Goal: Task Accomplishment & Management: Use online tool/utility

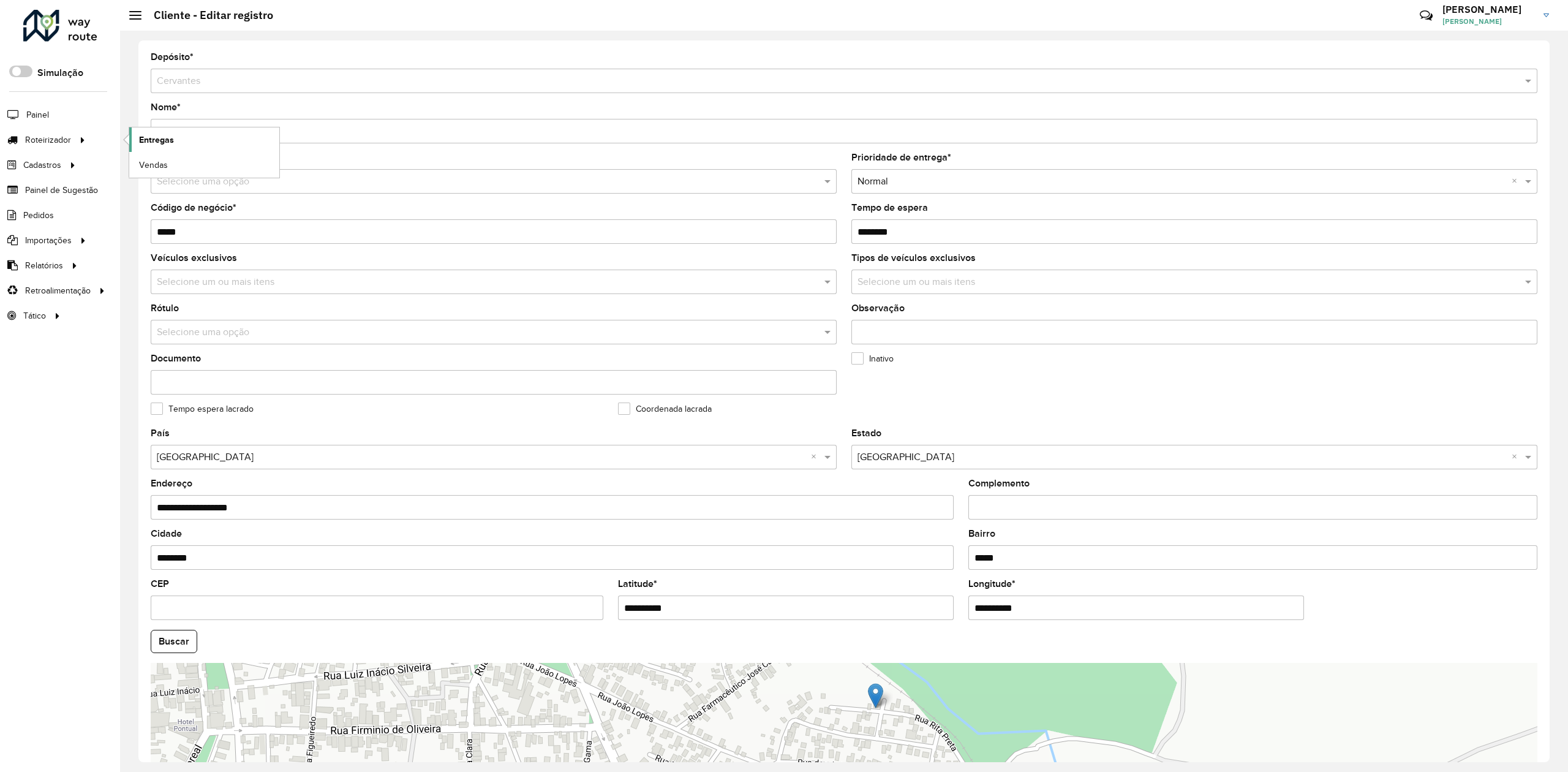
click at [163, 137] on span "Entregas" at bounding box center [156, 140] width 35 height 13
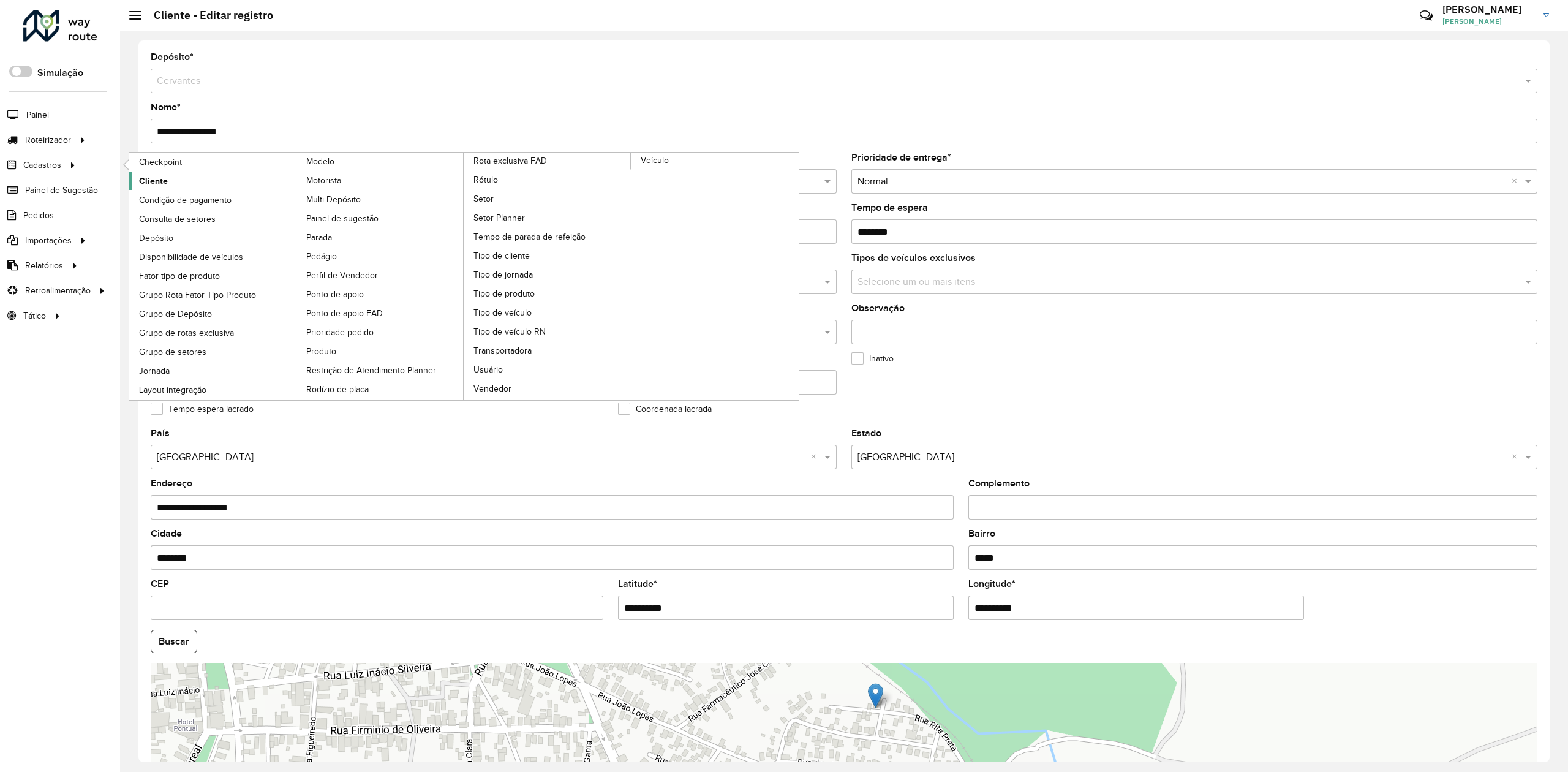
click at [148, 182] on span "Cliente" at bounding box center [153, 181] width 29 height 13
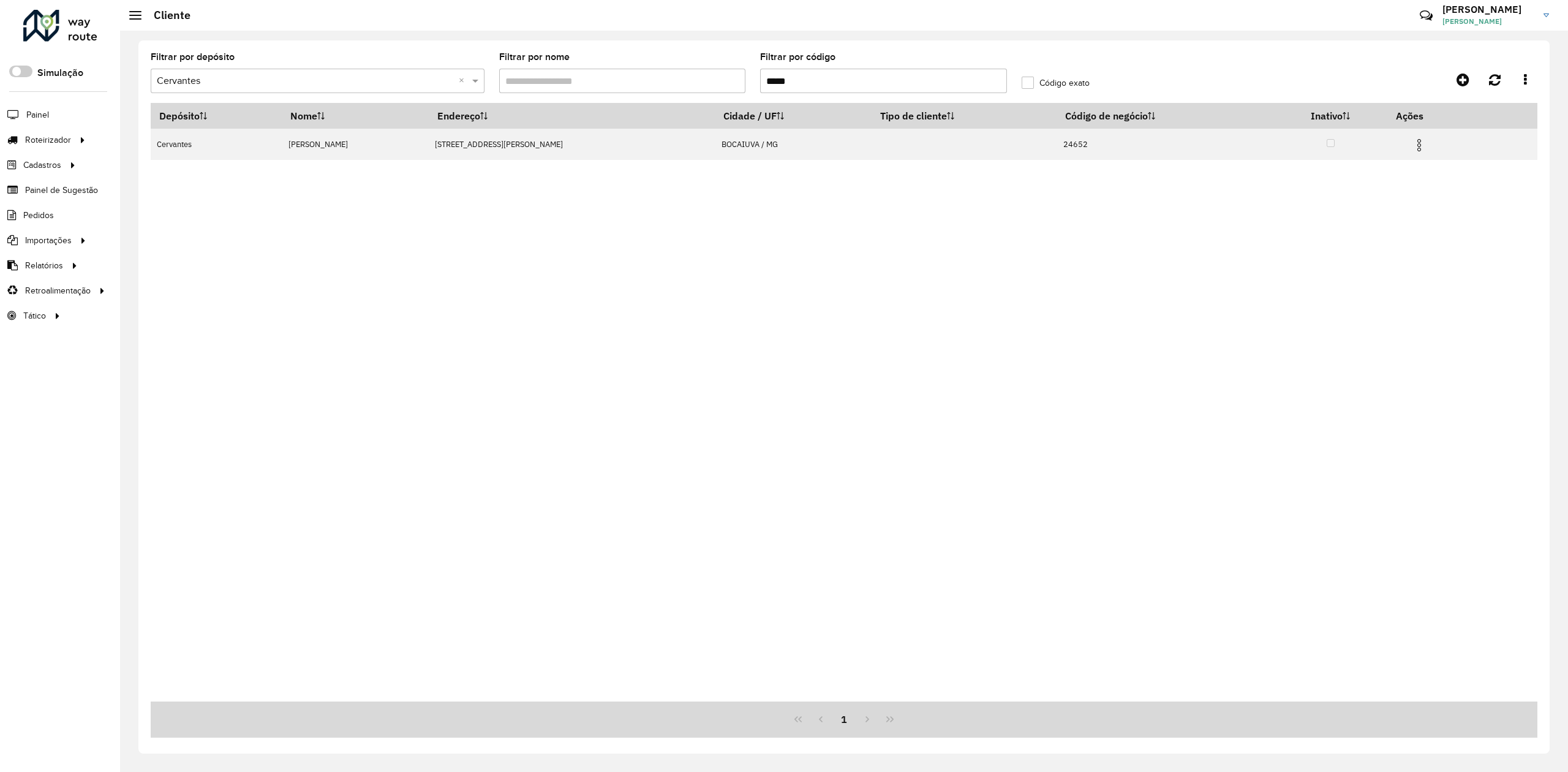
drag, startPoint x: 833, startPoint y: 85, endPoint x: 706, endPoint y: 81, distance: 127.1
click at [720, 82] on formly-group "Filtrar por depósito Selecione um depósito × Cervantes × Filtrar por nome Filtr…" at bounding box center [666, 77] width 1045 height 50
paste input "text"
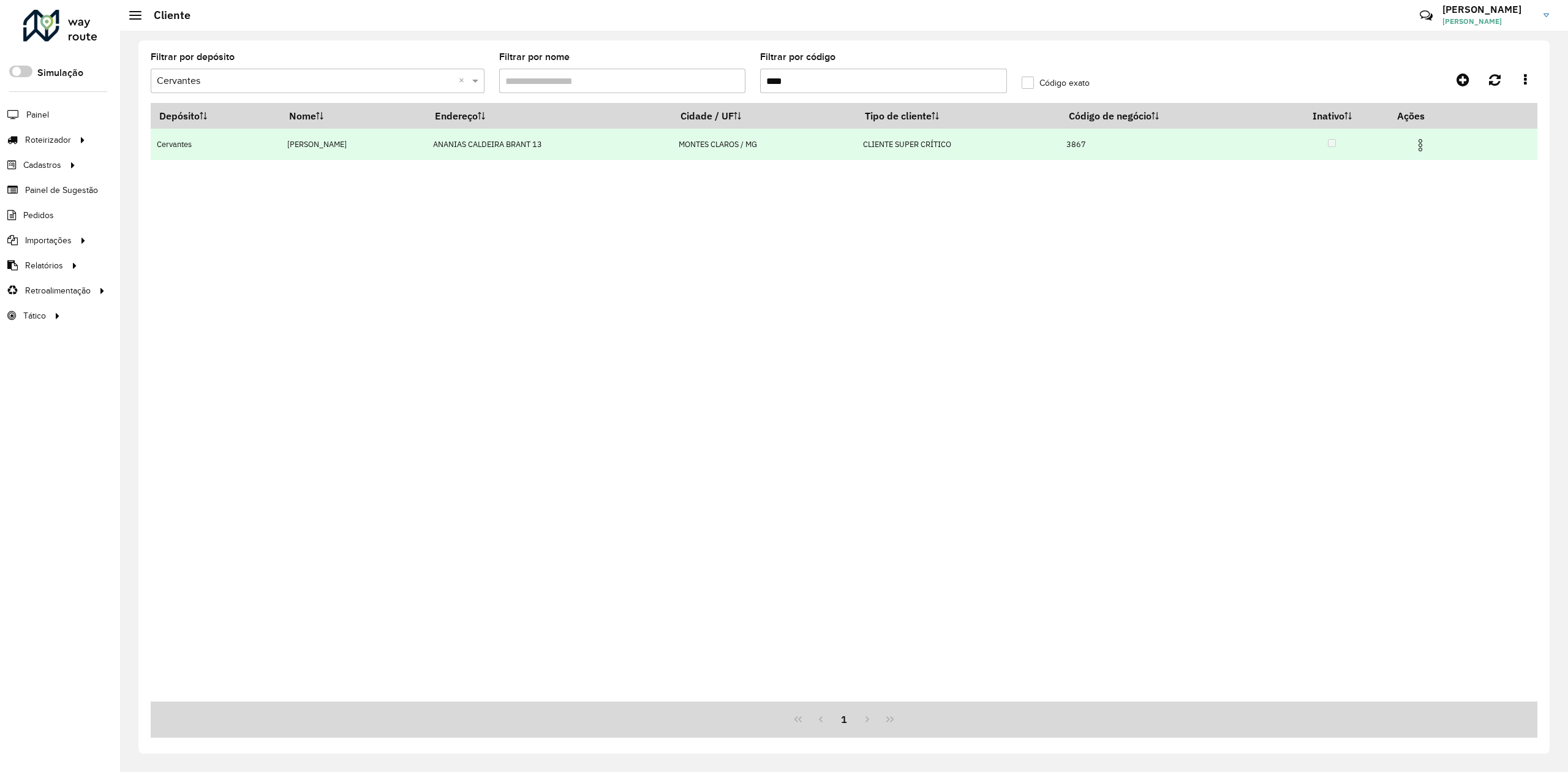
type input "****"
click at [1428, 146] on img at bounding box center [1421, 146] width 15 height 15
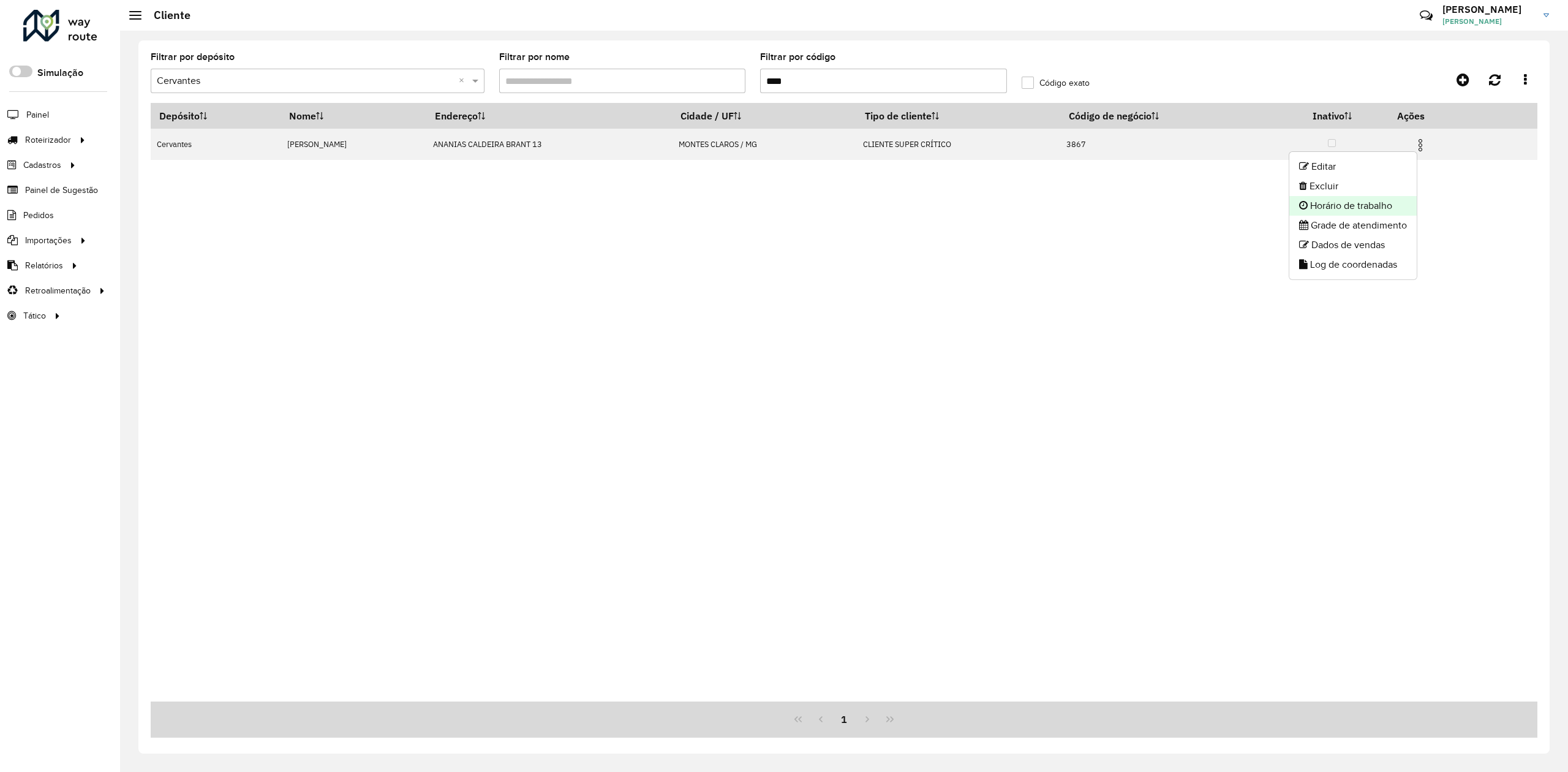
click at [1370, 211] on li "Horário de trabalho" at bounding box center [1354, 206] width 128 height 20
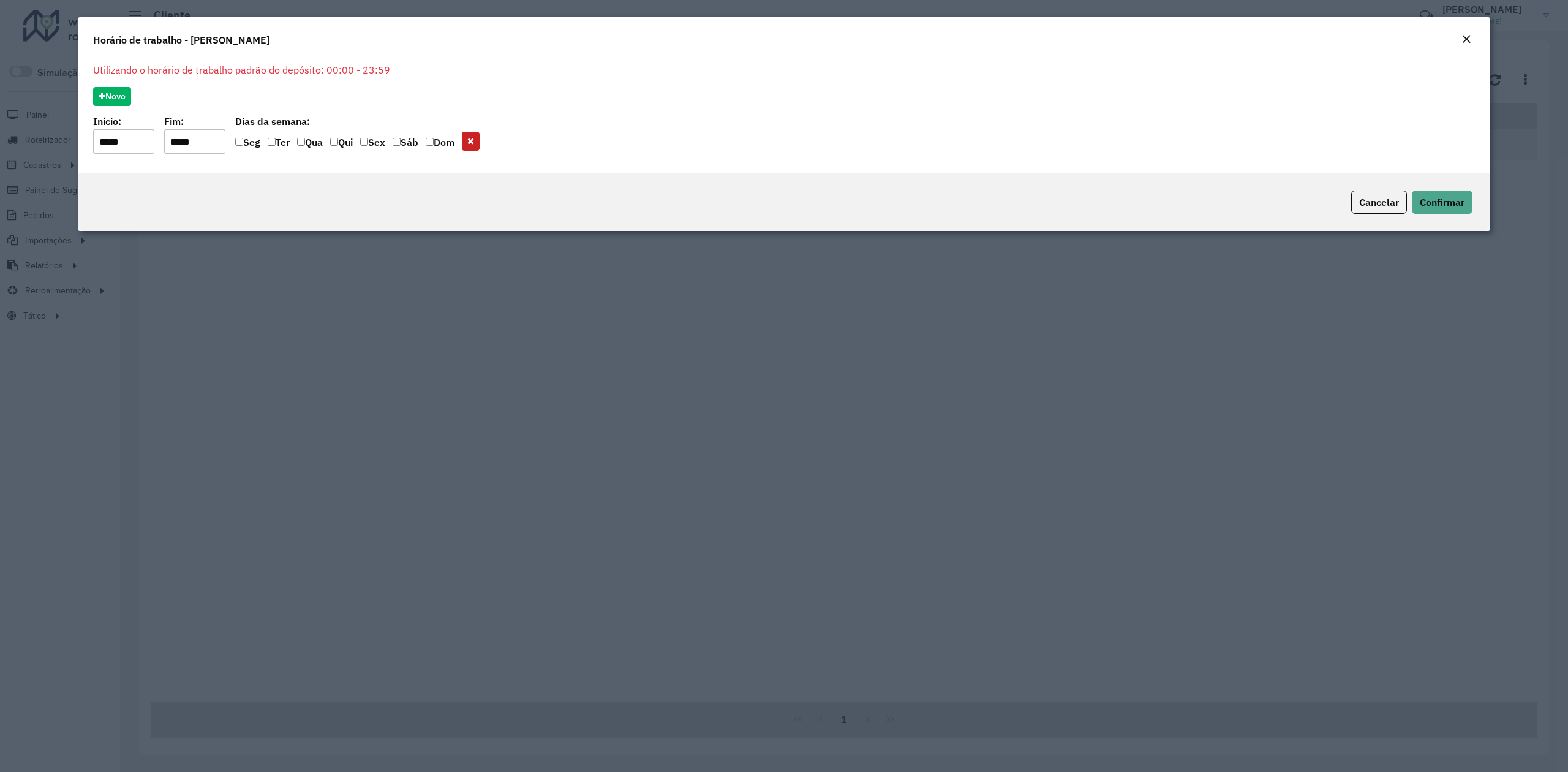
click at [1467, 39] on em "Close" at bounding box center [1467, 39] width 9 height 9
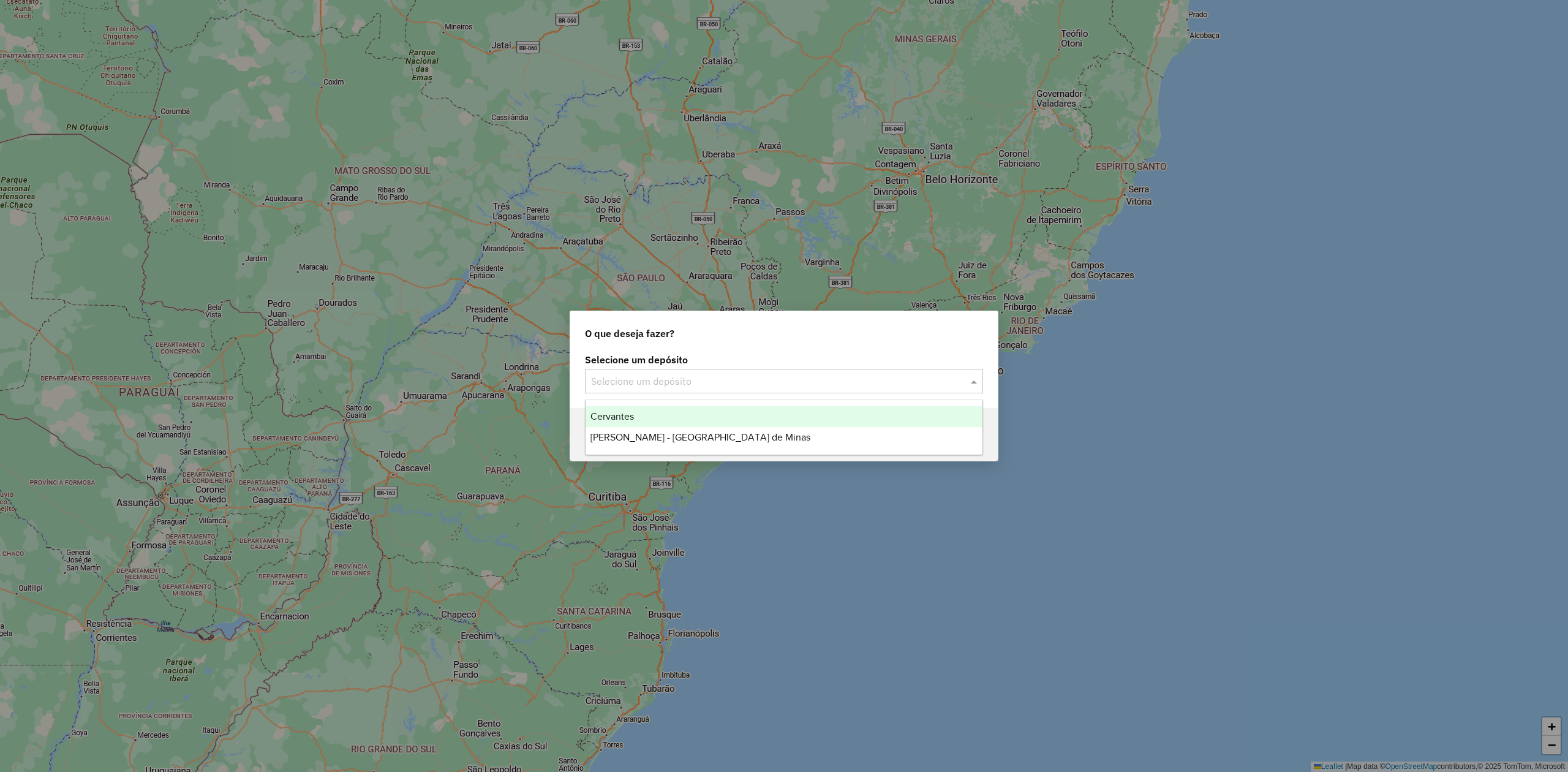
click at [628, 379] on input "text" at bounding box center [771, 381] width 362 height 15
click at [629, 440] on span "[PERSON_NAME] - [GEOGRAPHIC_DATA] de Minas" at bounding box center [701, 437] width 220 height 10
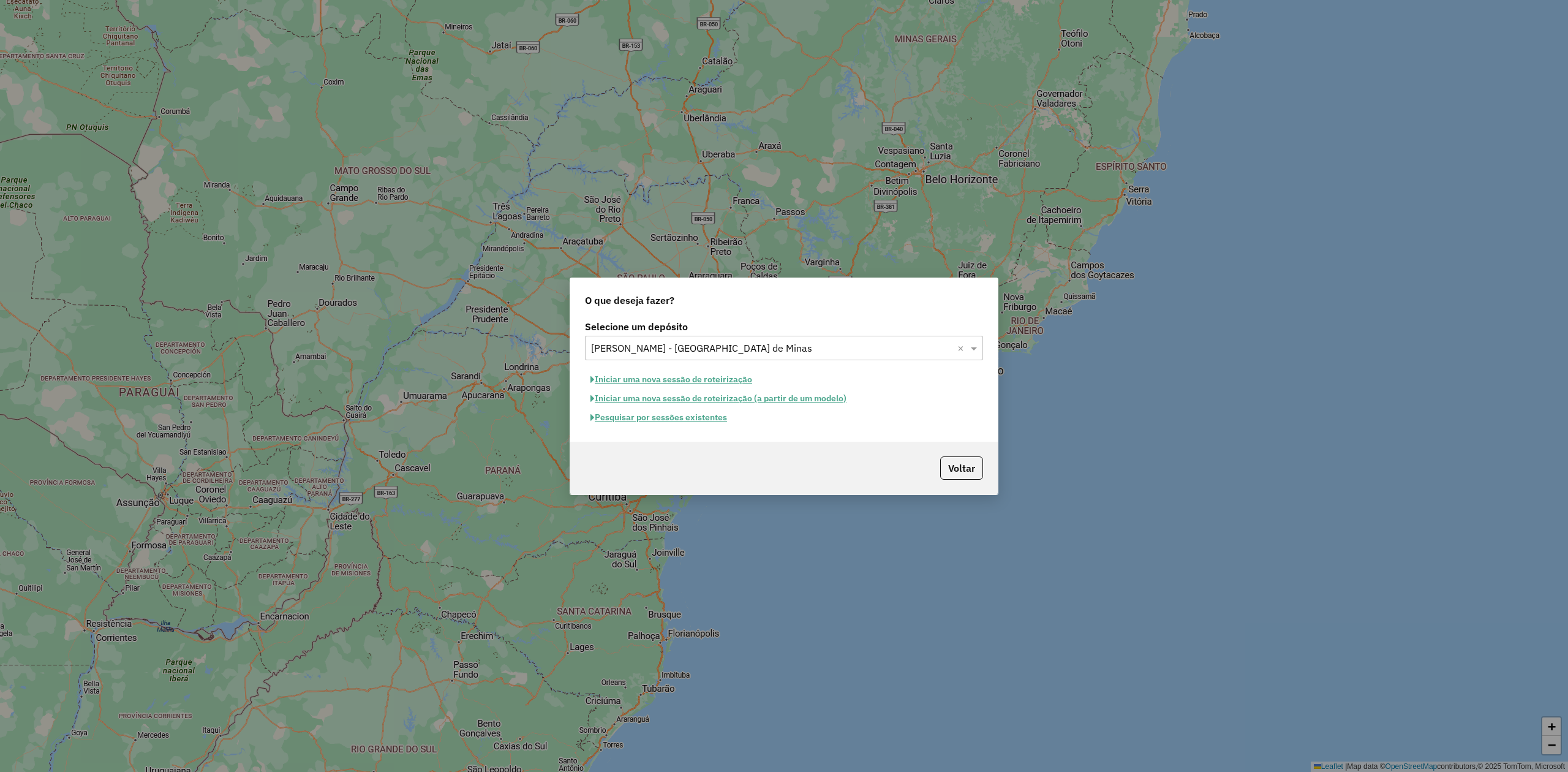
click at [694, 411] on button "Pesquisar por sessões existentes" at bounding box center [659, 417] width 147 height 19
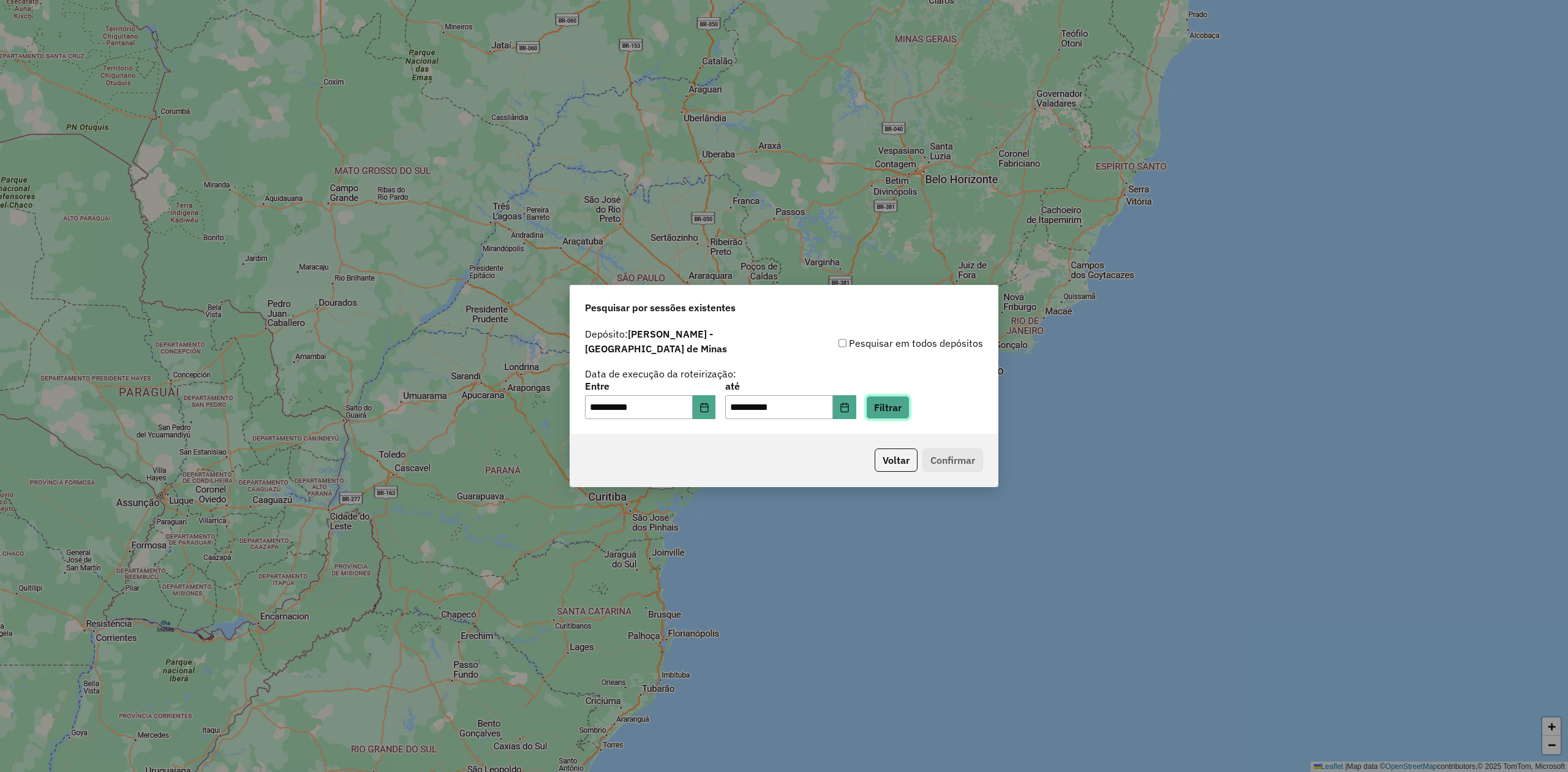
click at [905, 406] on button "Filtrar" at bounding box center [888, 407] width 43 height 23
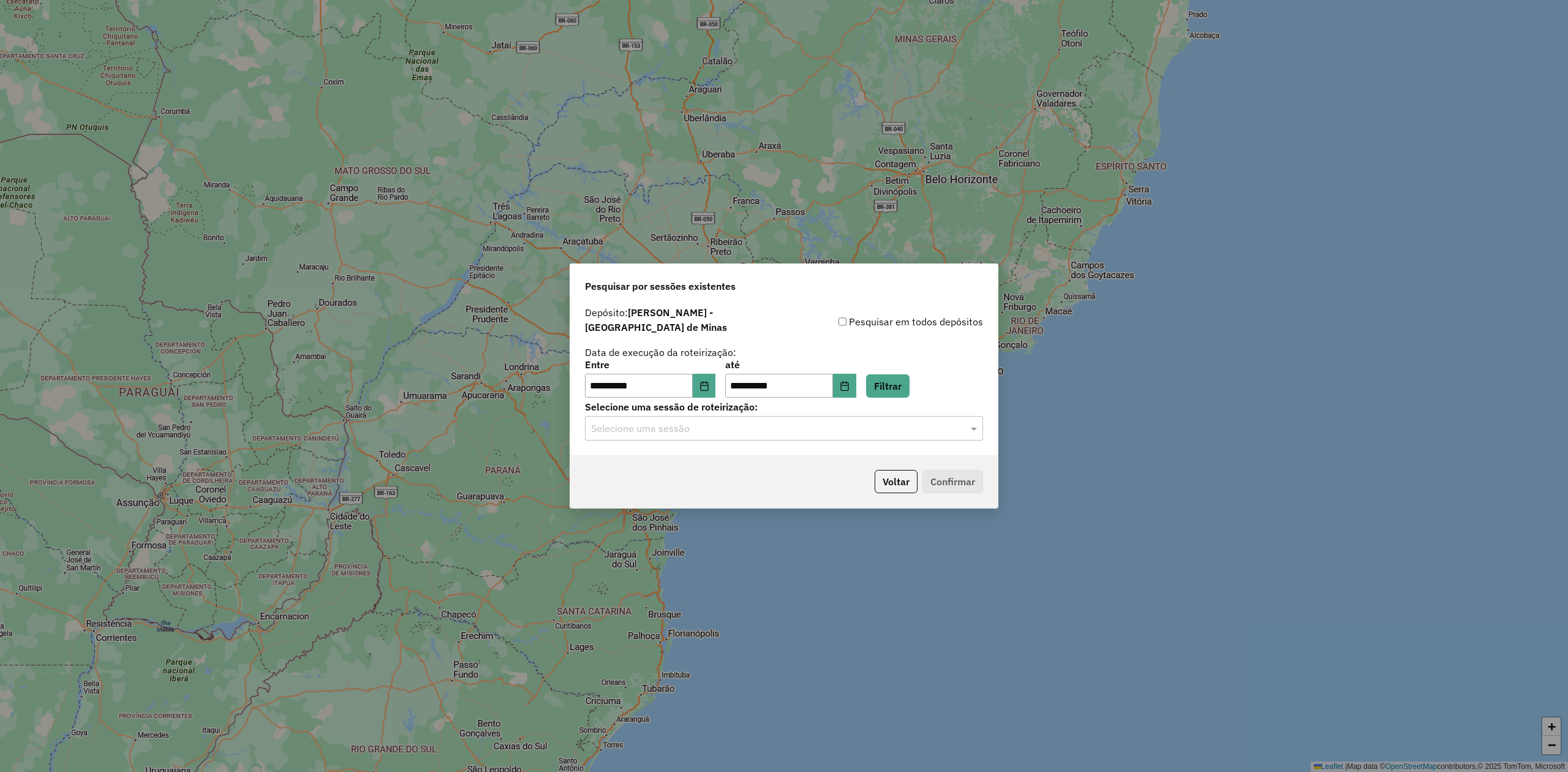
click at [783, 422] on input "text" at bounding box center [771, 429] width 362 height 15
click at [692, 466] on div "980323 - [DATE] 18:11" at bounding box center [784, 458] width 396 height 21
click at [941, 476] on button "Confirmar" at bounding box center [953, 481] width 61 height 23
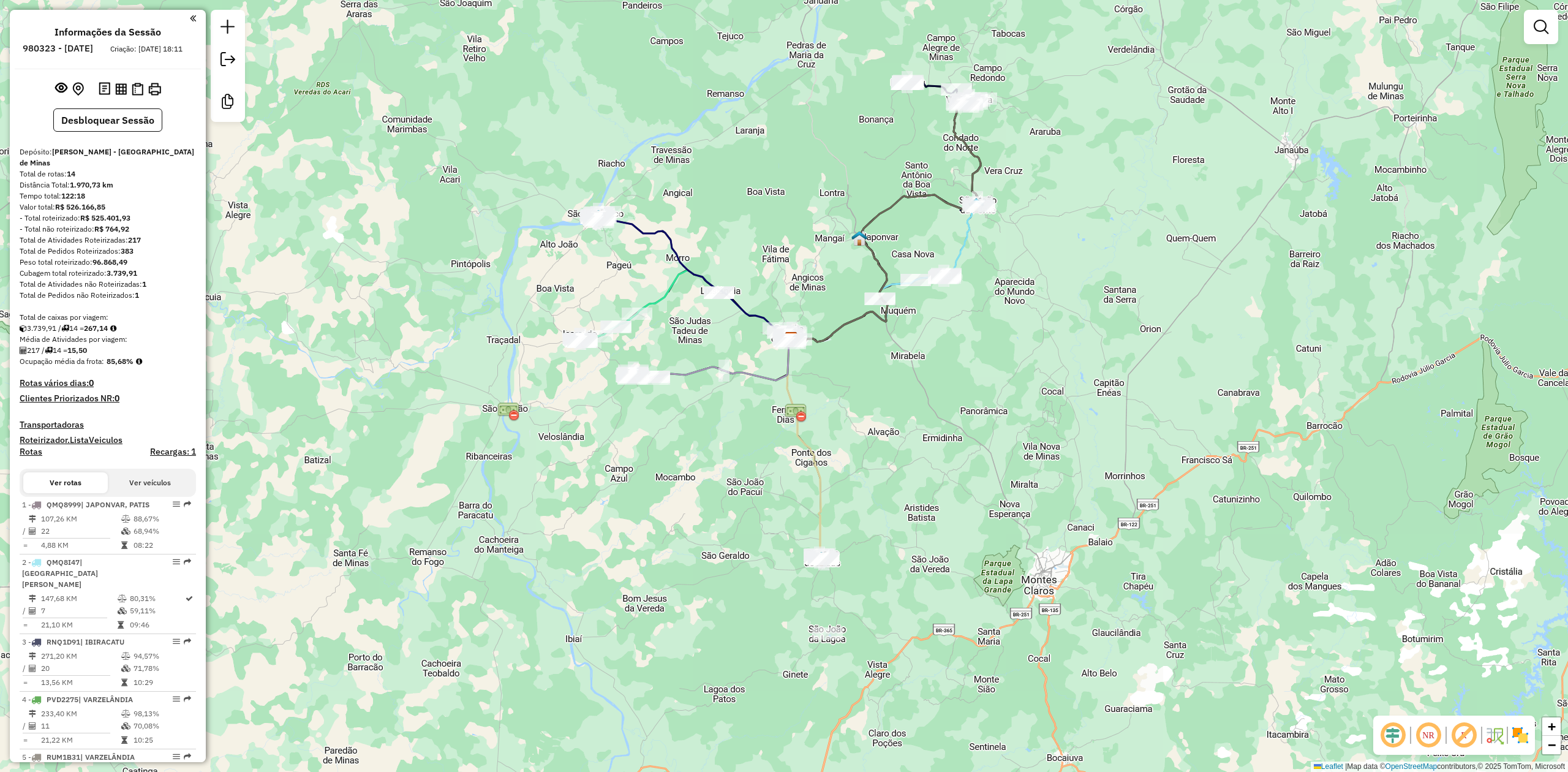
drag, startPoint x: 913, startPoint y: 620, endPoint x: 934, endPoint y: 635, distance: 25.8
click at [934, 635] on div "Janela de atendimento Grade de atendimento Capacidade Transportadoras Veículos …" at bounding box center [784, 386] width 1568 height 772
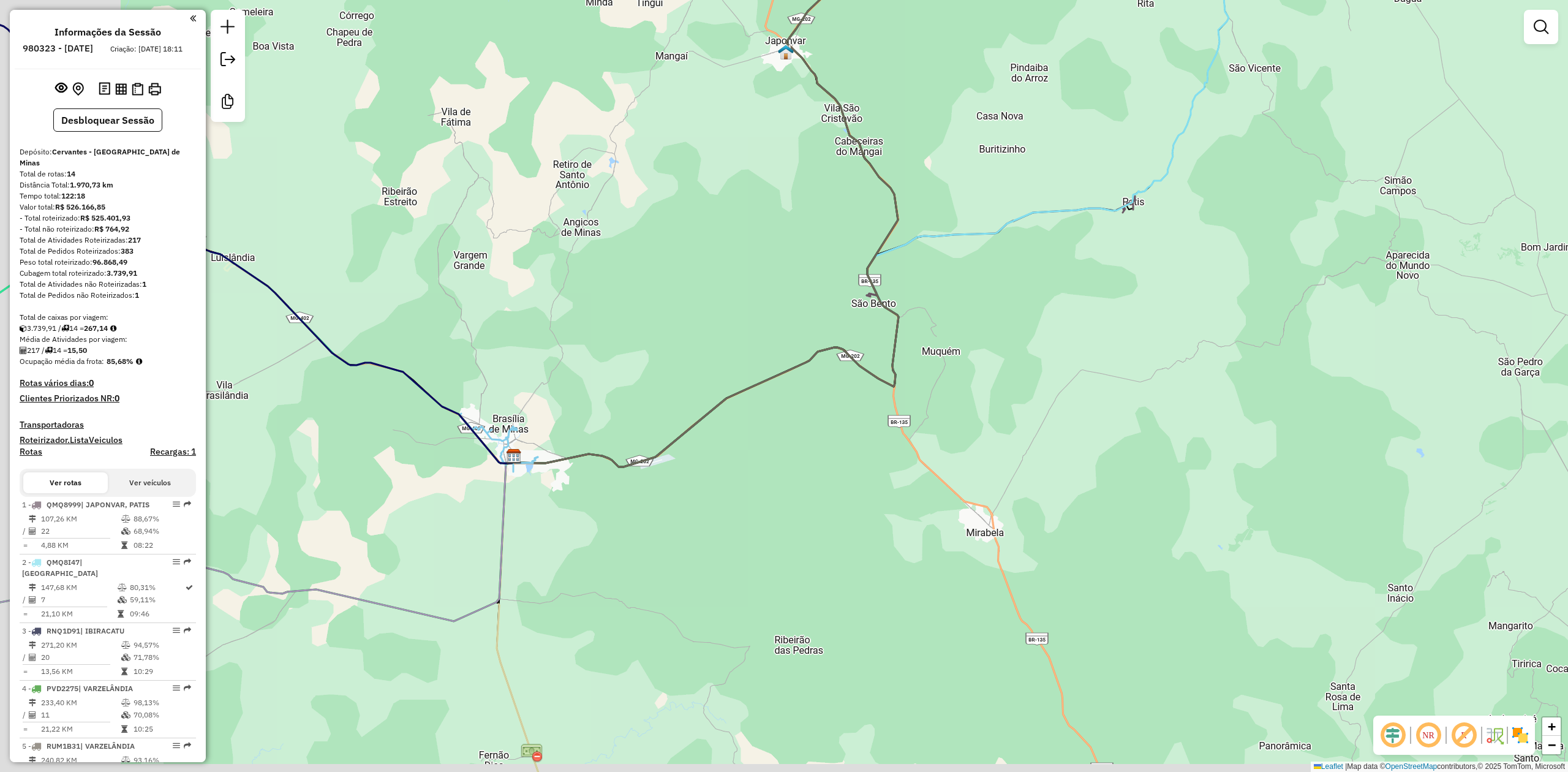
drag, startPoint x: 545, startPoint y: 504, endPoint x: 638, endPoint y: 492, distance: 93.8
click at [635, 492] on div "Janela de atendimento Grade de atendimento Capacidade Transportadoras Veículos …" at bounding box center [784, 386] width 1568 height 772
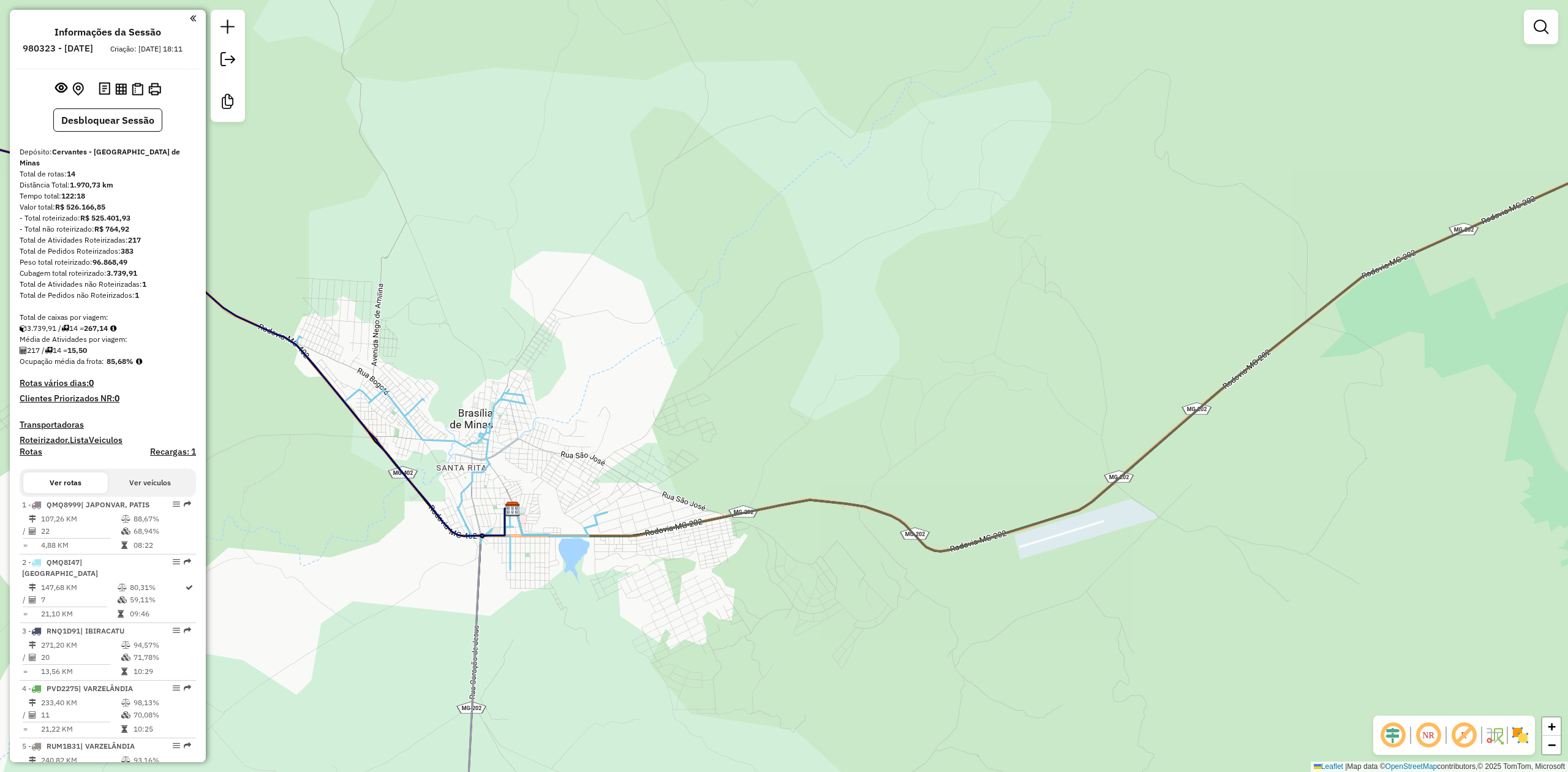
drag, startPoint x: 600, startPoint y: 440, endPoint x: 675, endPoint y: 333, distance: 130.7
click at [672, 337] on div "Janela de atendimento Grade de atendimento Capacidade Transportadoras Veículos …" at bounding box center [784, 386] width 1568 height 772
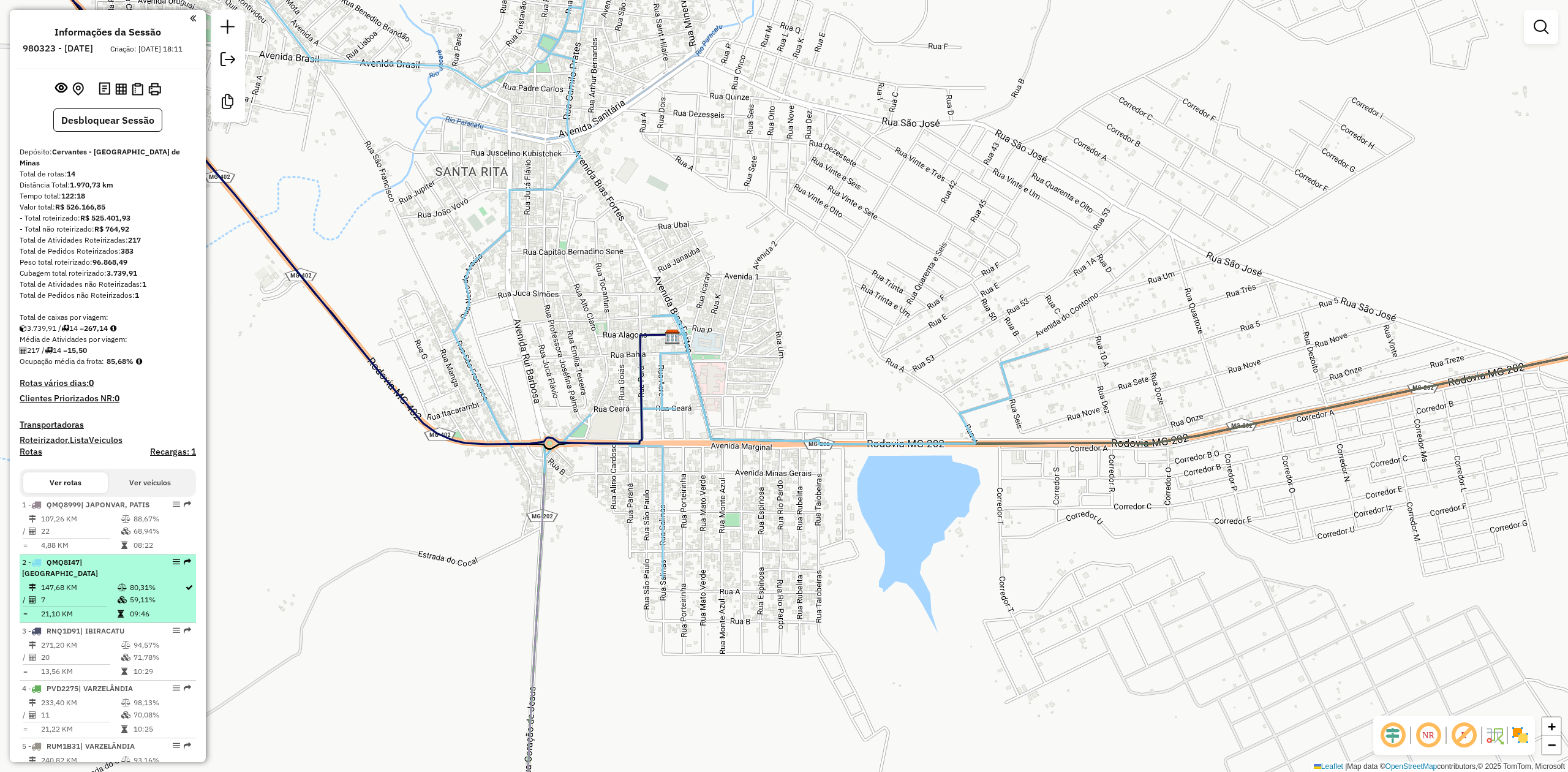
click at [80, 594] on td "147,68 KM" at bounding box center [79, 587] width 77 height 12
select select "**********"
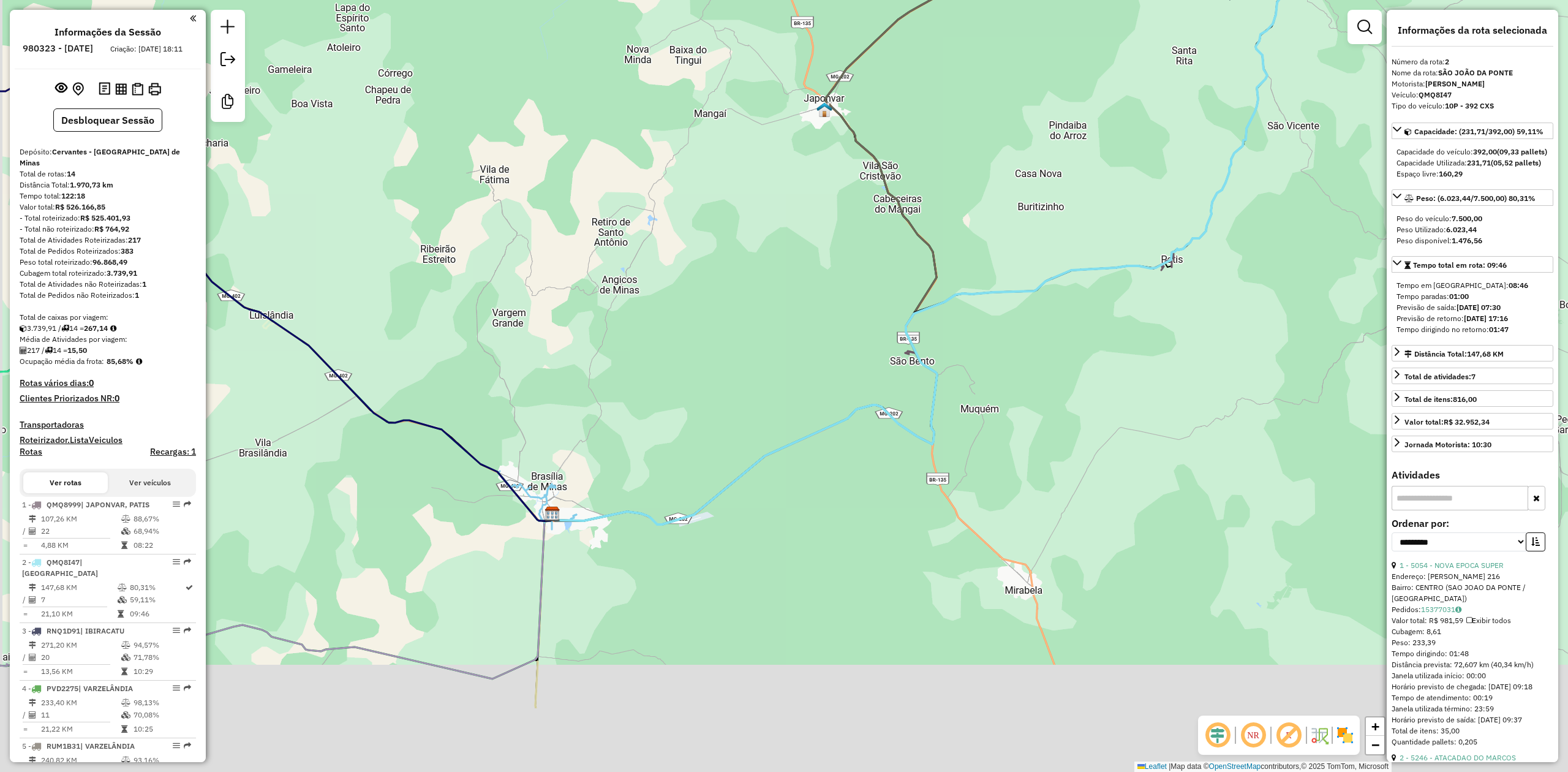
drag, startPoint x: 491, startPoint y: 408, endPoint x: 621, endPoint y: 262, distance: 195.5
click at [621, 262] on div "Janela de atendimento Grade de atendimento Capacidade Transportadoras Veículos …" at bounding box center [784, 386] width 1568 height 772
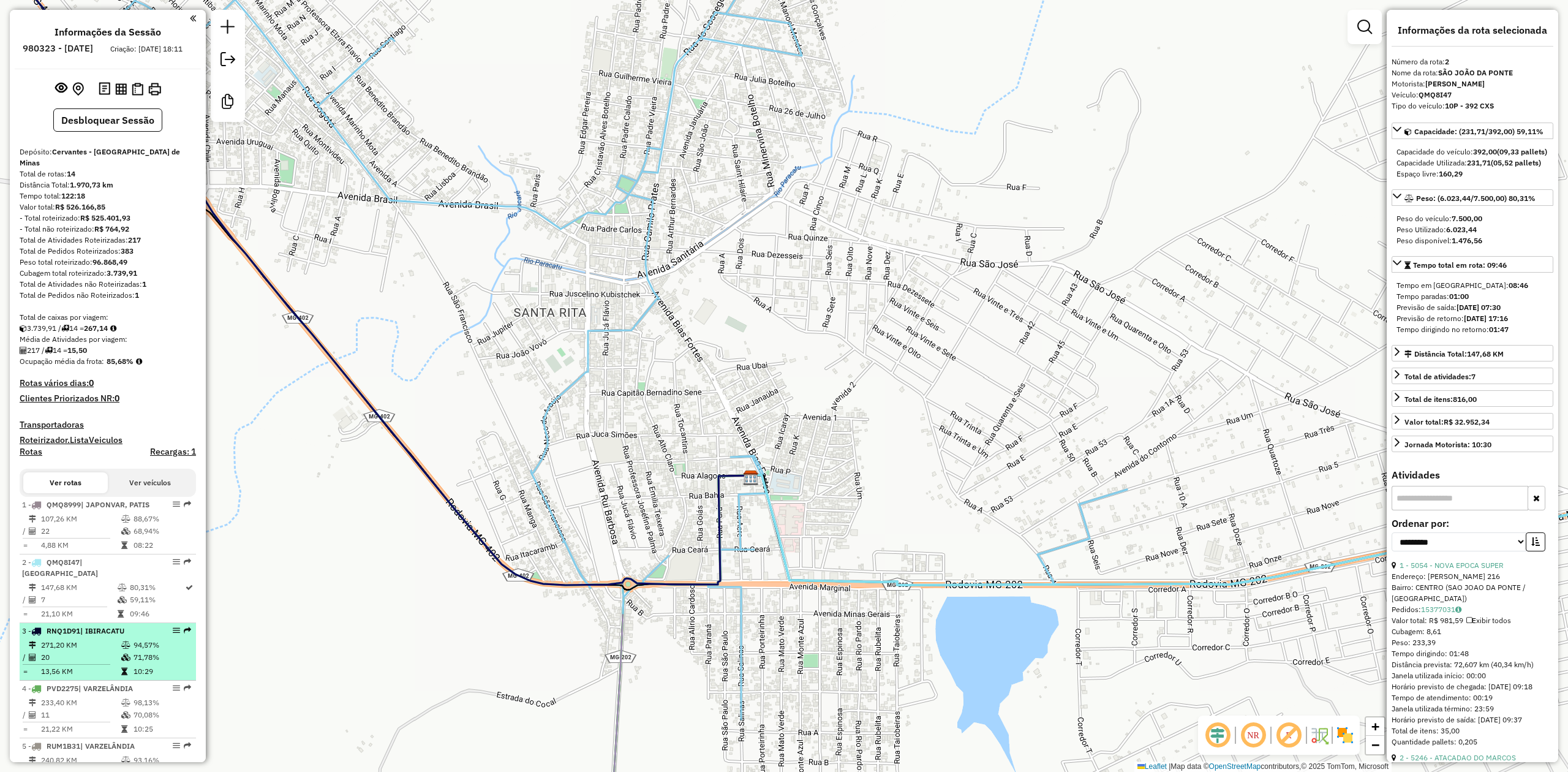
click at [86, 663] on td "20" at bounding box center [80, 656] width 80 height 12
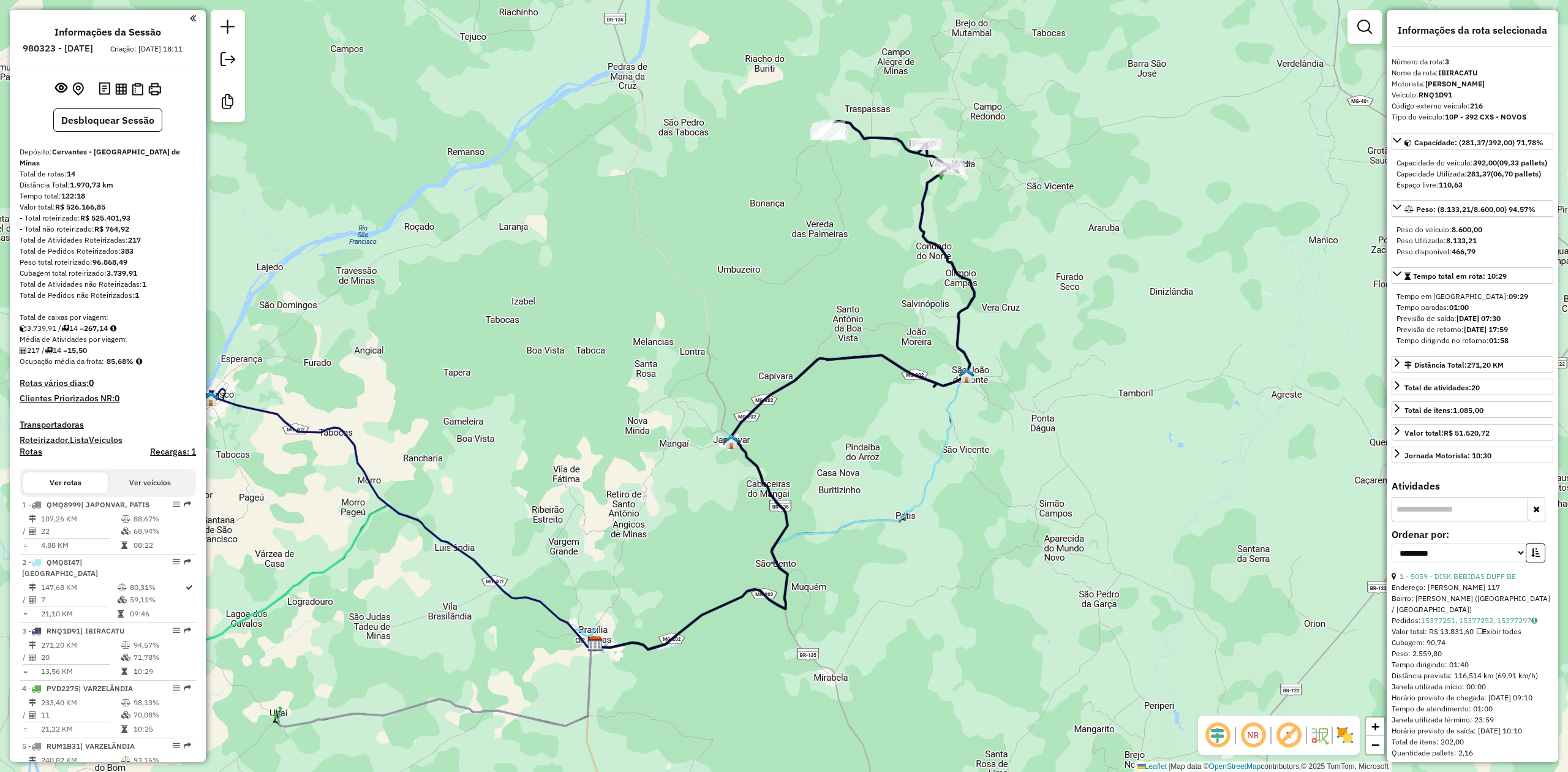
drag, startPoint x: 587, startPoint y: 458, endPoint x: 811, endPoint y: 357, distance: 245.7
click at [790, 358] on div "Janela de atendimento Grade de atendimento Capacidade Transportadoras Veículos …" at bounding box center [784, 386] width 1568 height 772
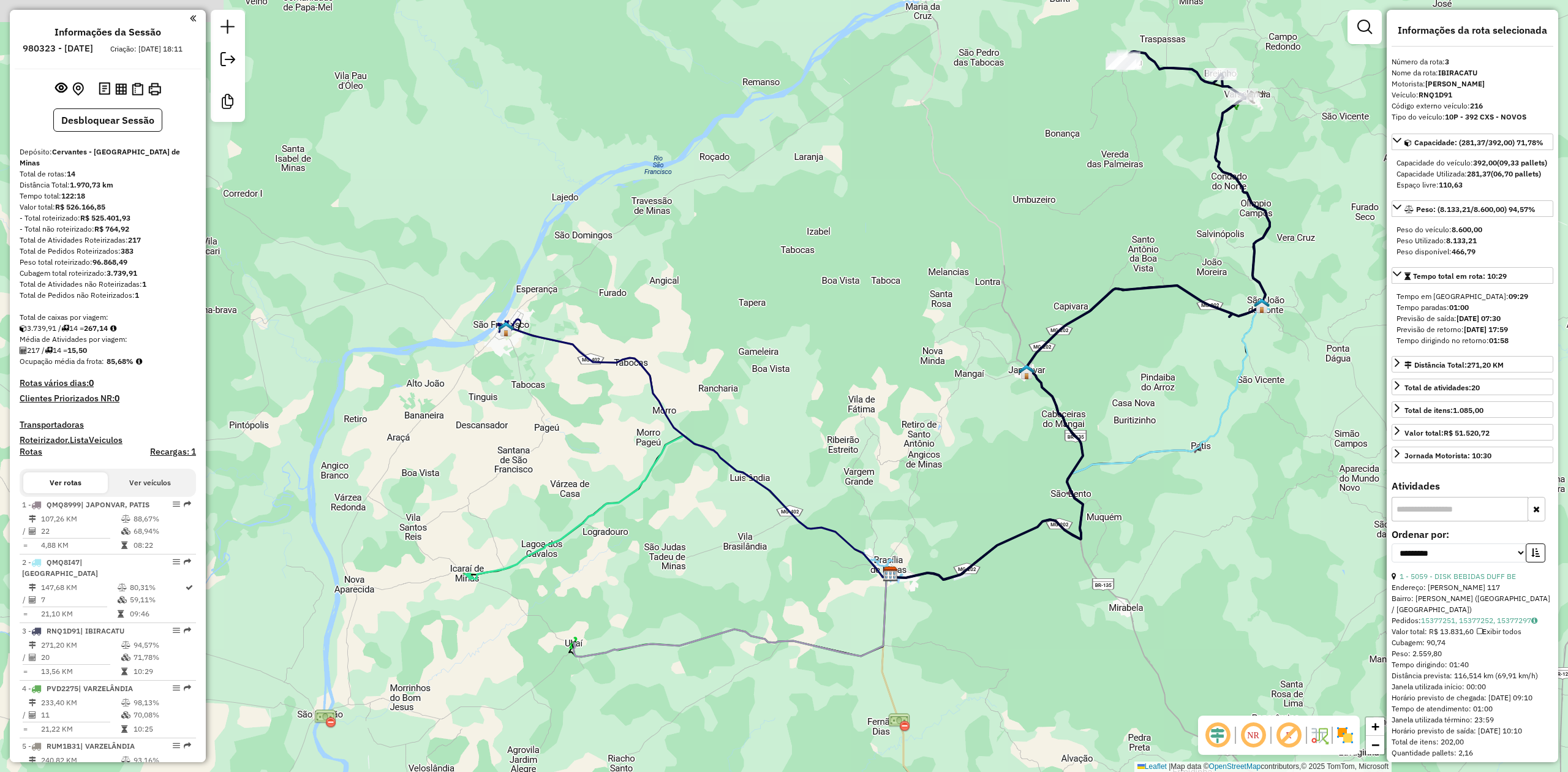
drag, startPoint x: 501, startPoint y: 381, endPoint x: 664, endPoint y: 460, distance: 181.1
click at [677, 478] on div "Janela de atendimento Grade de atendimento Capacidade Transportadoras Veículos …" at bounding box center [784, 386] width 1568 height 772
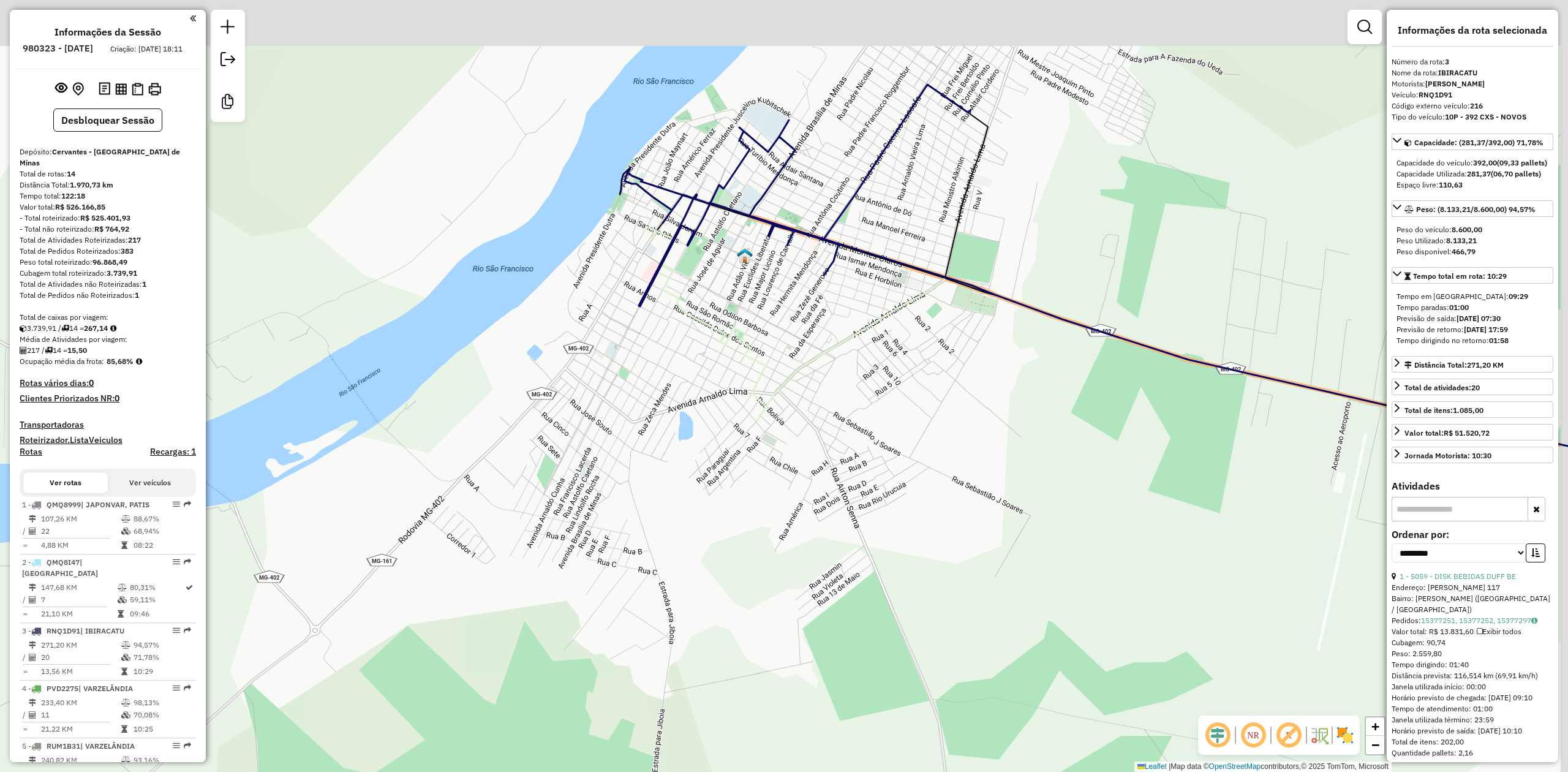
drag, startPoint x: 794, startPoint y: 281, endPoint x: 711, endPoint y: 394, distance: 140.2
click at [711, 394] on icon at bounding box center [1158, 347] width 1031 height 242
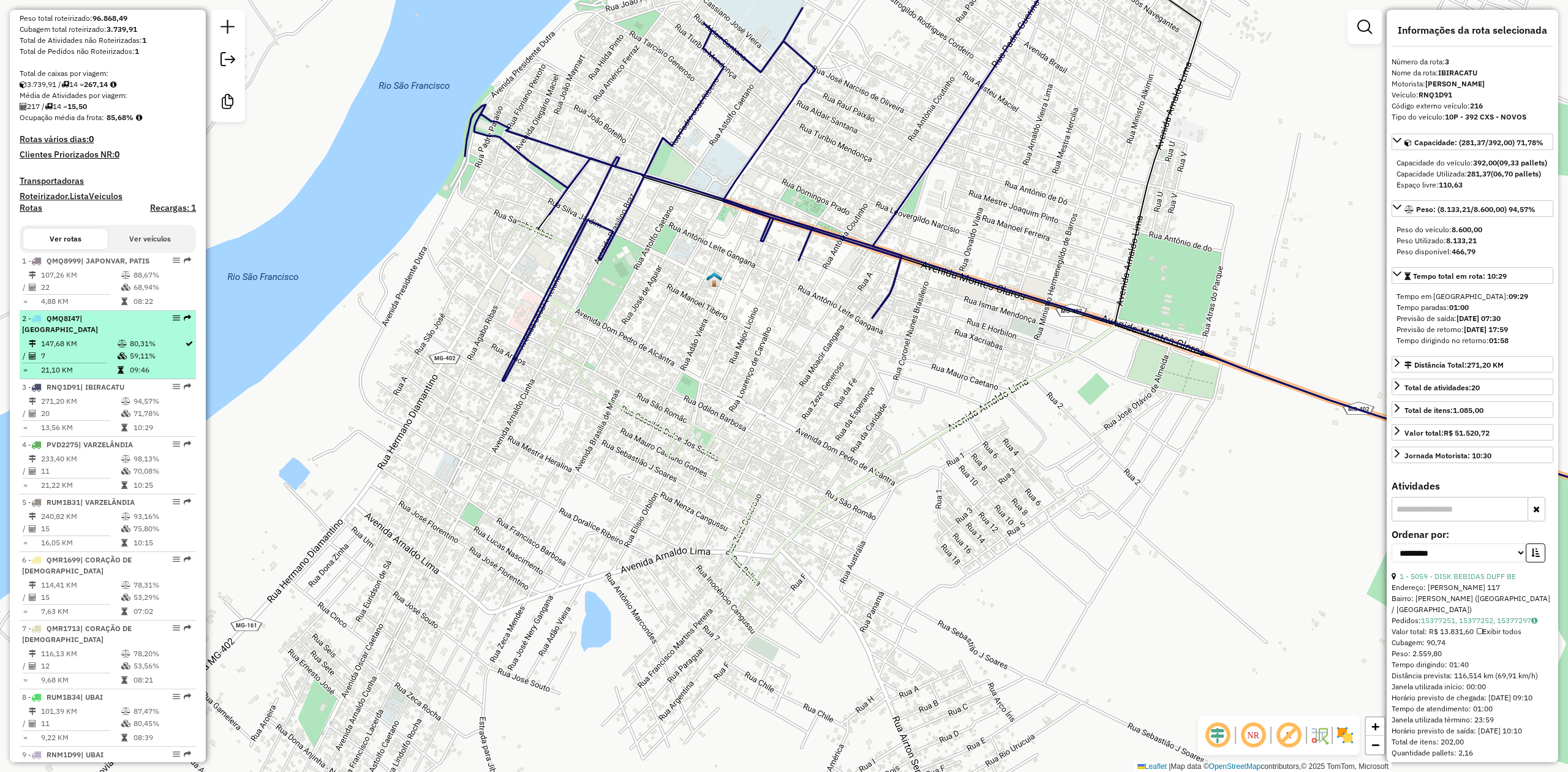
scroll to position [245, 0]
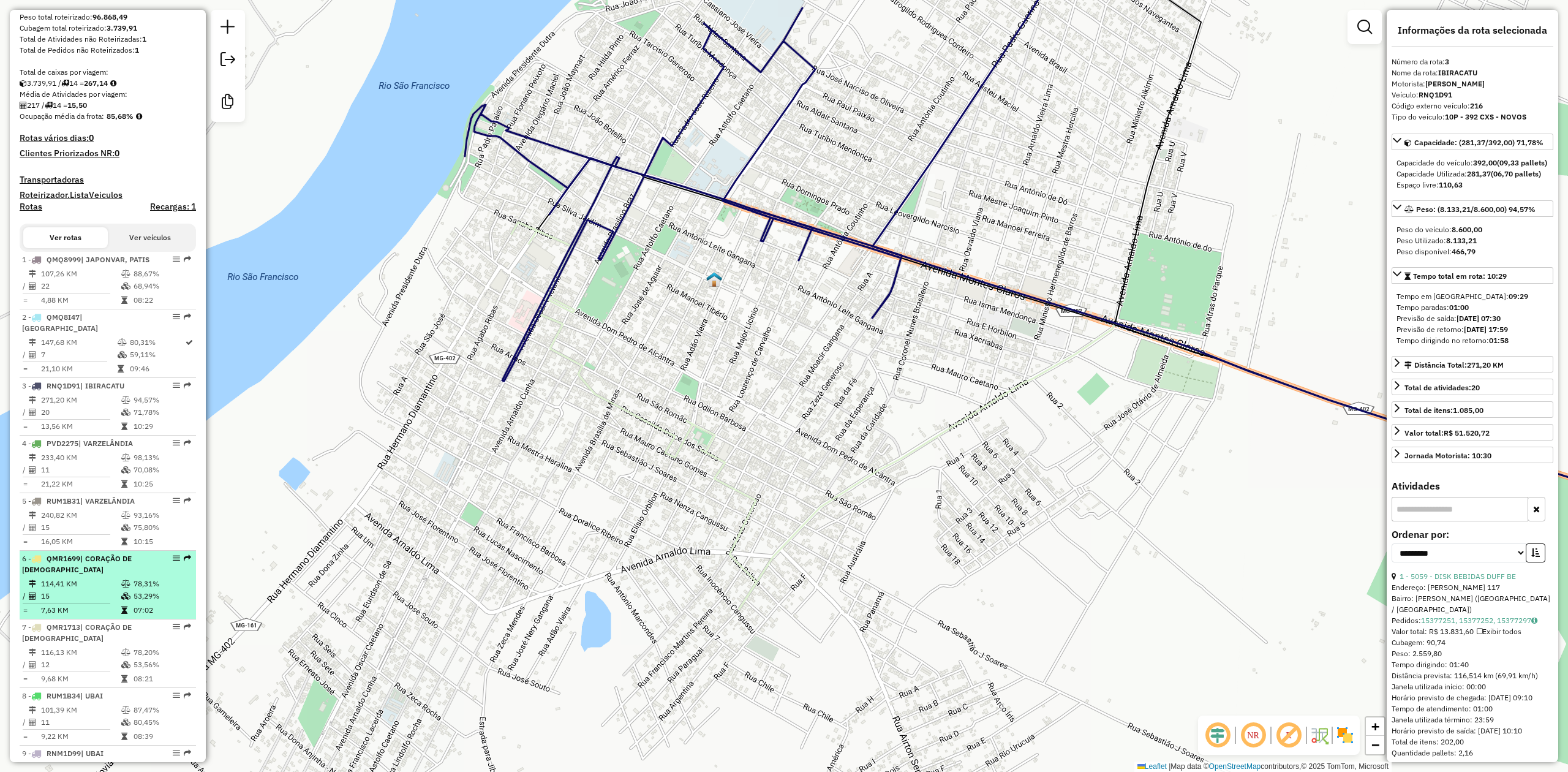
click at [77, 590] on td "114,41 KM" at bounding box center [80, 583] width 80 height 12
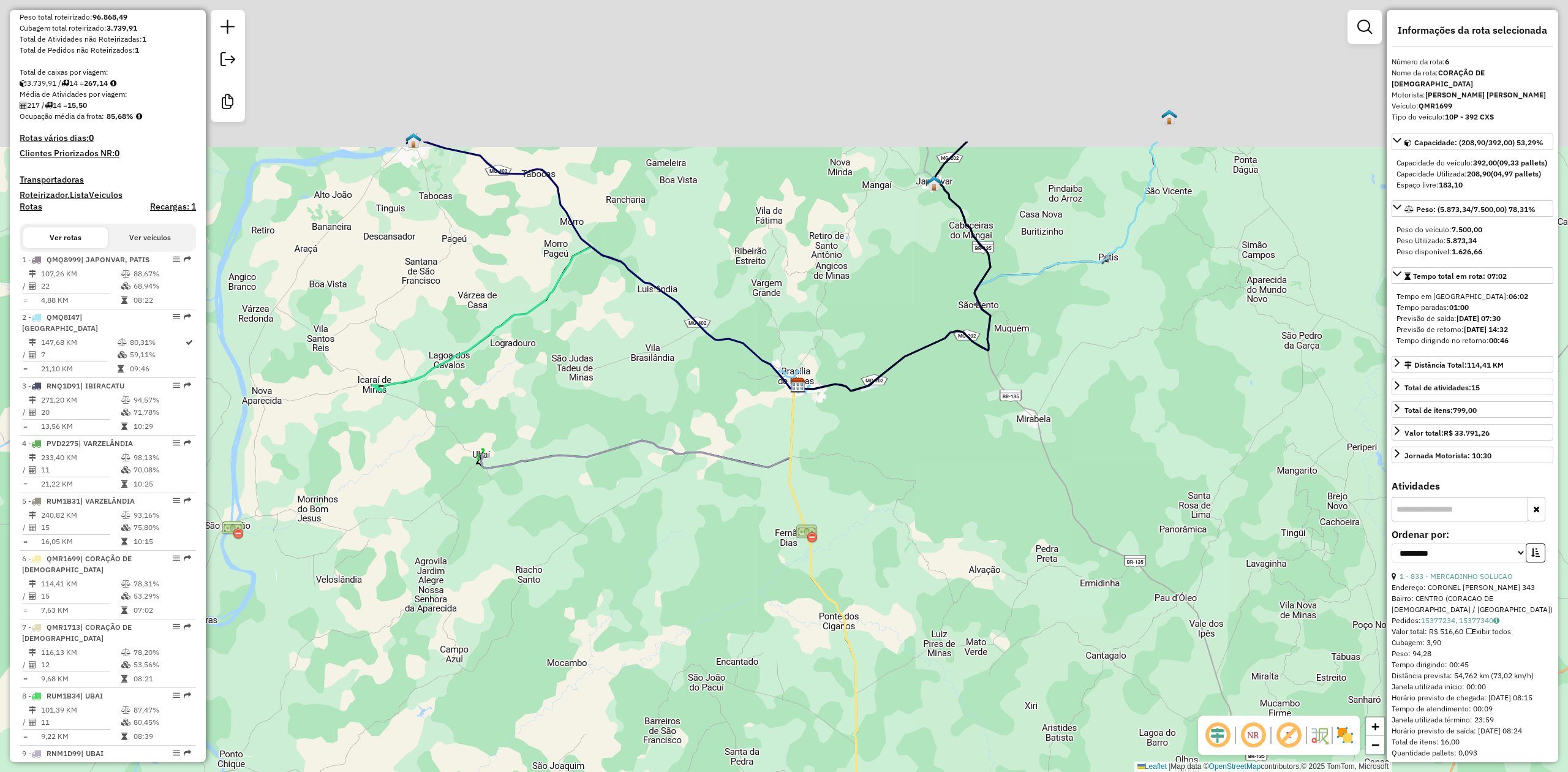
drag, startPoint x: 730, startPoint y: 464, endPoint x: 743, endPoint y: 595, distance: 131.6
click at [743, 595] on div "Janela de atendimento Grade de atendimento Capacidade Transportadoras Veículos …" at bounding box center [784, 386] width 1568 height 772
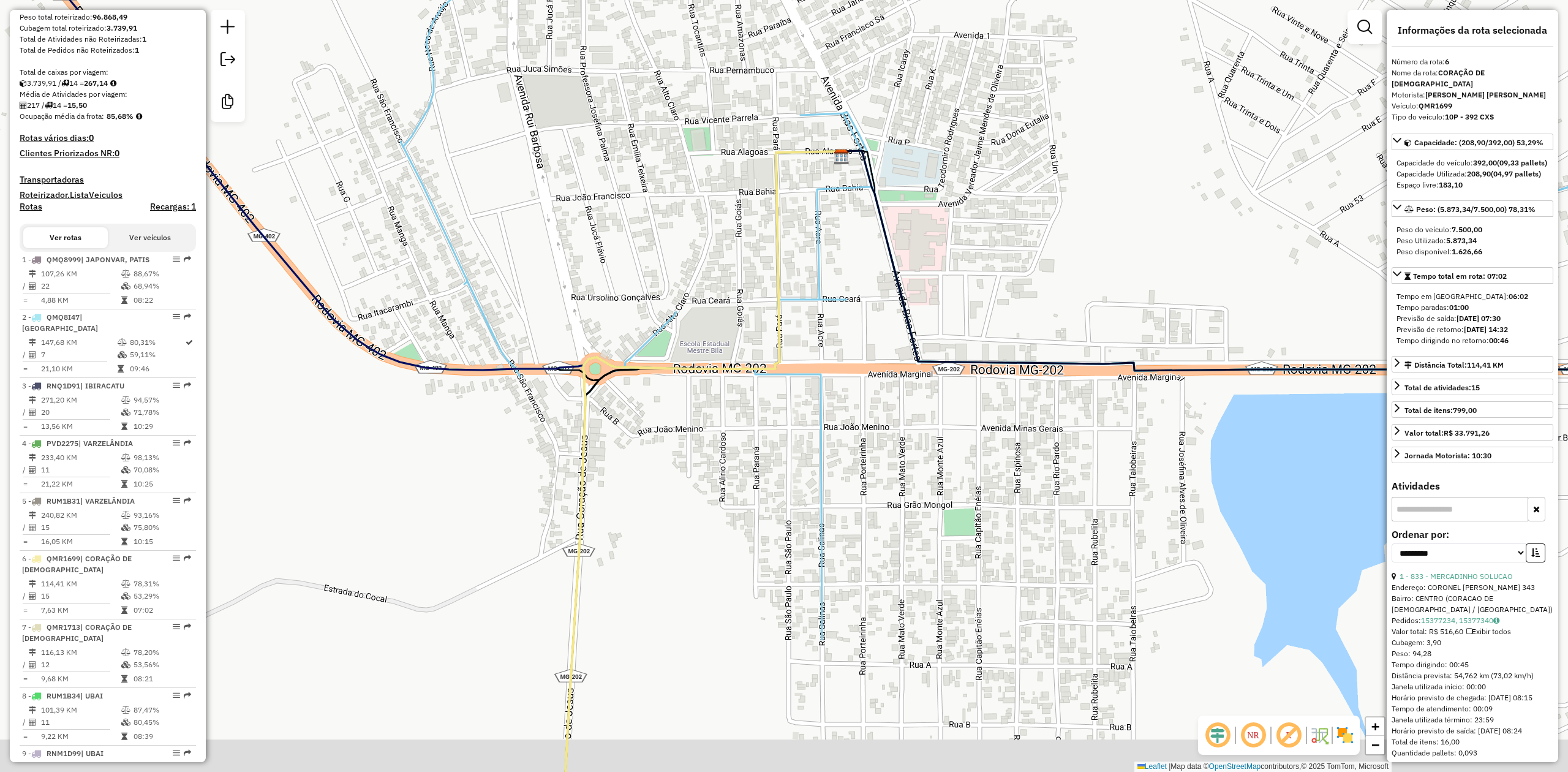
drag, startPoint x: 868, startPoint y: 354, endPoint x: 874, endPoint y: 289, distance: 65.3
click at [874, 290] on div "Janela de atendimento Grade de atendimento Capacidade Transportadoras Veículos …" at bounding box center [784, 386] width 1568 height 772
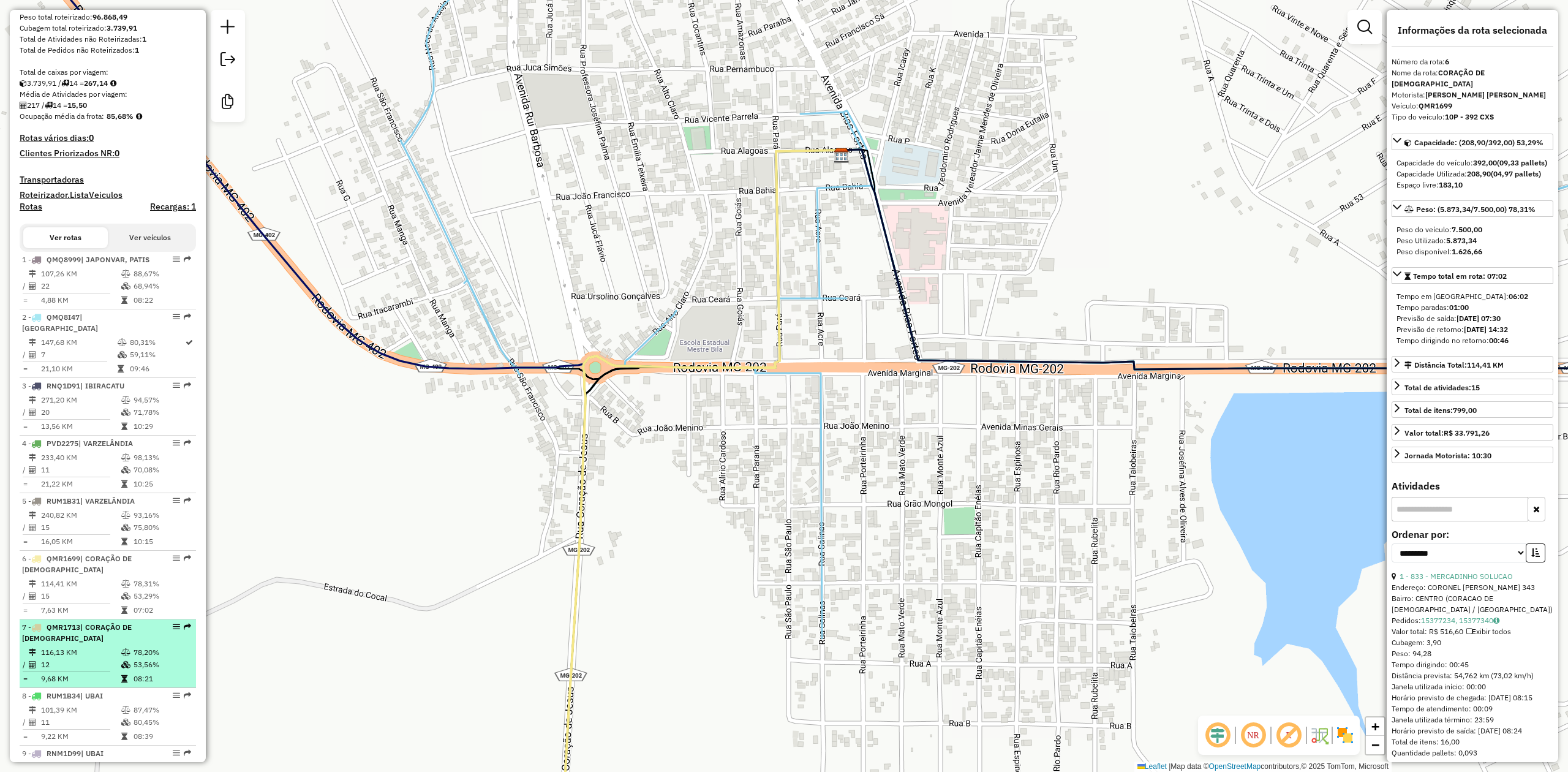
click at [81, 658] on td "116,13 KM" at bounding box center [80, 652] width 80 height 12
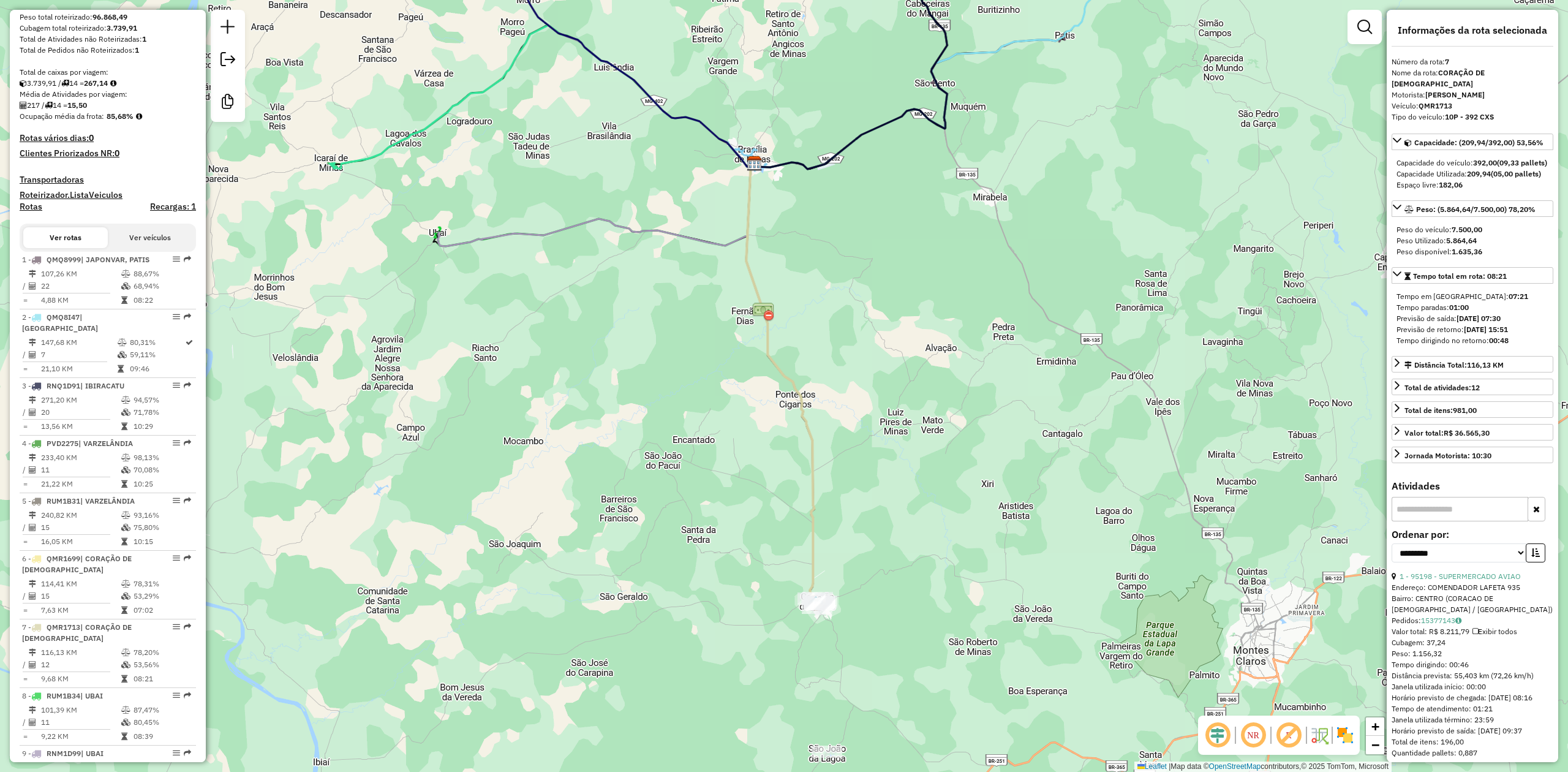
drag, startPoint x: 699, startPoint y: 376, endPoint x: 678, endPoint y: 500, distance: 125.8
click at [678, 500] on div "Janela de atendimento Grade de atendimento Capacidade Transportadoras Veículos …" at bounding box center [784, 386] width 1568 height 772
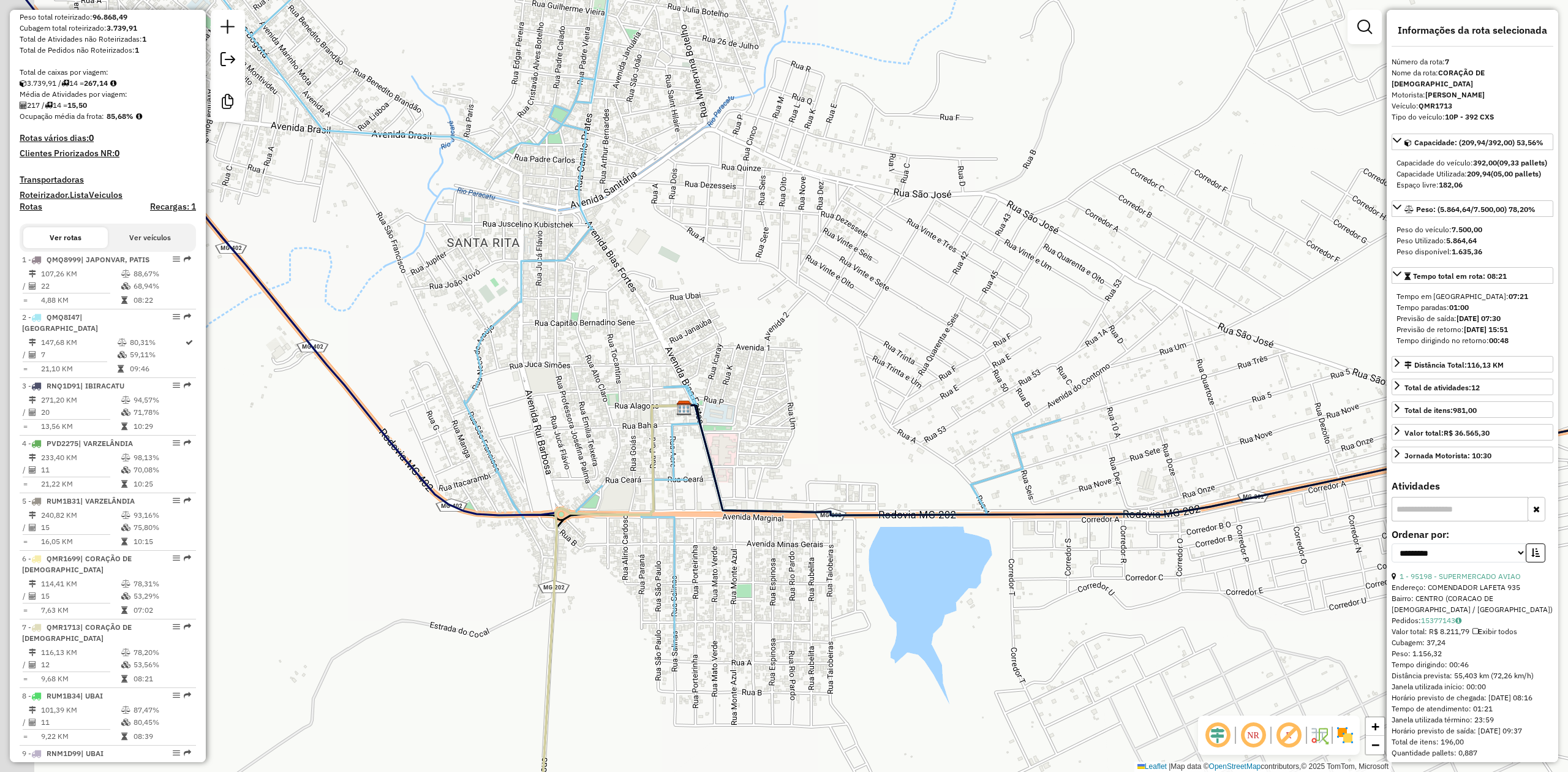
drag, startPoint x: 690, startPoint y: 341, endPoint x: 810, endPoint y: 295, distance: 128.5
click at [810, 302] on div "Janela de atendimento Grade de atendimento Capacidade Transportadoras Veículos …" at bounding box center [784, 386] width 1568 height 772
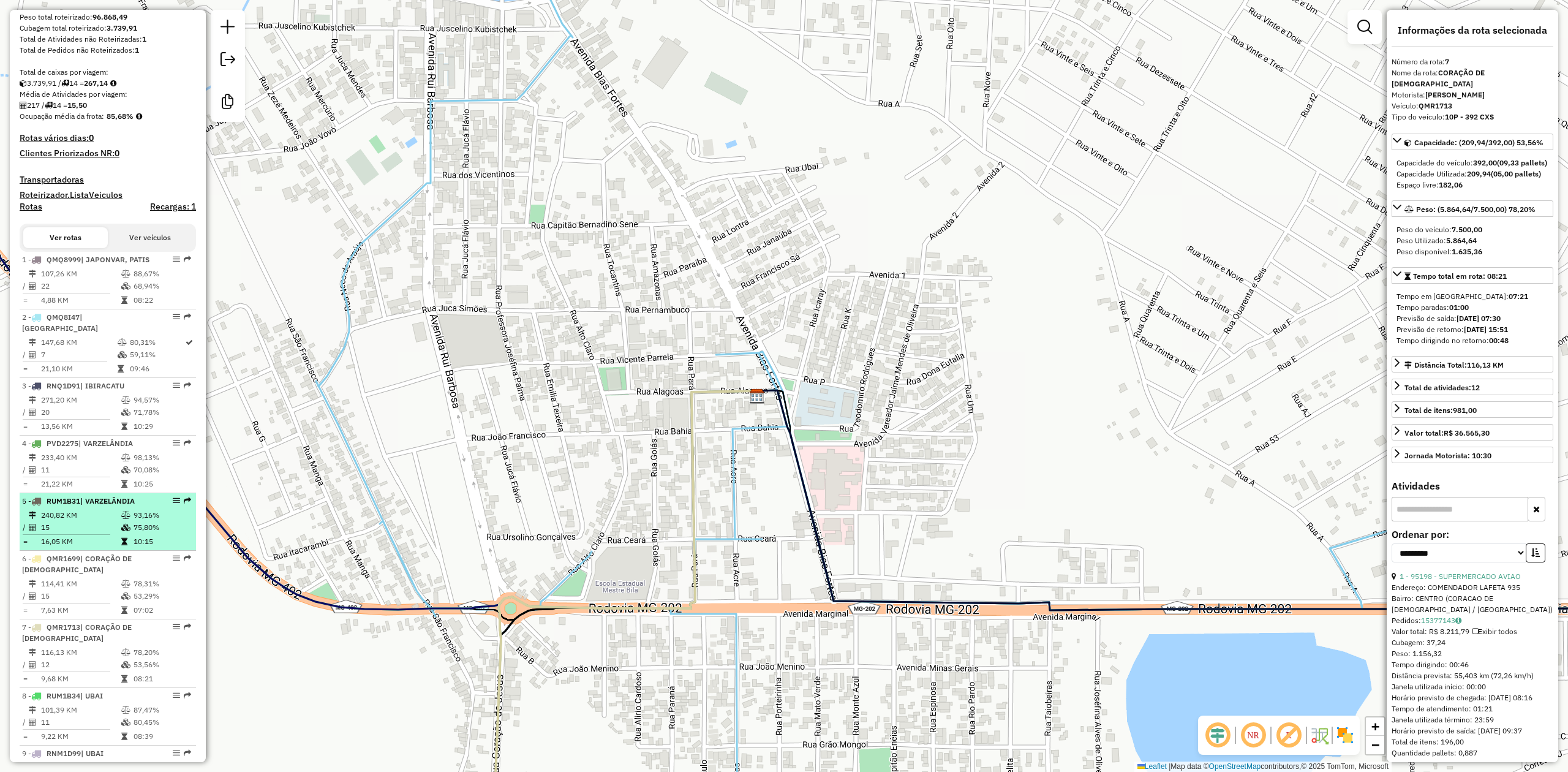
click at [100, 521] on td "240,82 KM" at bounding box center [80, 515] width 80 height 12
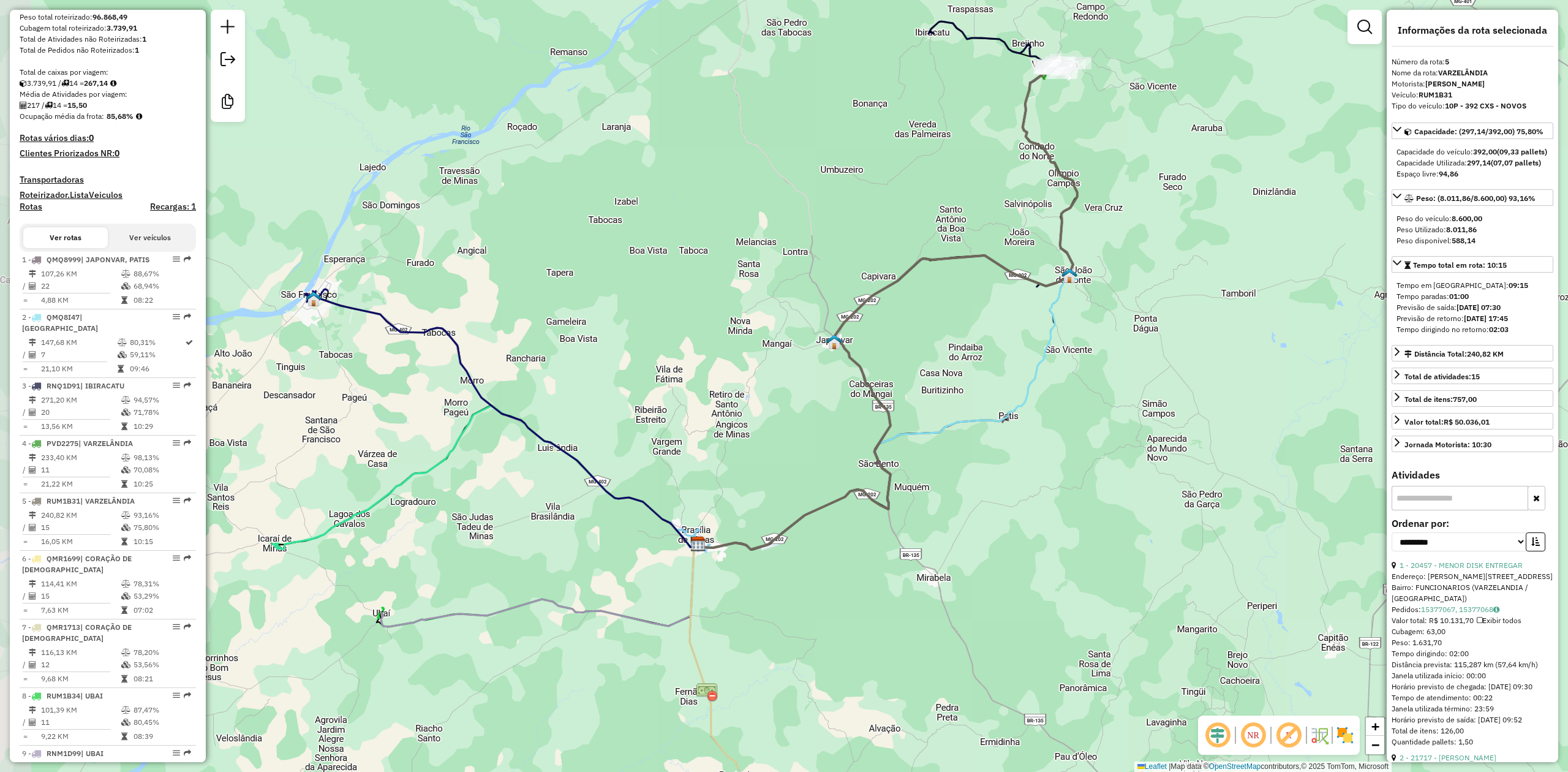
drag, startPoint x: 608, startPoint y: 545, endPoint x: 712, endPoint y: 464, distance: 131.8
click at [712, 464] on div "Janela de atendimento Grade de atendimento Capacidade Transportadoras Veículos …" at bounding box center [784, 386] width 1568 height 772
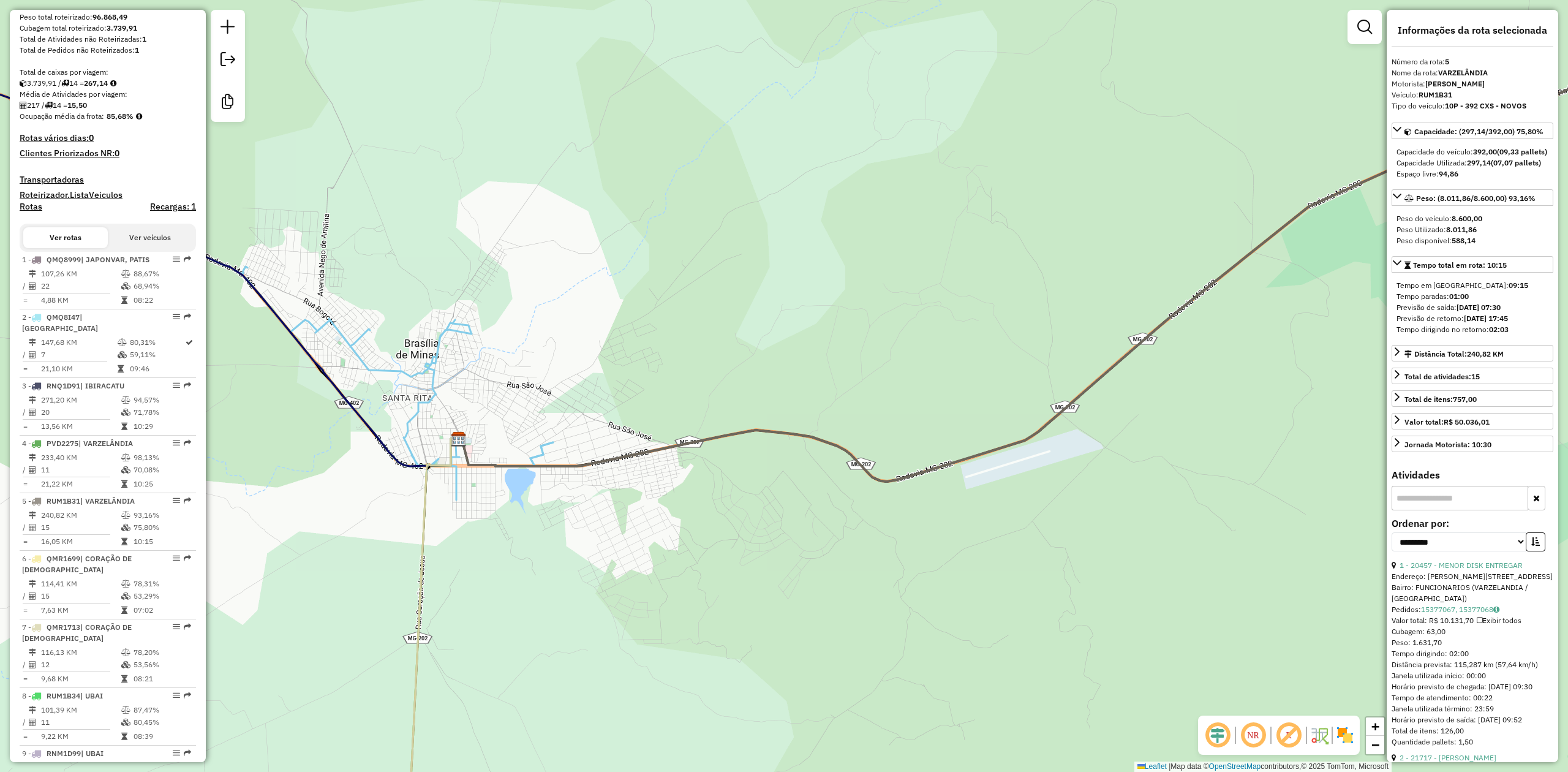
drag, startPoint x: 475, startPoint y: 508, endPoint x: 539, endPoint y: 566, distance: 86.4
click at [539, 566] on div "Janela de atendimento Grade de atendimento Capacidade Transportadoras Veículos …" at bounding box center [784, 386] width 1568 height 772
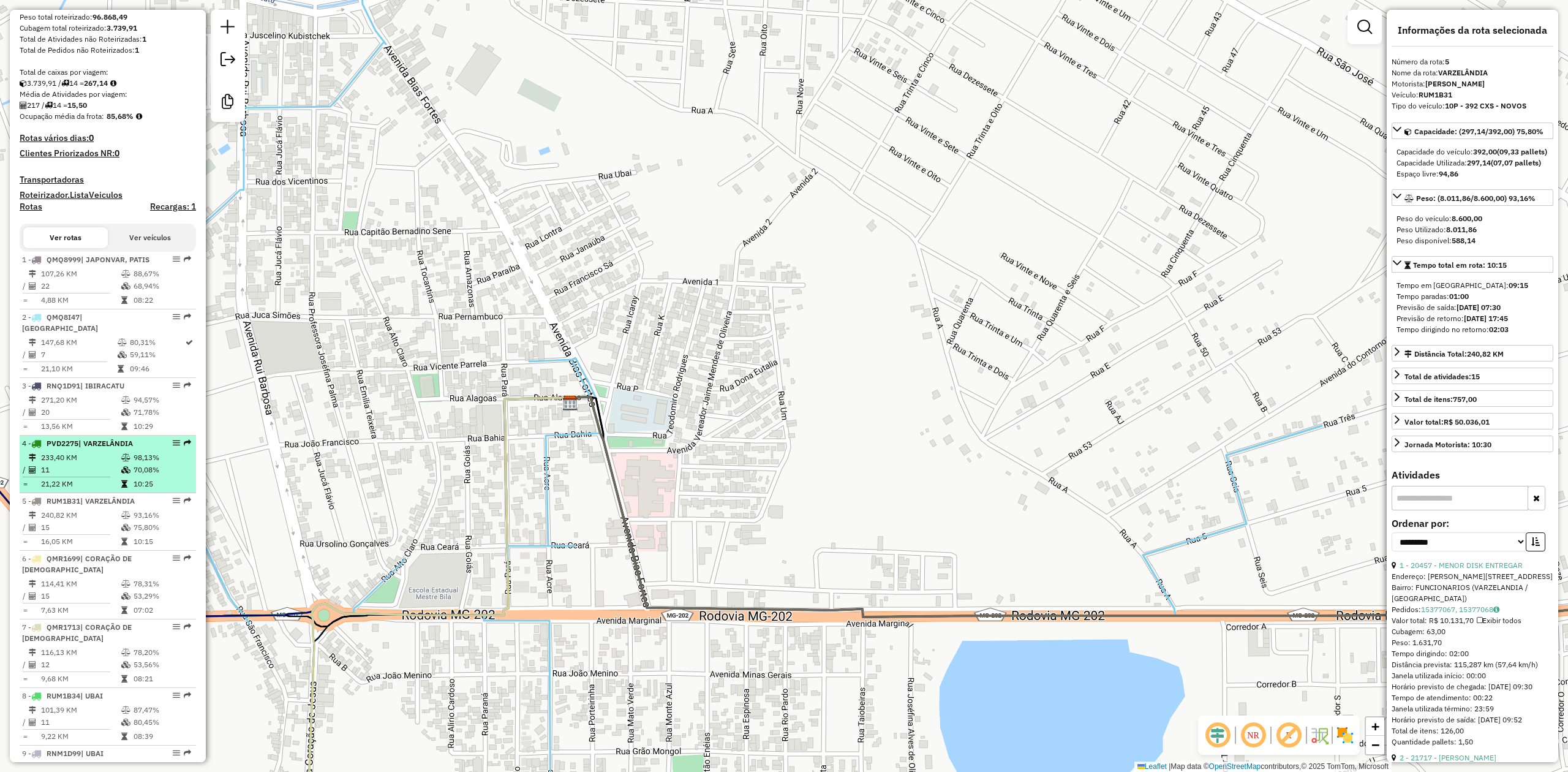
click at [64, 448] on span "PVD2275" at bounding box center [63, 443] width 32 height 9
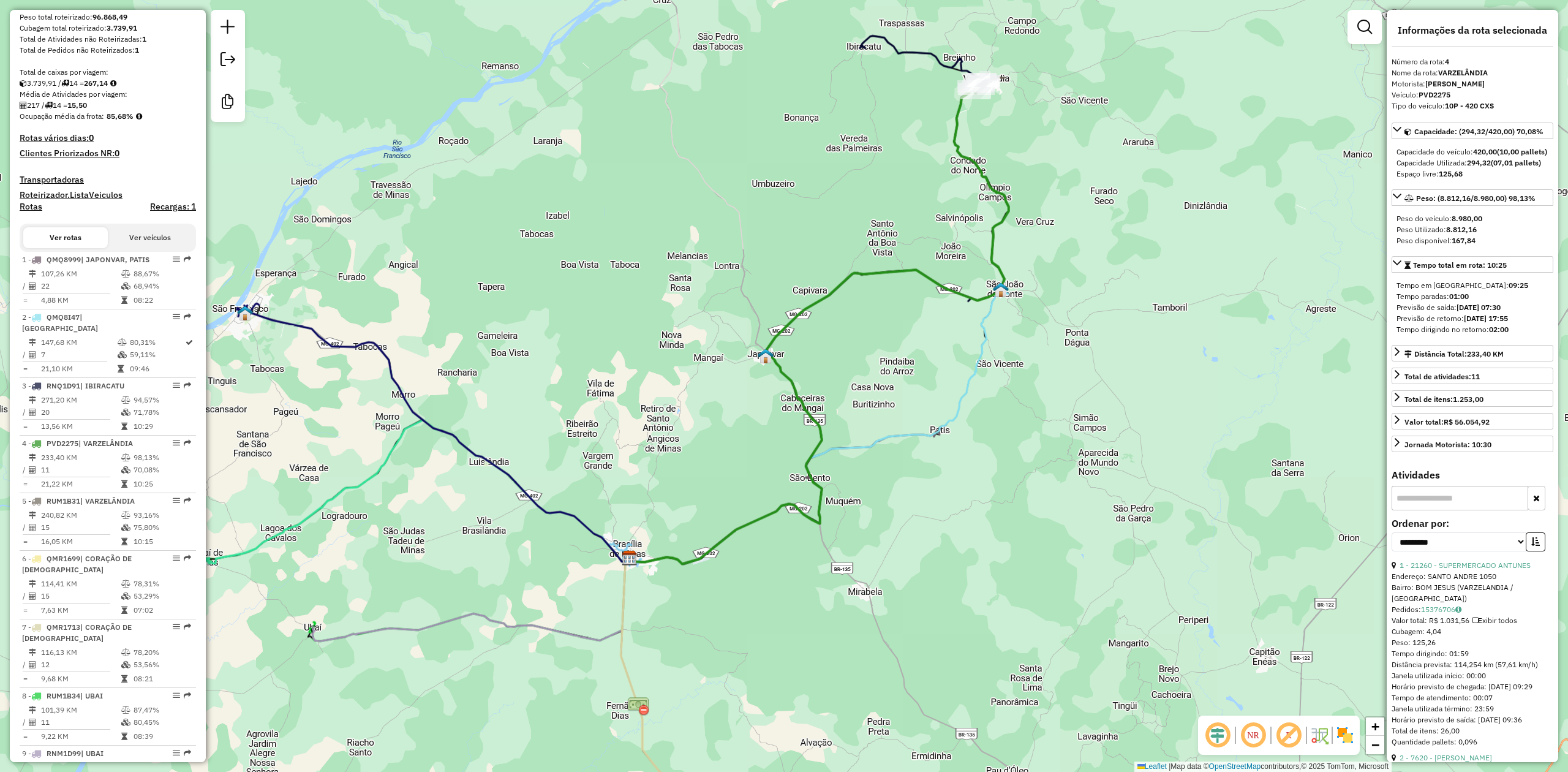
drag, startPoint x: 633, startPoint y: 482, endPoint x: 629, endPoint y: 452, distance: 30.3
click at [636, 451] on div "Janela de atendimento Grade de atendimento Capacidade Transportadoras Veículos …" at bounding box center [784, 386] width 1568 height 772
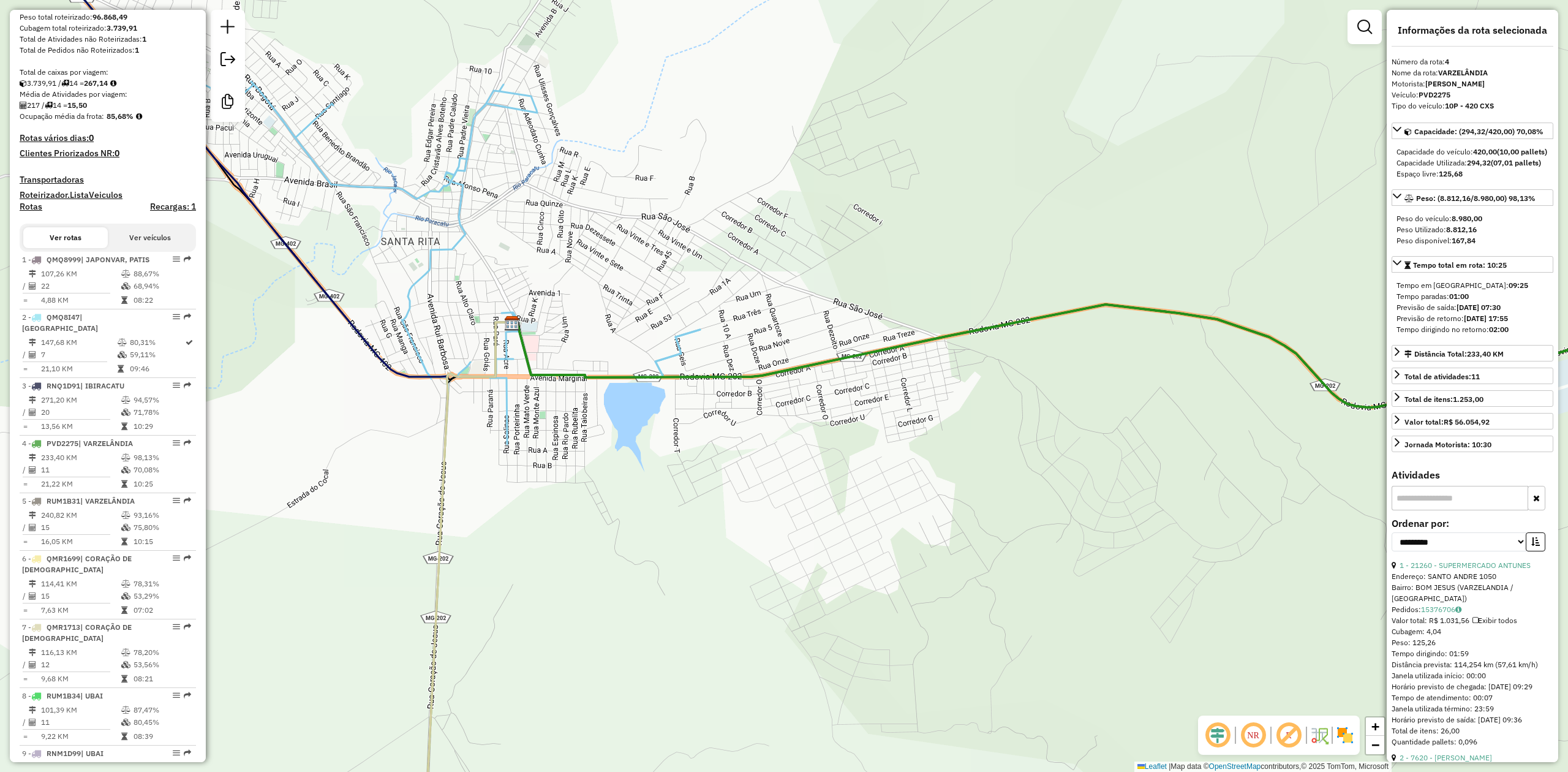
click at [454, 244] on icon at bounding box center [387, 211] width 626 height 466
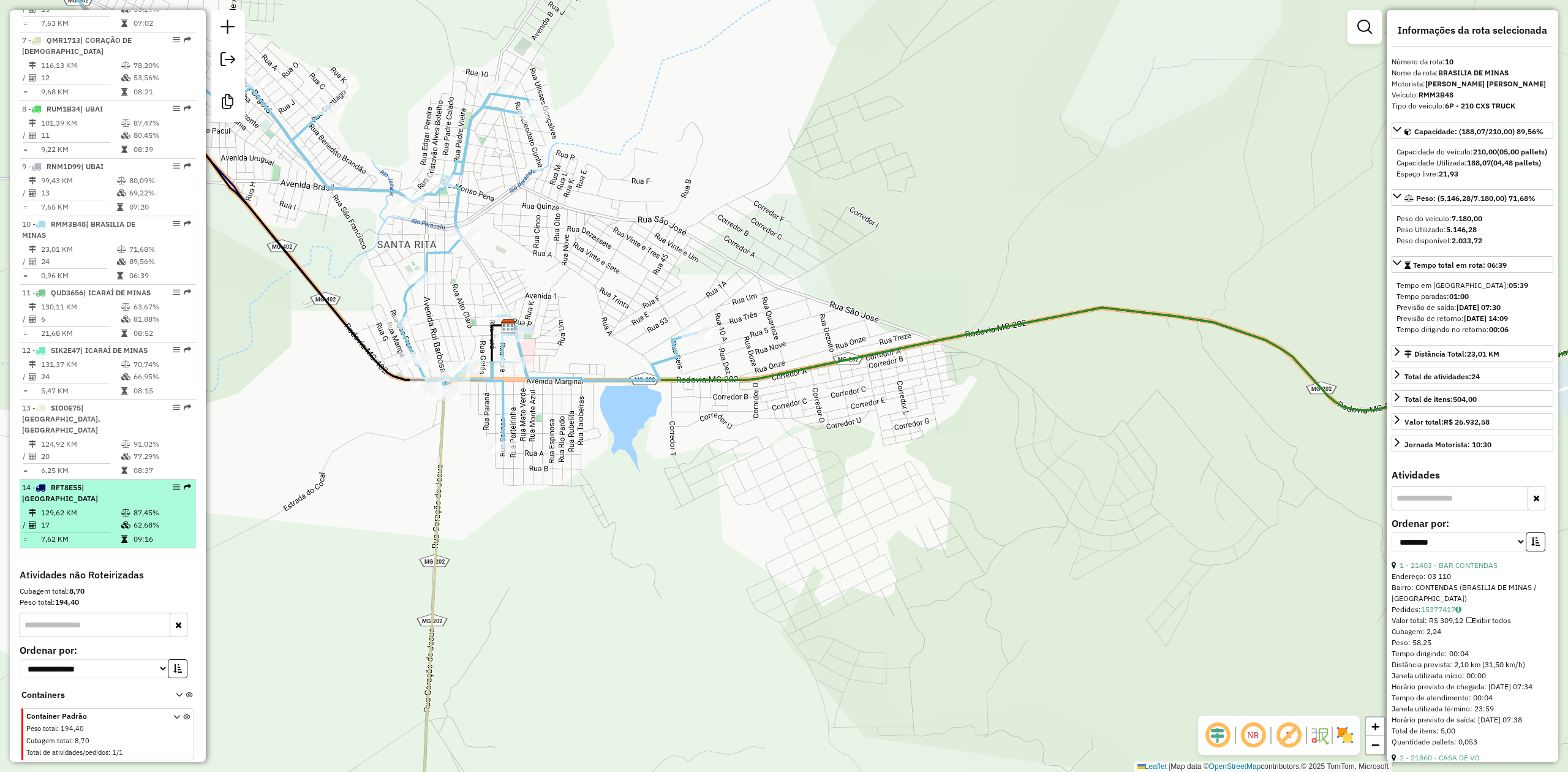
click at [109, 525] on td "17" at bounding box center [80, 524] width 80 height 12
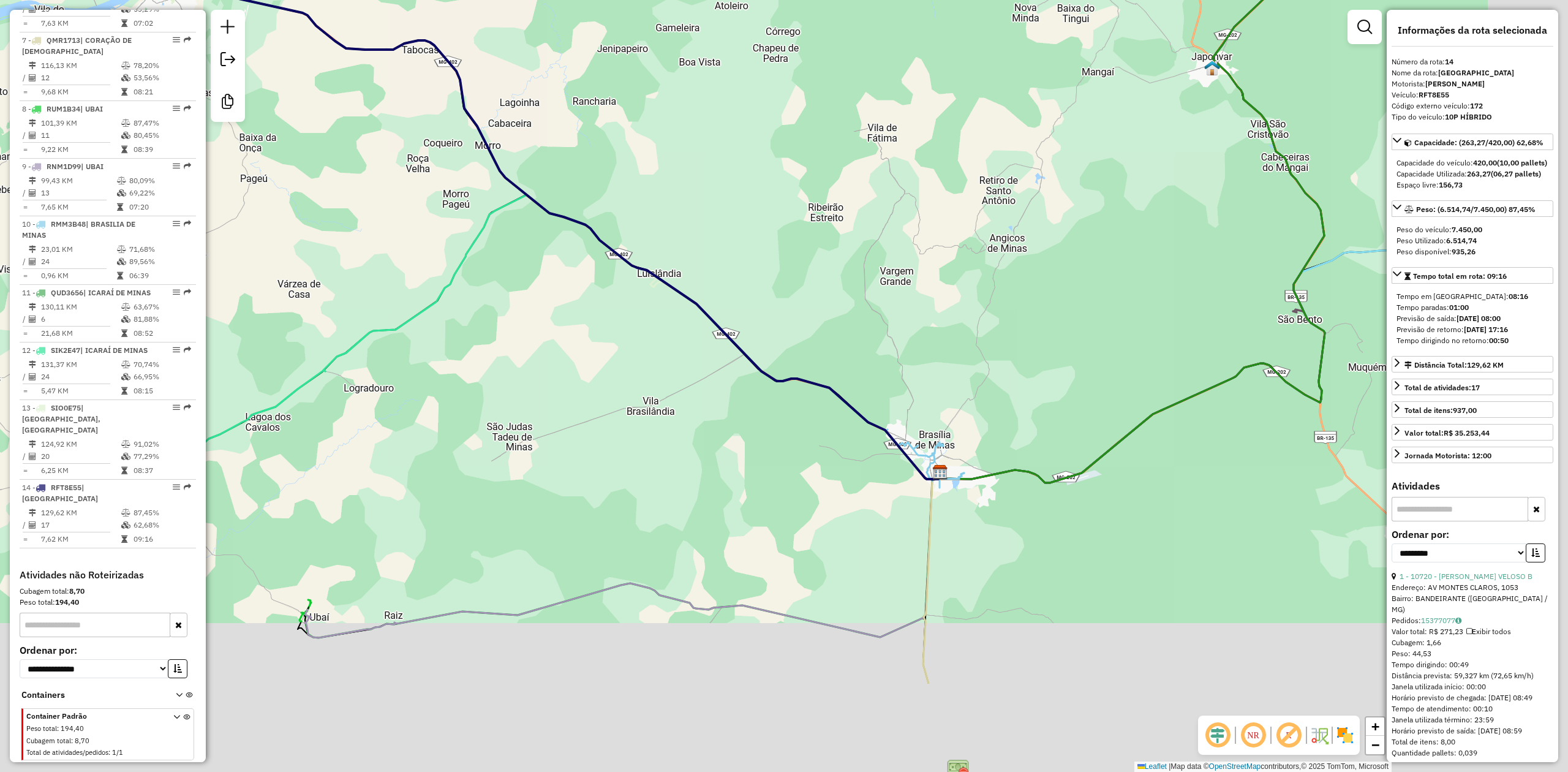
drag, startPoint x: 797, startPoint y: 553, endPoint x: 427, endPoint y: 387, distance: 405.5
click at [434, 383] on div "Janela de atendimento Grade de atendimento Capacidade Transportadoras Veículos …" at bounding box center [784, 386] width 1568 height 772
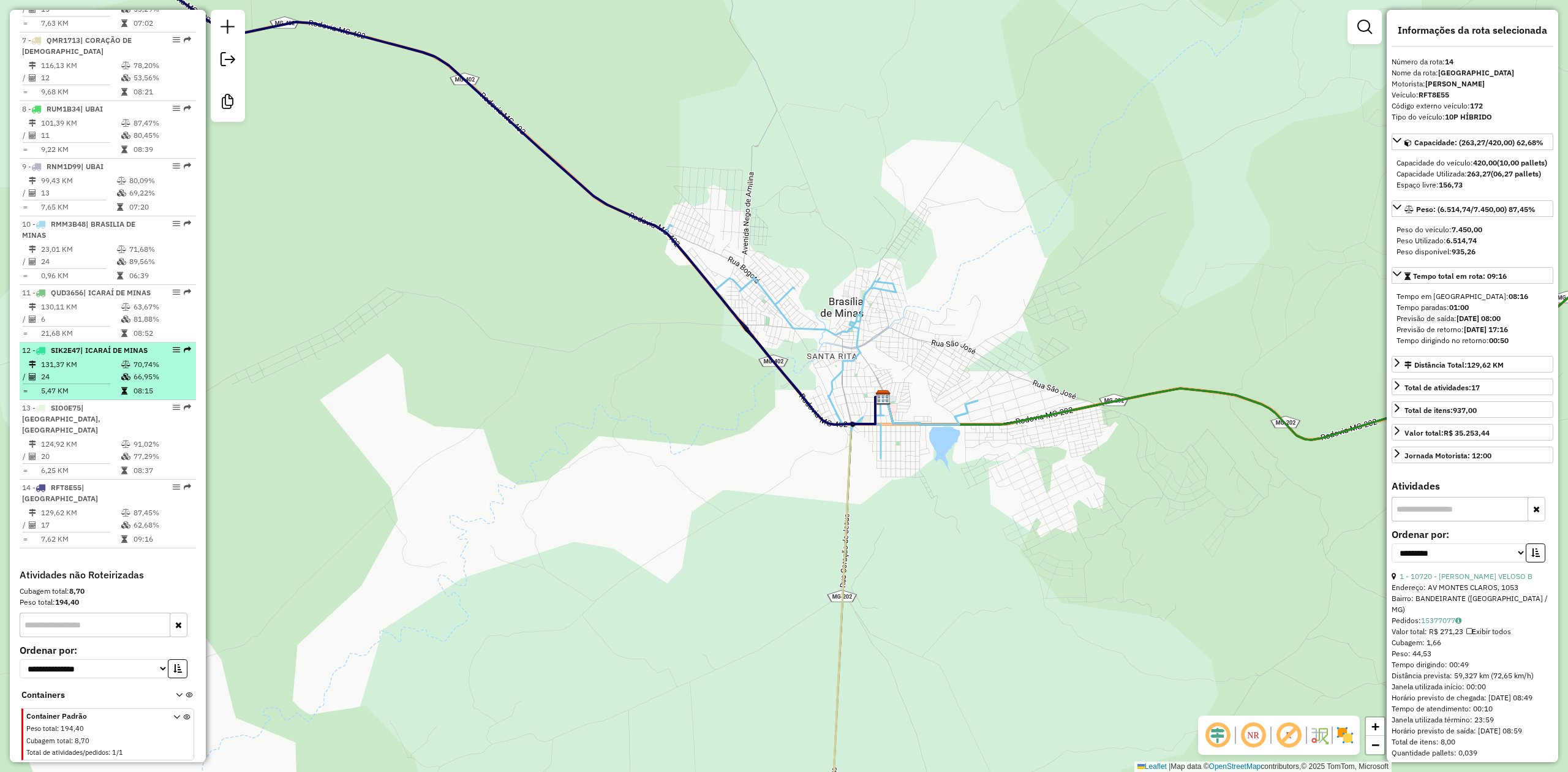
click at [89, 383] on td "24" at bounding box center [80, 377] width 80 height 12
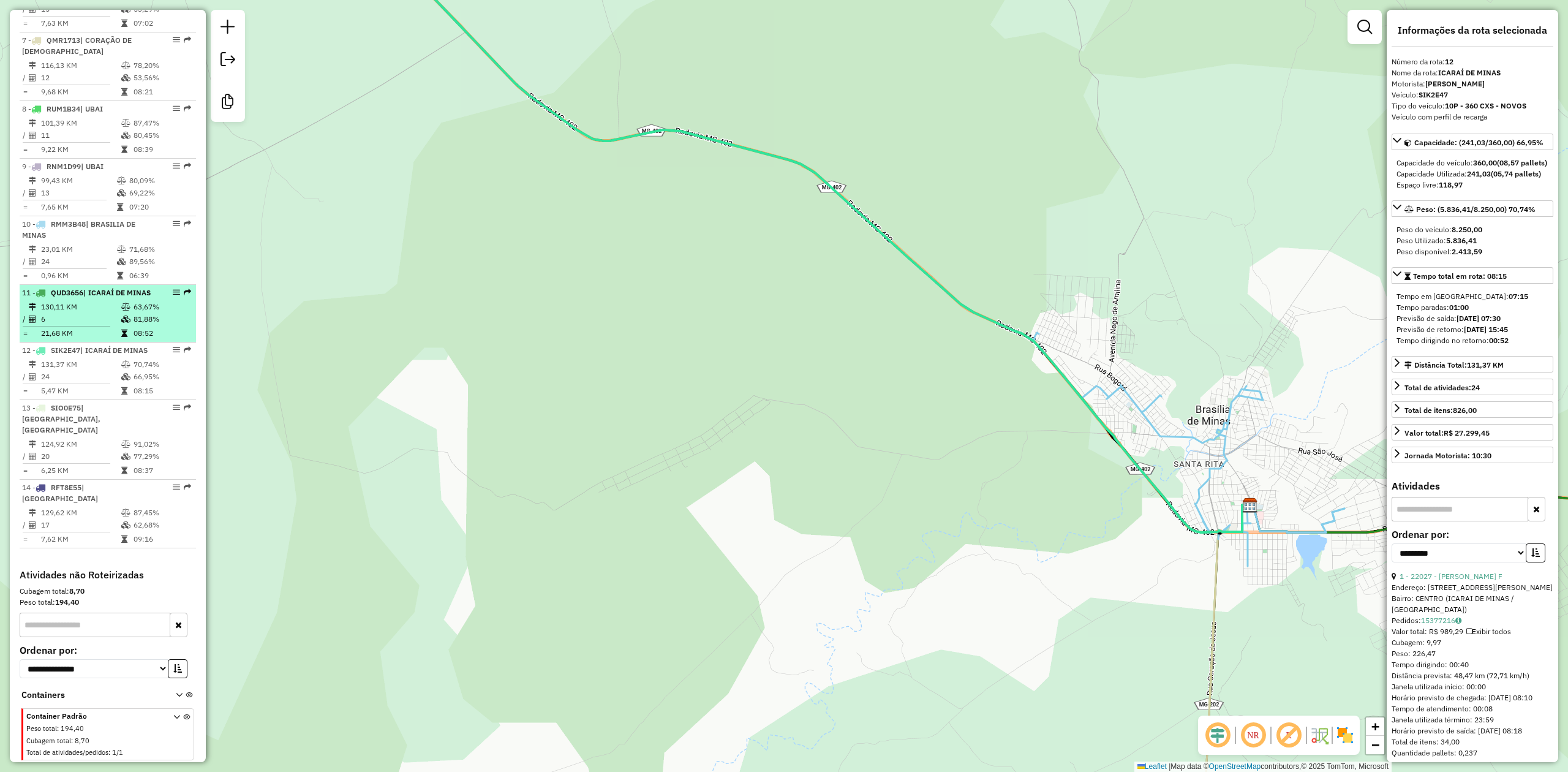
click at [89, 309] on li "11 - QUD3656 | ICARAÍ DE MINAS 130,11 KM 63,67% / 6 81,88% = 21,68 KM 08:52" at bounding box center [108, 313] width 177 height 57
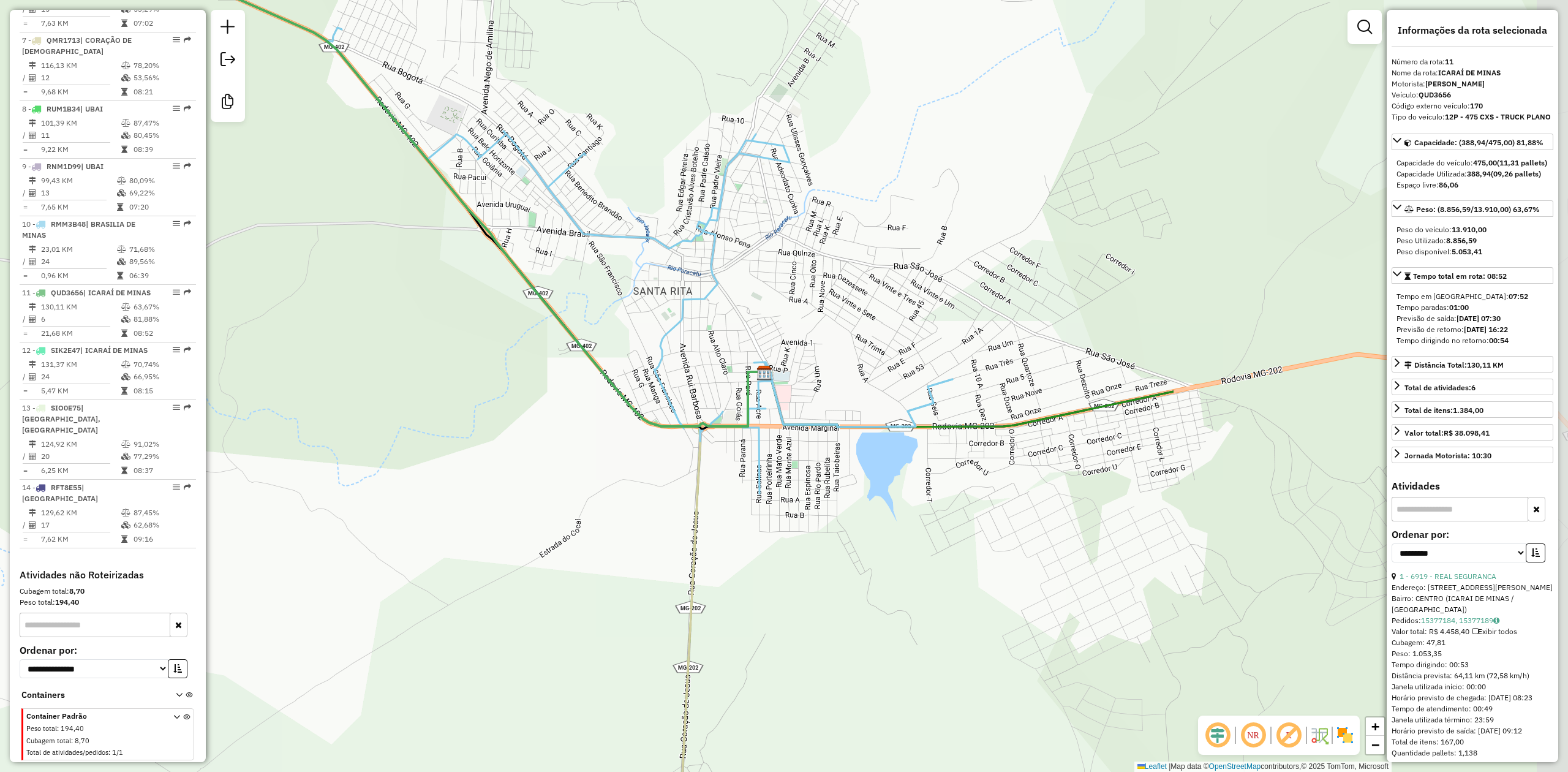
drag, startPoint x: 1181, startPoint y: 559, endPoint x: 629, endPoint y: 496, distance: 555.6
click at [629, 496] on div "Janela de atendimento Grade de atendimento Capacidade Transportadoras Veículos …" at bounding box center [784, 386] width 1568 height 772
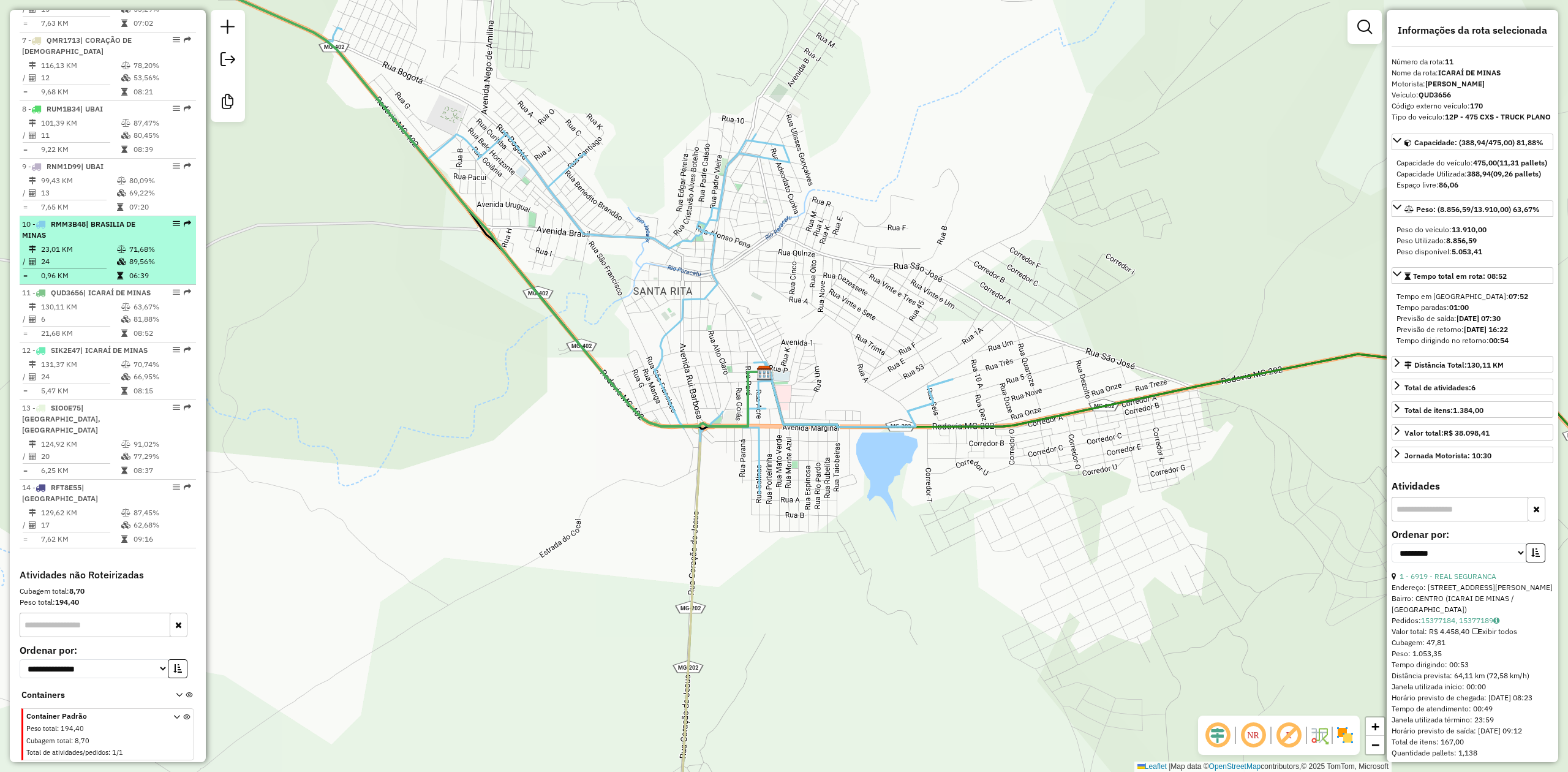
click at [77, 236] on div "10 - RMM3B48 | BRASILIA DE MINAS" at bounding box center [86, 229] width 130 height 22
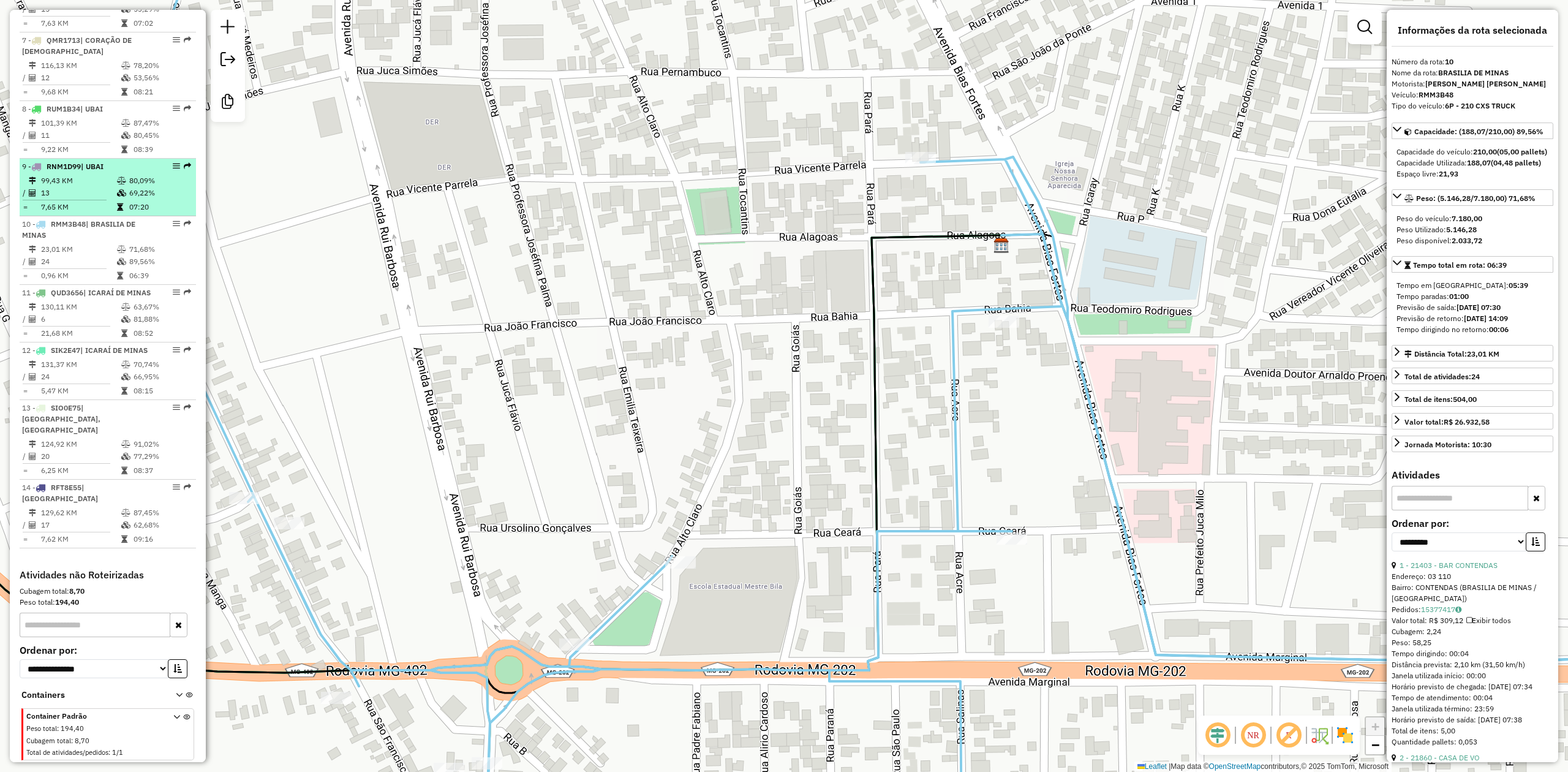
click at [64, 175] on td "99,43 KM" at bounding box center [78, 180] width 76 height 12
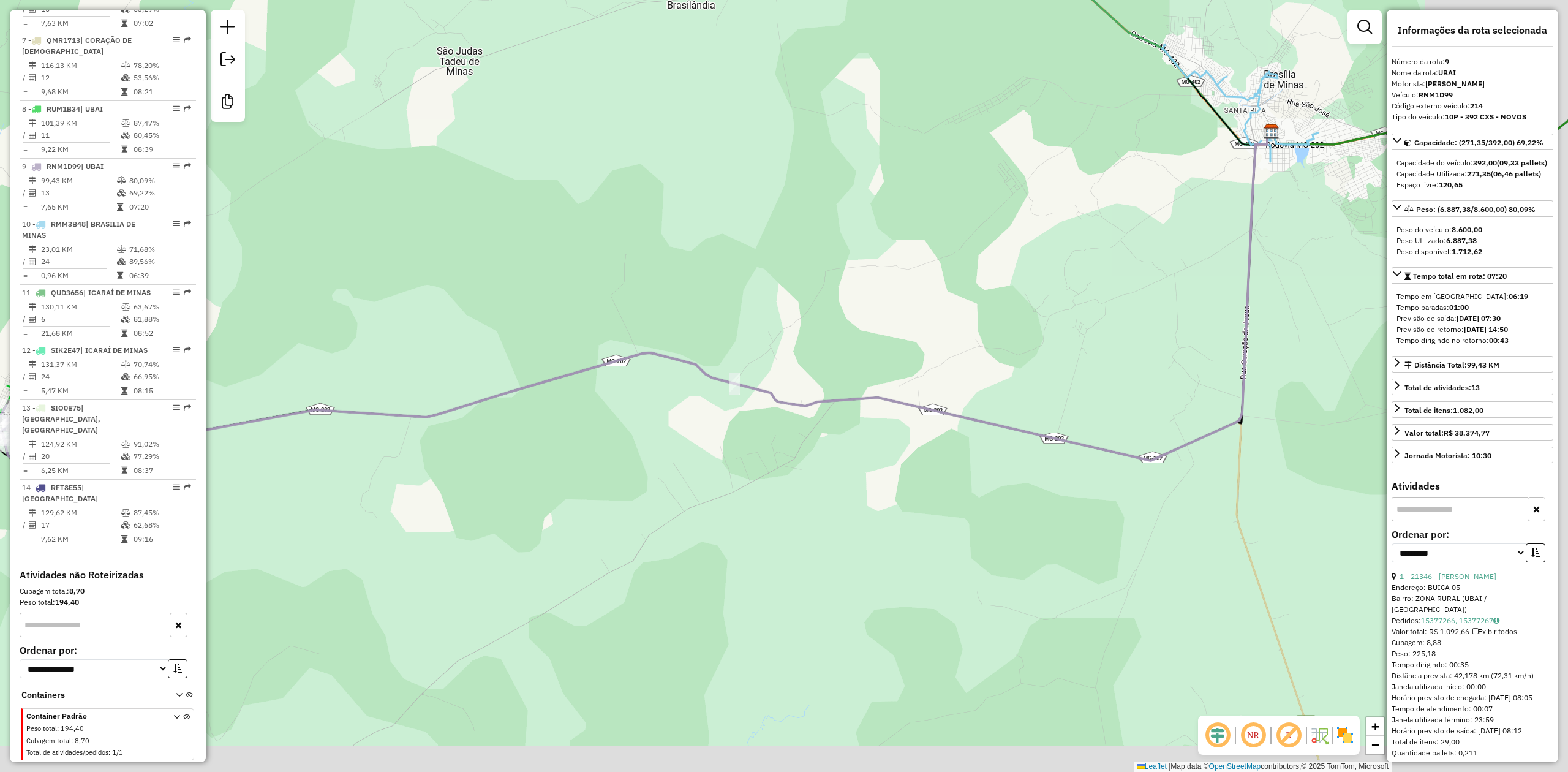
drag, startPoint x: 709, startPoint y: 610, endPoint x: 469, endPoint y: 503, distance: 262.8
click at [480, 508] on div "Janela de atendimento Grade de atendimento Capacidade Transportadoras Veículos …" at bounding box center [784, 386] width 1568 height 772
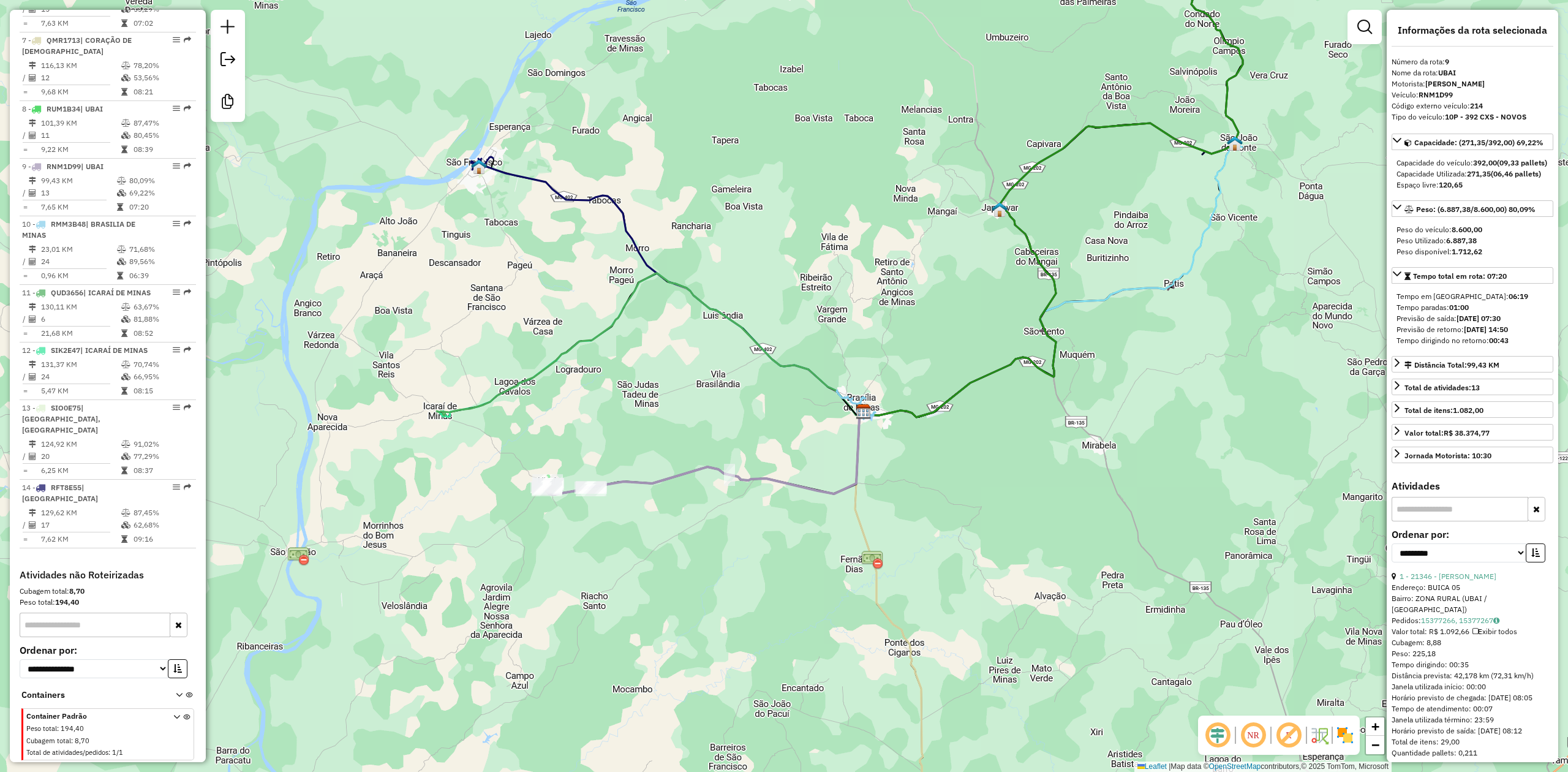
drag, startPoint x: 986, startPoint y: 478, endPoint x: 902, endPoint y: 593, distance: 142.4
click at [914, 587] on div "Janela de atendimento Grade de atendimento Capacidade Transportadoras Veículos …" at bounding box center [784, 386] width 1568 height 772
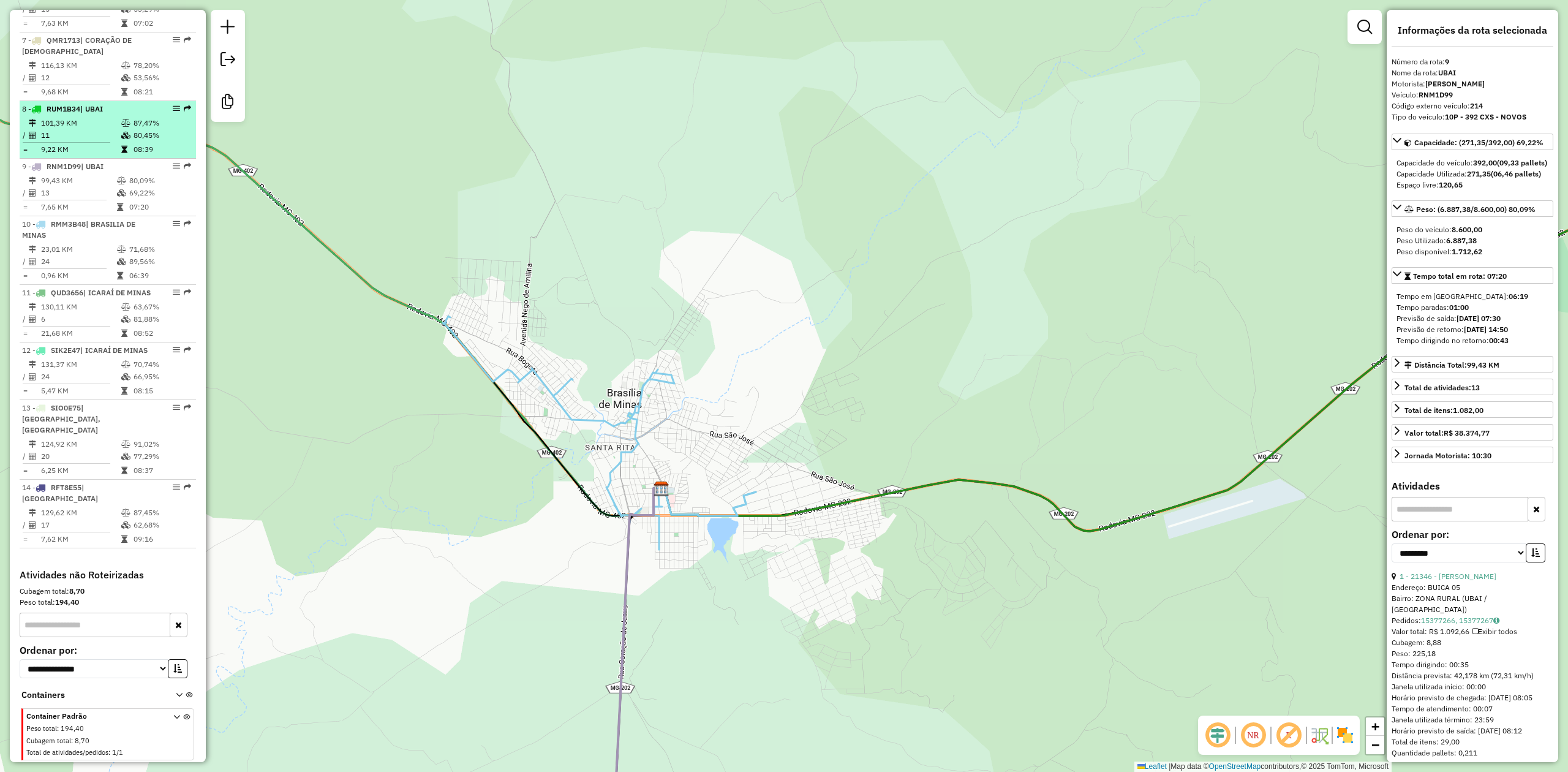
click at [52, 125] on td "101,39 KM" at bounding box center [80, 123] width 80 height 12
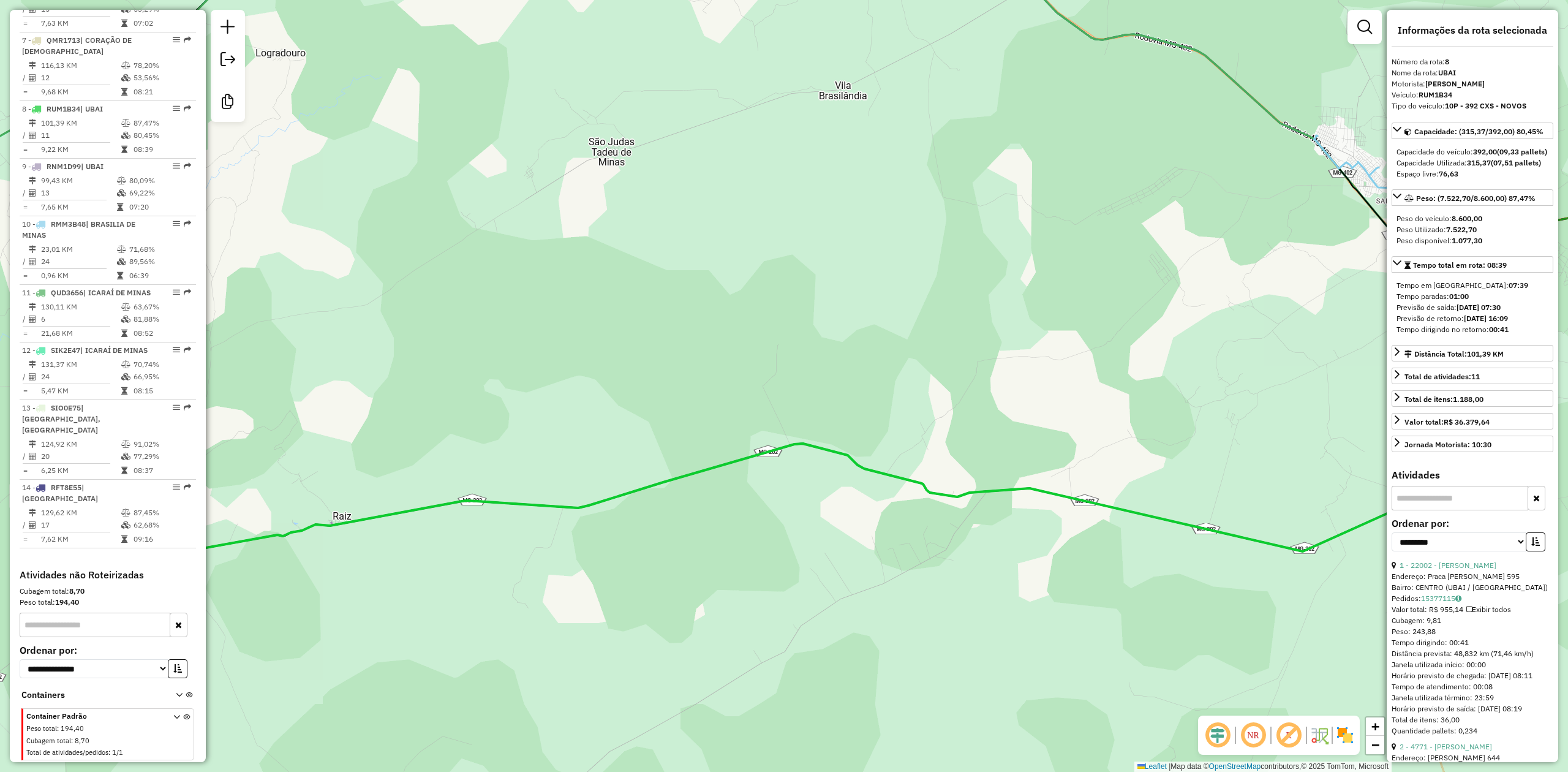
drag, startPoint x: 914, startPoint y: 572, endPoint x: 299, endPoint y: 627, distance: 617.5
click at [311, 627] on div "Janela de atendimento Grade de atendimento Capacidade Transportadoras Veículos …" at bounding box center [784, 386] width 1568 height 772
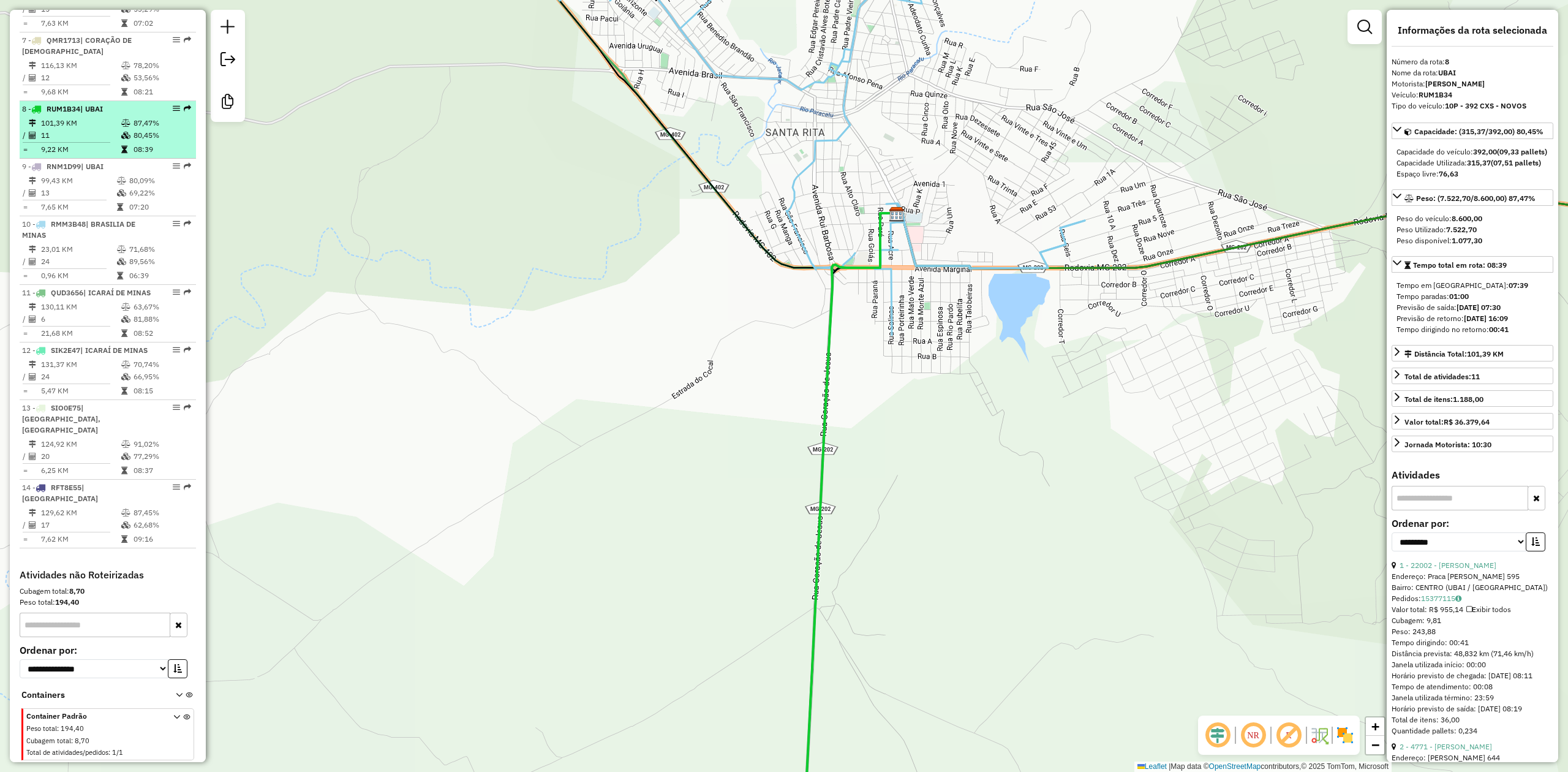
click at [84, 126] on td "101,39 KM" at bounding box center [80, 123] width 80 height 12
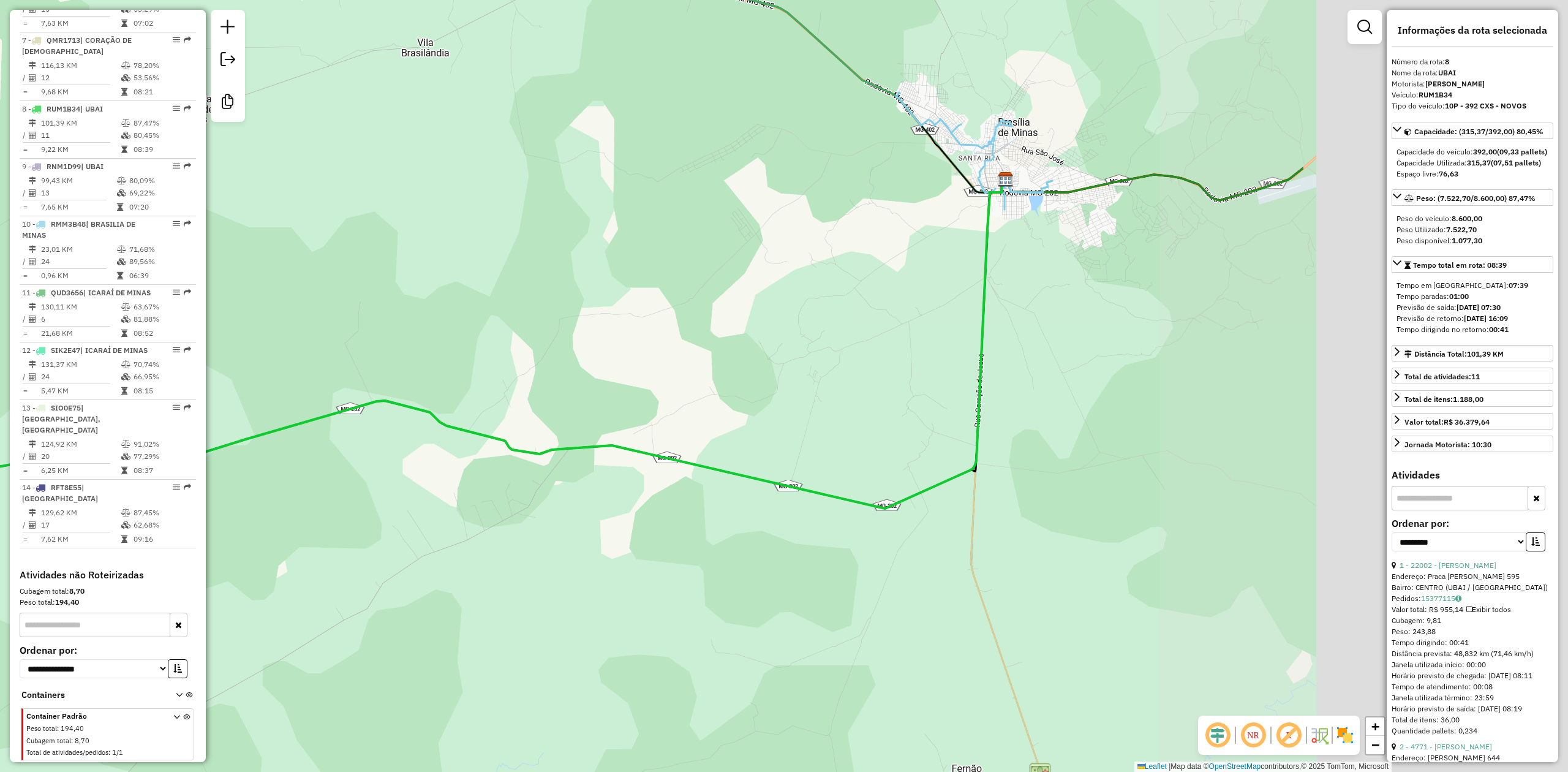
drag, startPoint x: 836, startPoint y: 414, endPoint x: 511, endPoint y: 379, distance: 326.9
click at [549, 390] on div "Janela de atendimento Grade de atendimento Capacidade Transportadoras Veículos …" at bounding box center [784, 386] width 1568 height 772
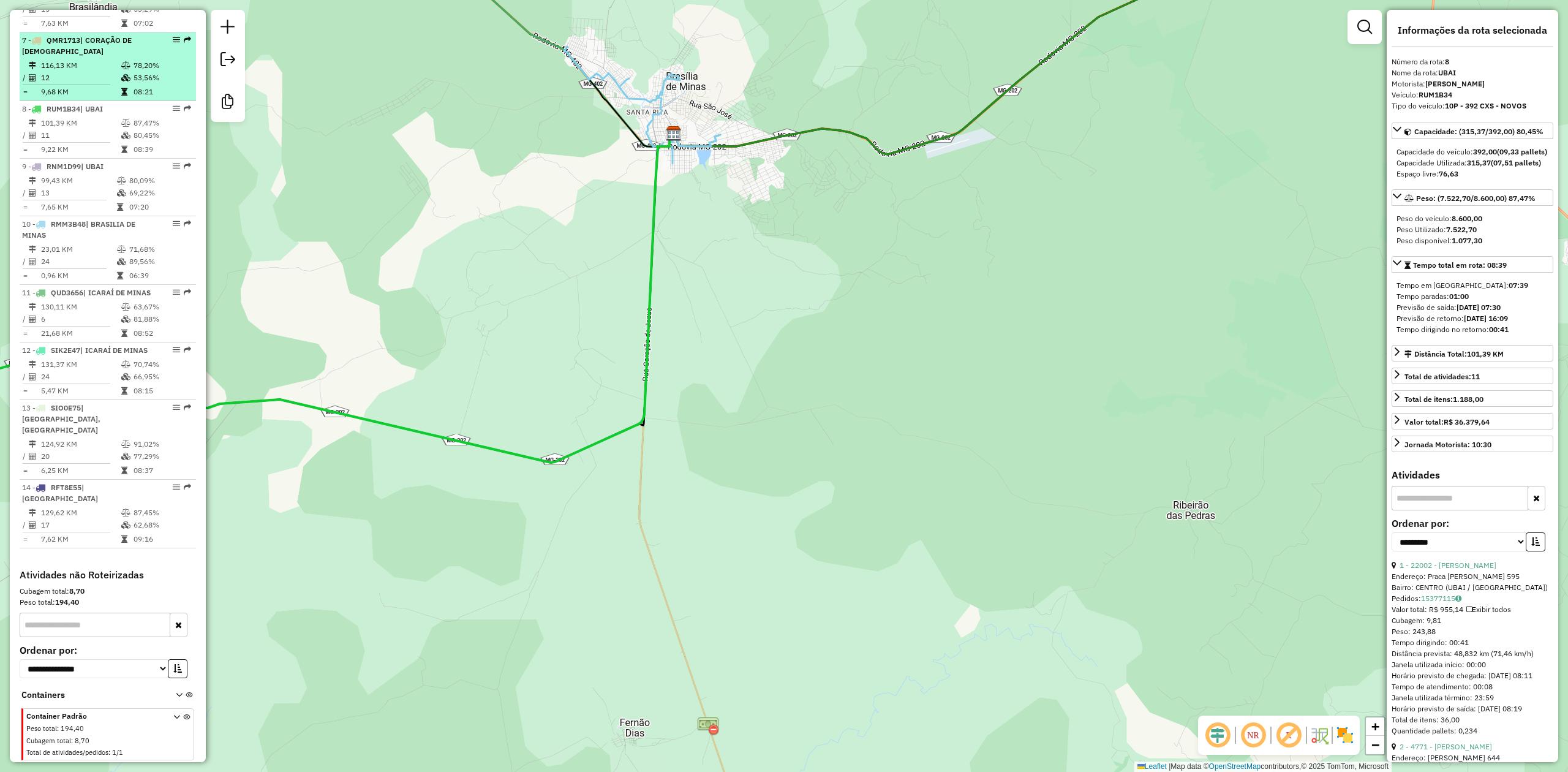
click at [85, 82] on table "116,13 KM 78,20% / 12 53,56% = 9,68 KM 08:21" at bounding box center [107, 78] width 172 height 39
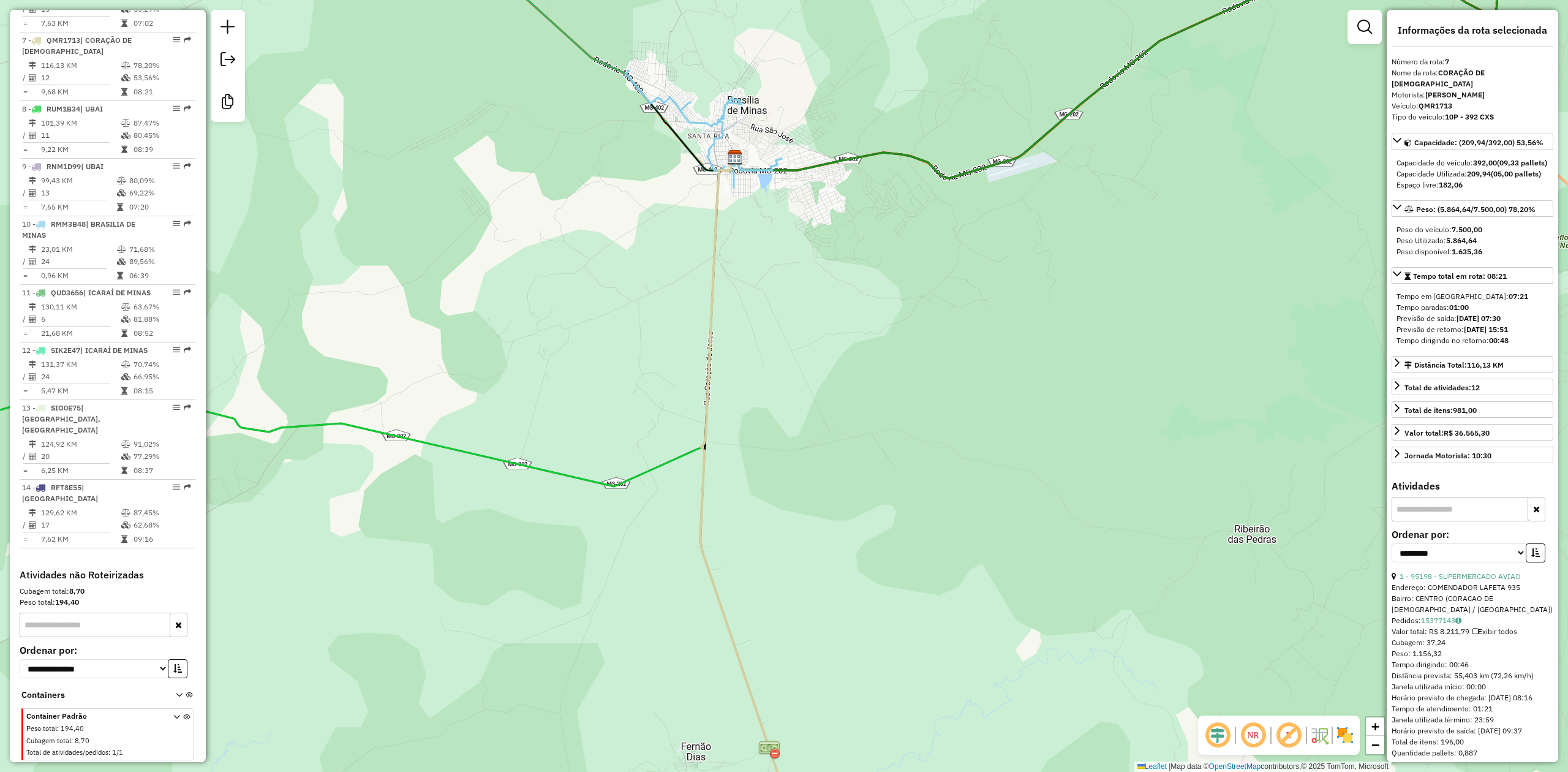
drag, startPoint x: 811, startPoint y: 257, endPoint x: 856, endPoint y: 392, distance: 142.3
click at [855, 391] on div "Janela de atendimento Grade de atendimento Capacidade Transportadoras Veículos …" at bounding box center [784, 386] width 1568 height 772
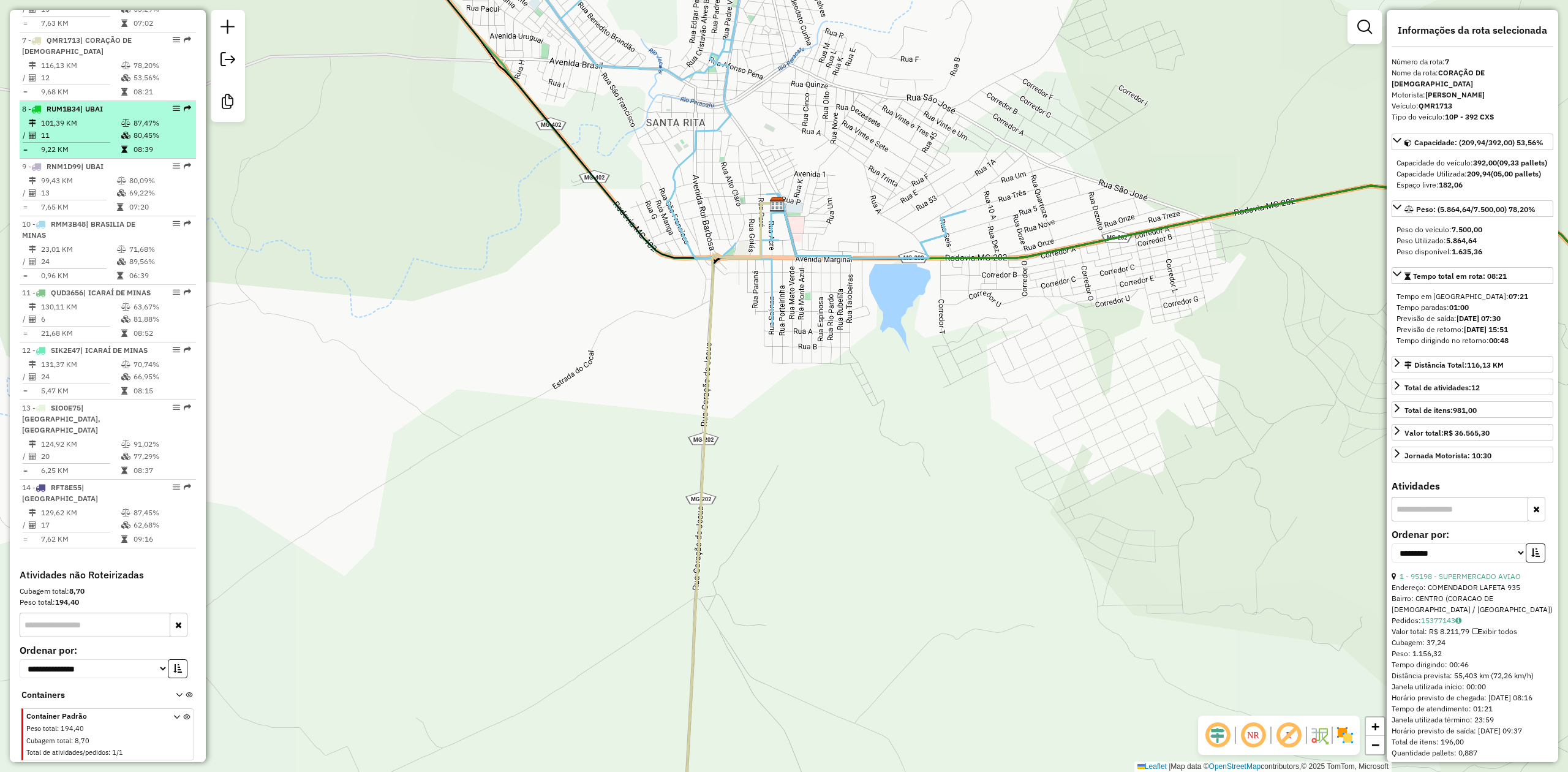
click at [81, 121] on td "101,39 KM" at bounding box center [80, 123] width 80 height 12
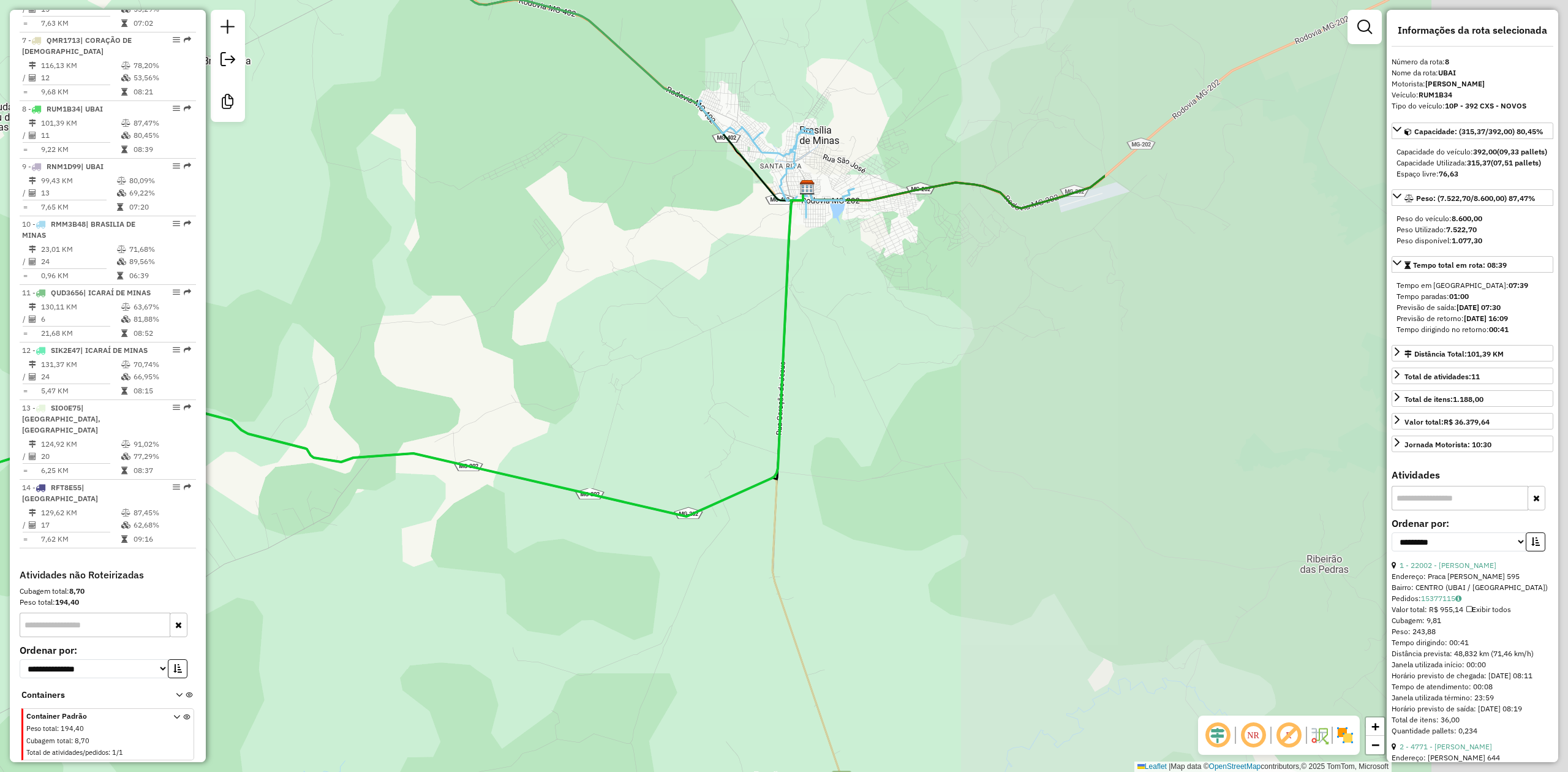
drag, startPoint x: 955, startPoint y: 353, endPoint x: 324, endPoint y: 329, distance: 631.5
click at [327, 327] on div "Janela de atendimento Grade de atendimento Capacidade Transportadoras Veículos …" at bounding box center [784, 386] width 1568 height 772
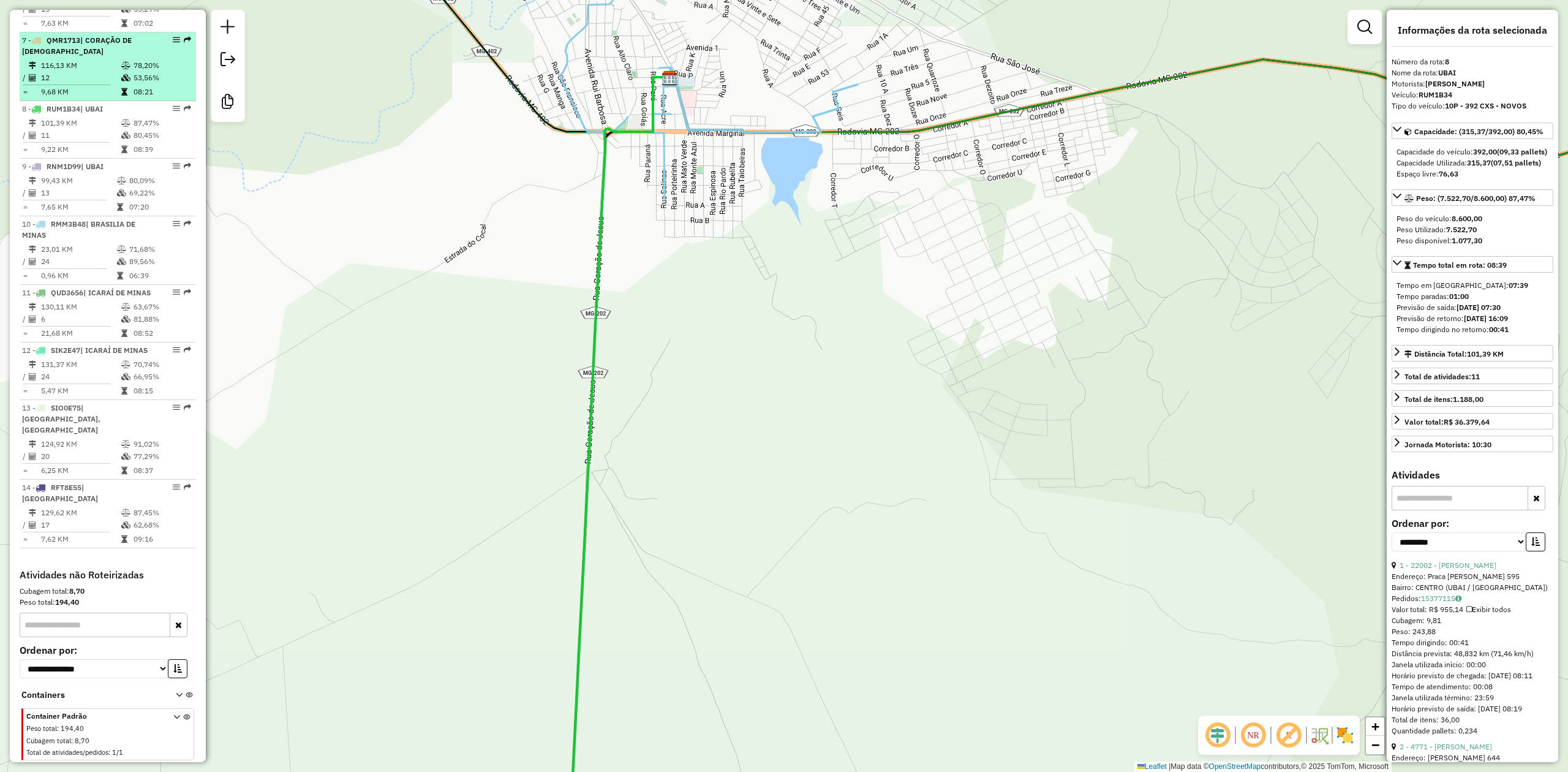
click at [72, 60] on td "116,13 KM" at bounding box center [80, 65] width 80 height 12
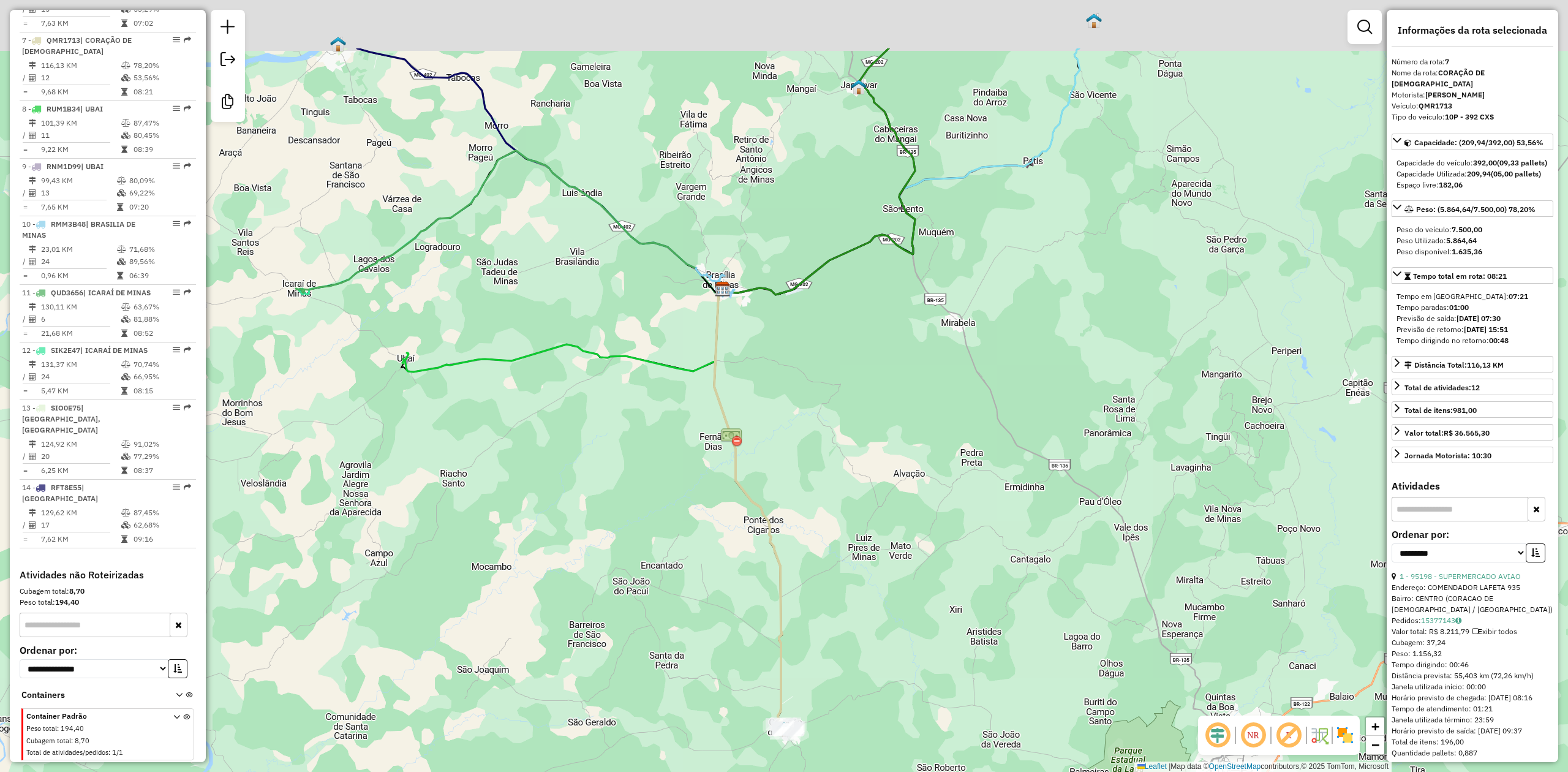
drag, startPoint x: 797, startPoint y: 239, endPoint x: 737, endPoint y: 390, distance: 162.5
click at [763, 408] on div "Janela de atendimento Grade de atendimento Capacidade Transportadoras Veículos …" at bounding box center [784, 386] width 1568 height 772
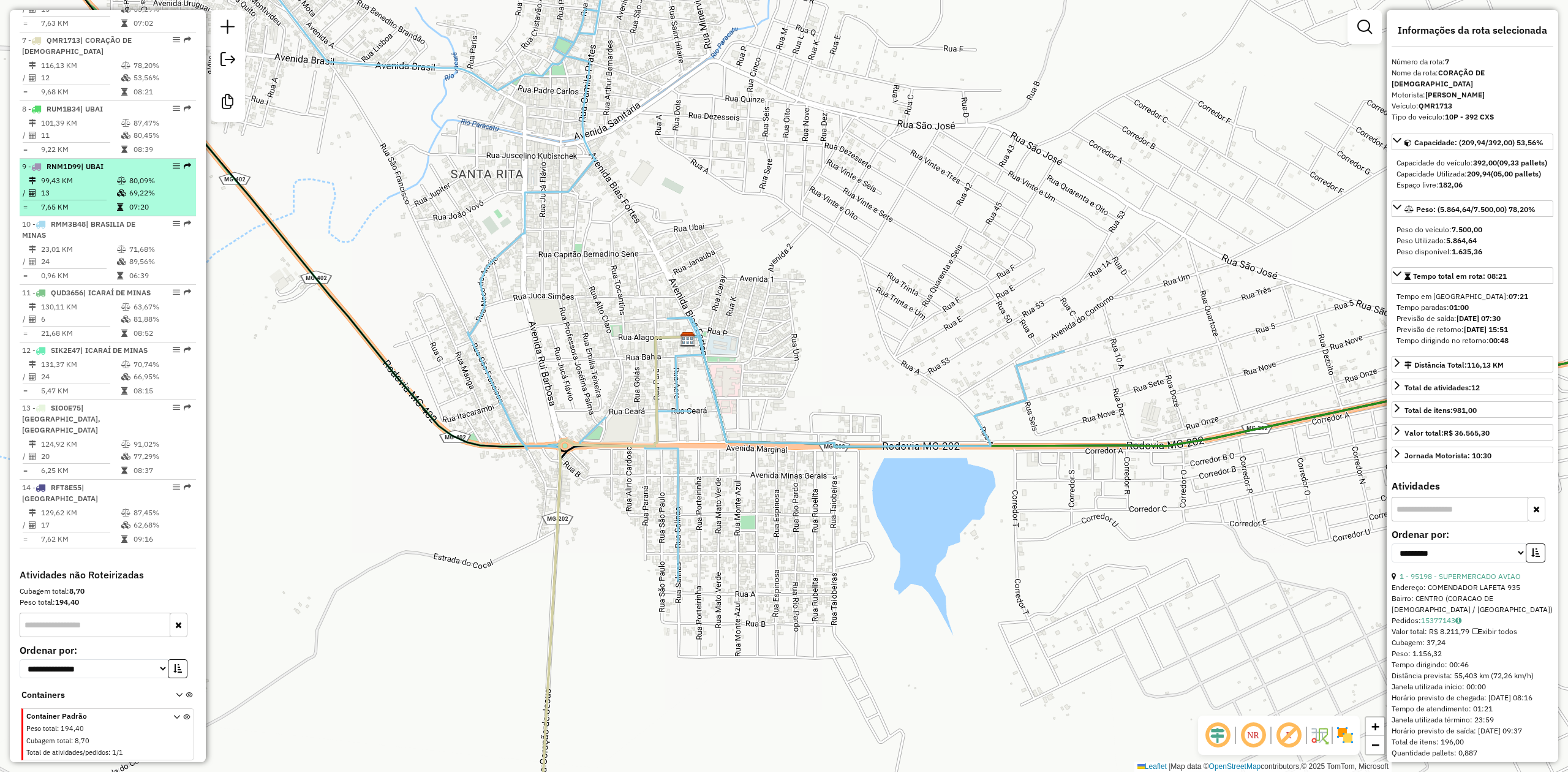
click at [80, 189] on td "13" at bounding box center [78, 193] width 76 height 12
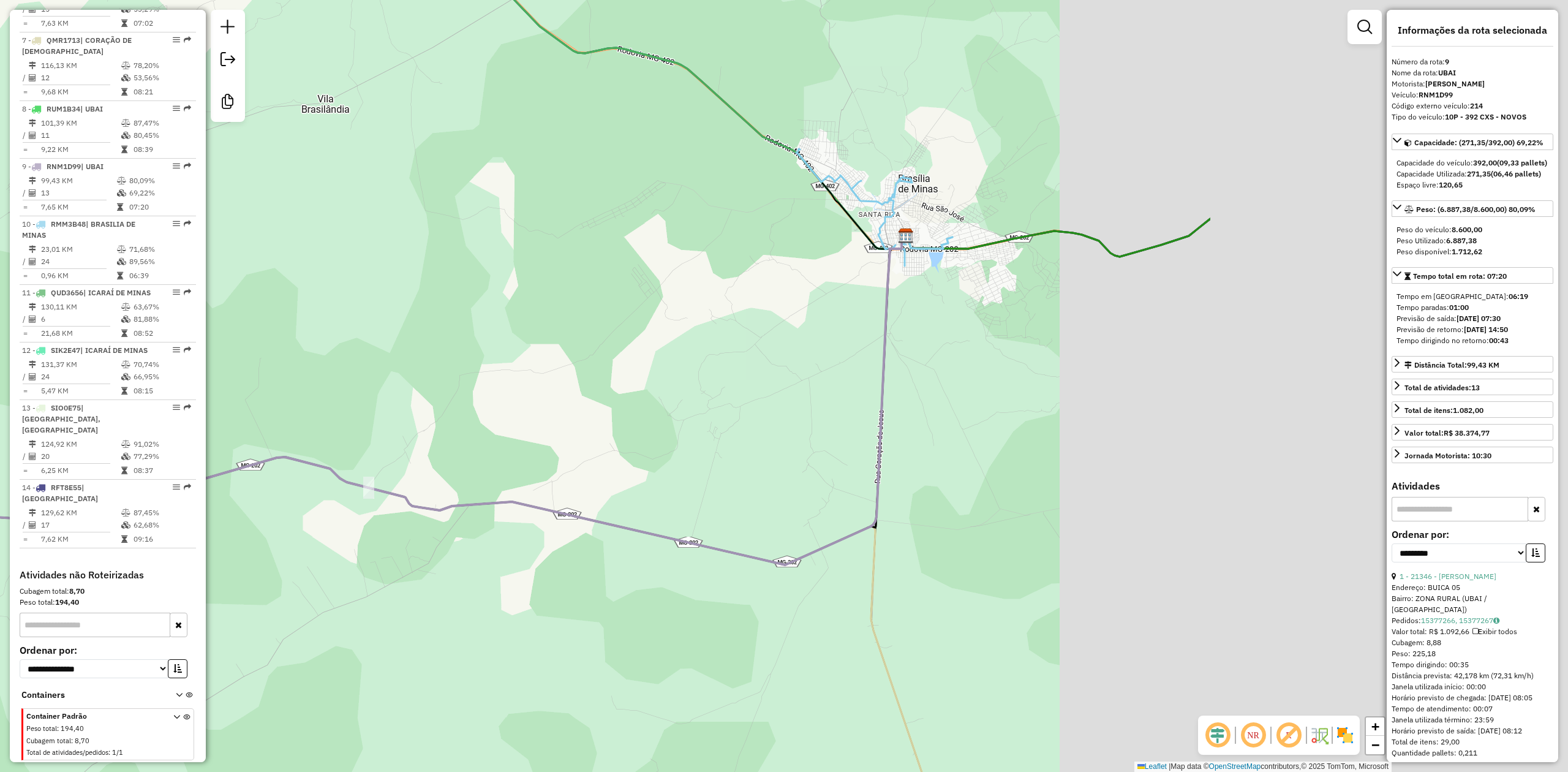
drag, startPoint x: 895, startPoint y: 329, endPoint x: 214, endPoint y: 350, distance: 681.3
click at [257, 350] on div "Janela de atendimento Grade de atendimento Capacidade Transportadoras Veículos …" at bounding box center [784, 386] width 1568 height 772
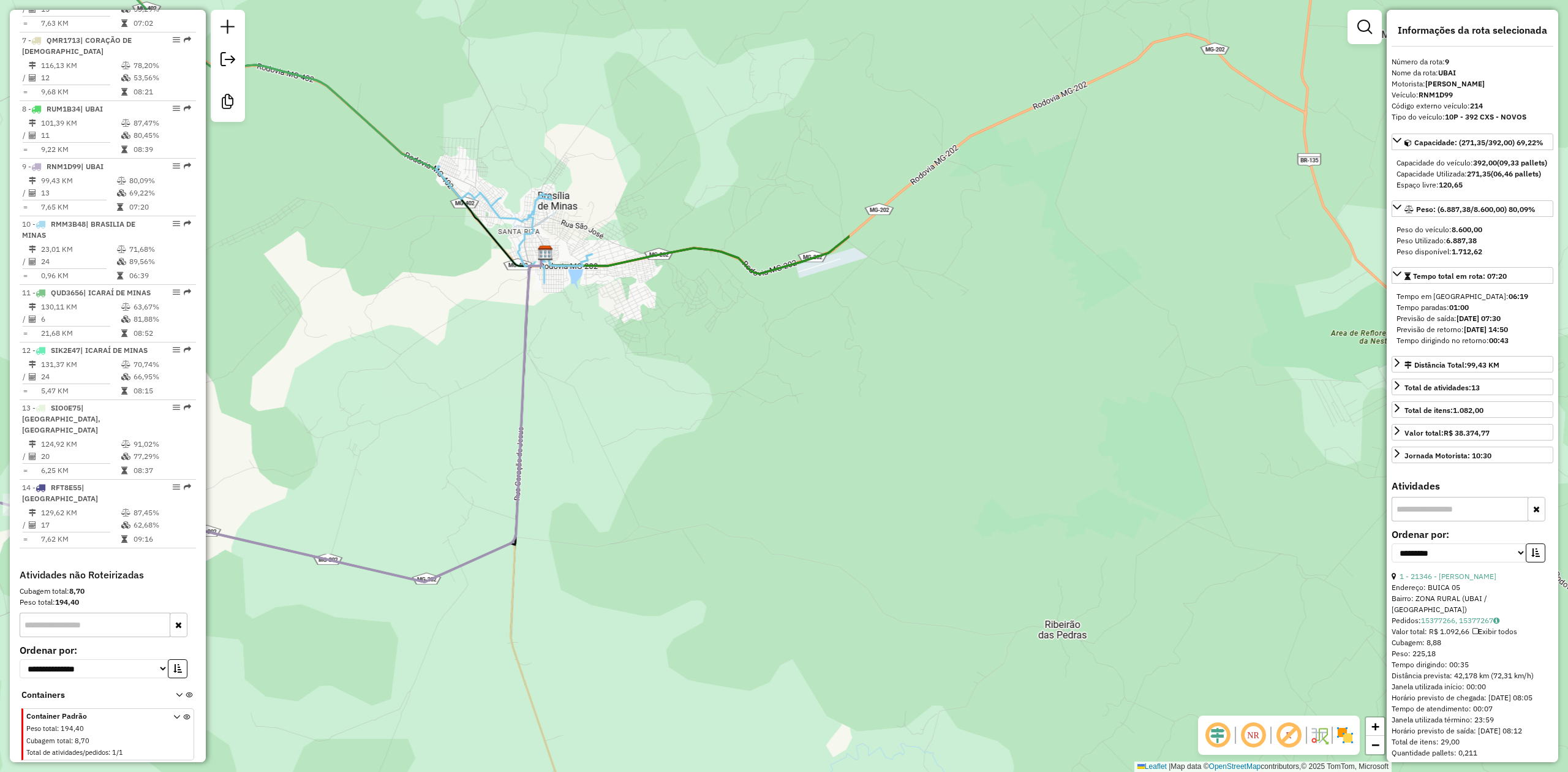
click at [629, 363] on div "Janela de atendimento Grade de atendimento Capacidade Transportadoras Veículos …" at bounding box center [784, 386] width 1568 height 772
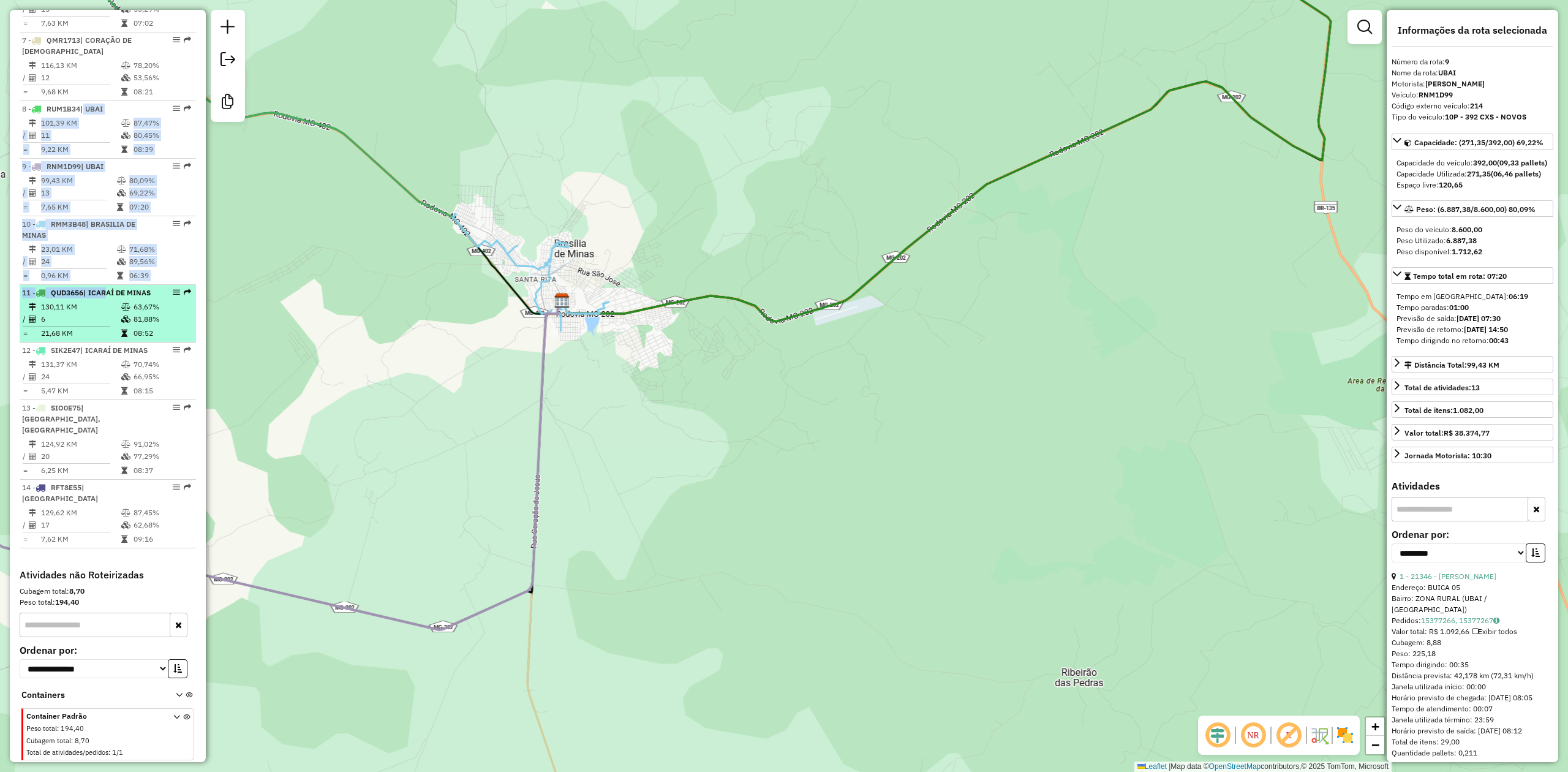
drag, startPoint x: 85, startPoint y: 119, endPoint x: 103, endPoint y: 286, distance: 168.0
click at [103, 286] on ul "1 - QMQ8999 | JAPONVAR, PATIS 107,26 KM 88,67% / 22 68,94% = 4,88 KM 08:22 2 - …" at bounding box center [108, 106] width 177 height 883
click at [319, 224] on div "Janela de atendimento Grade de atendimento Capacidade Transportadoras Veículos …" at bounding box center [784, 386] width 1568 height 772
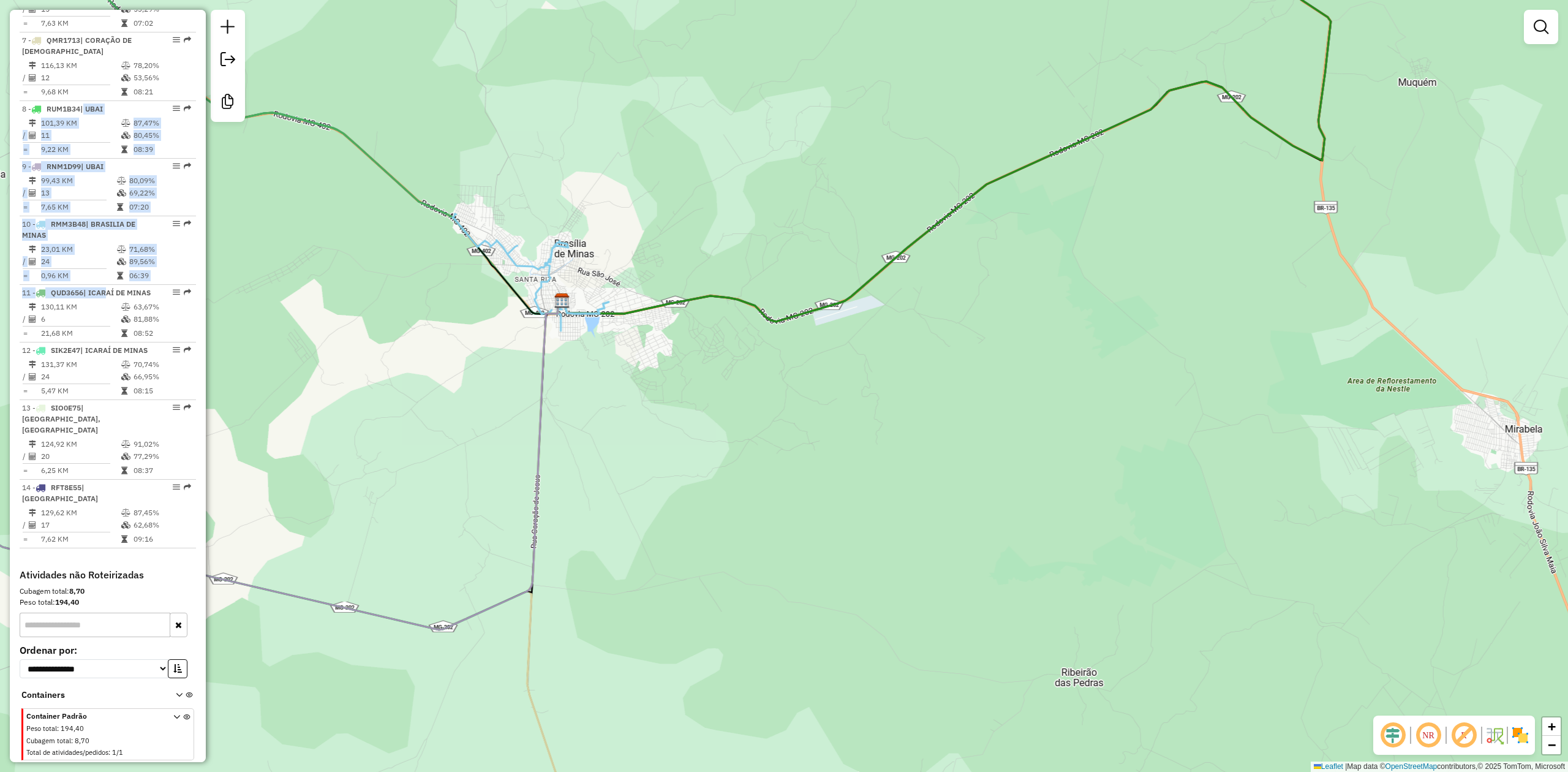
click at [271, 270] on div "Janela de atendimento Grade de atendimento Capacidade Transportadoras Veículos …" at bounding box center [784, 386] width 1568 height 772
click at [91, 249] on td "23,01 KM" at bounding box center [78, 249] width 76 height 12
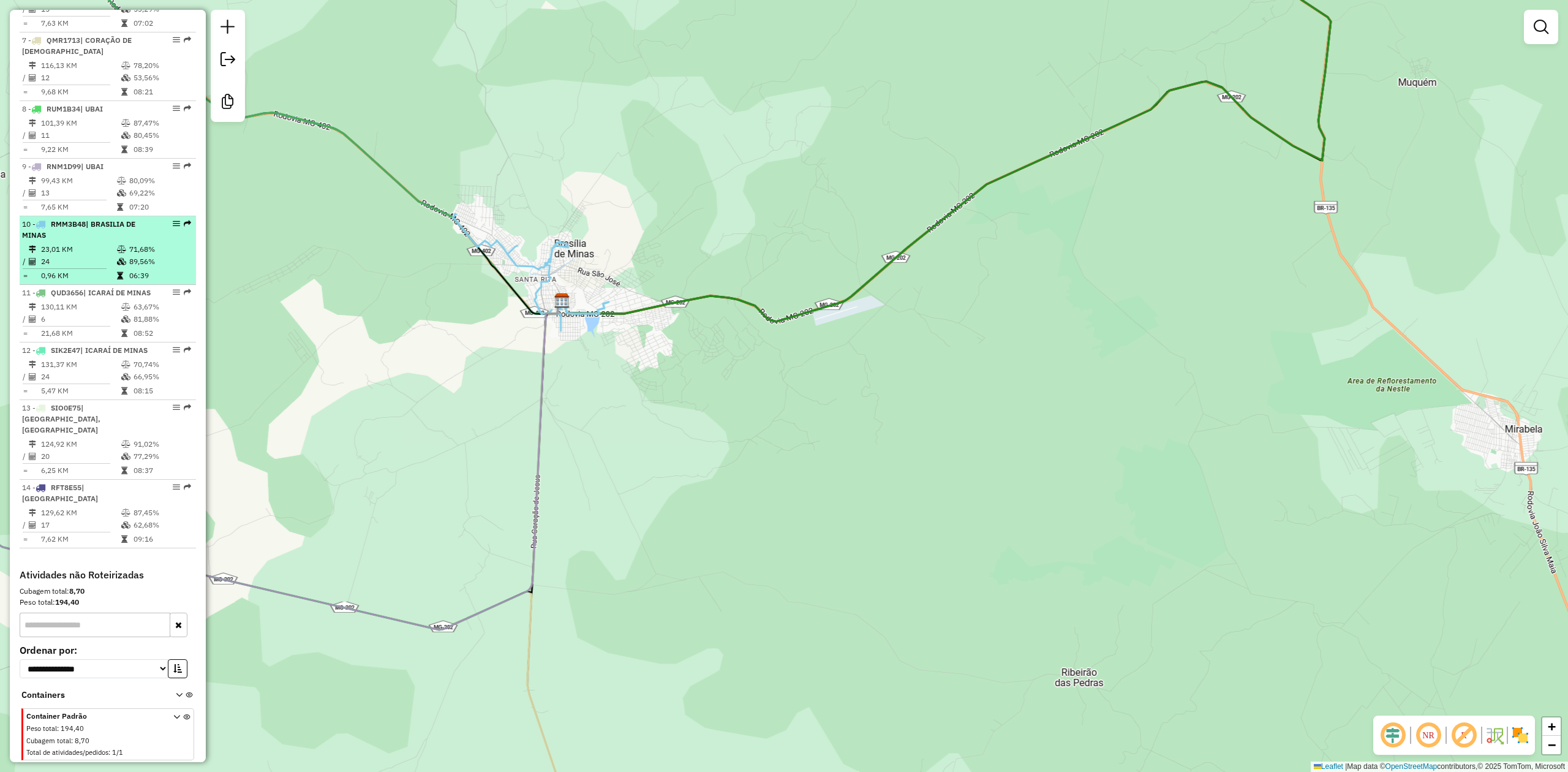
select select "**********"
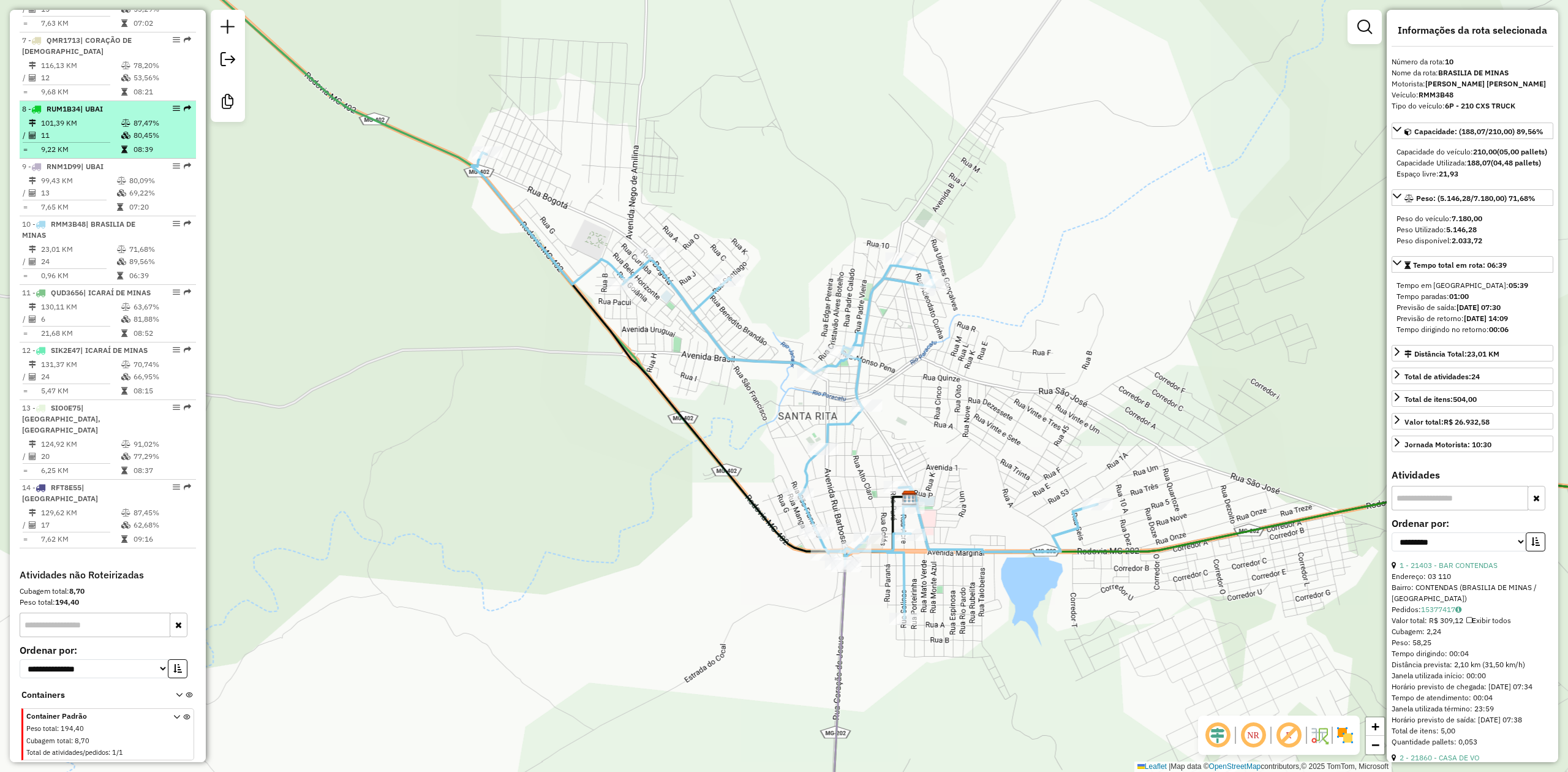
click at [94, 117] on td "101,39 KM" at bounding box center [80, 123] width 80 height 12
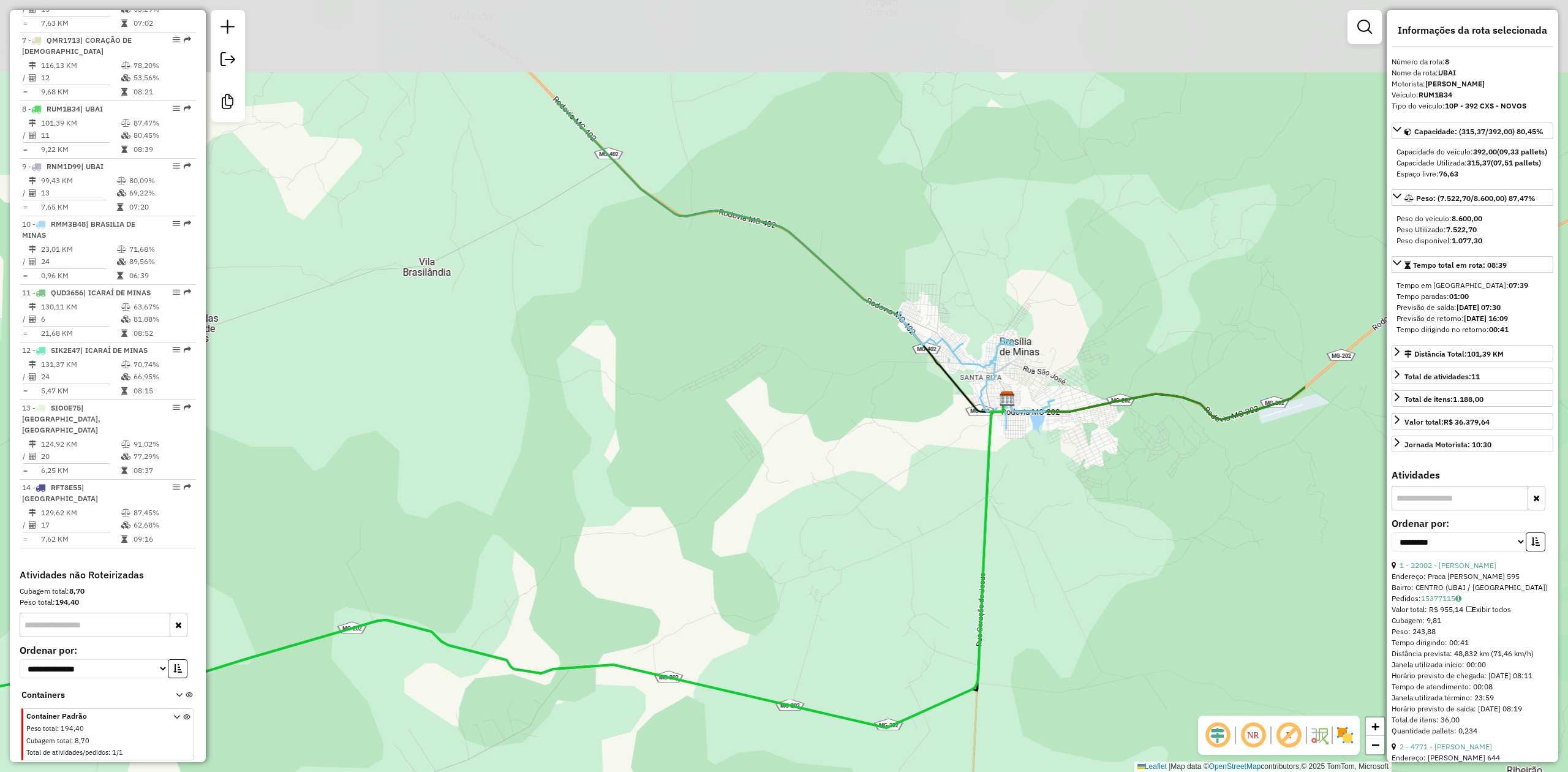
drag, startPoint x: 859, startPoint y: 293, endPoint x: 444, endPoint y: 474, distance: 452.8
click at [444, 474] on div "Janela de atendimento Grade de atendimento Capacidade Transportadoras Veículos …" at bounding box center [784, 386] width 1568 height 772
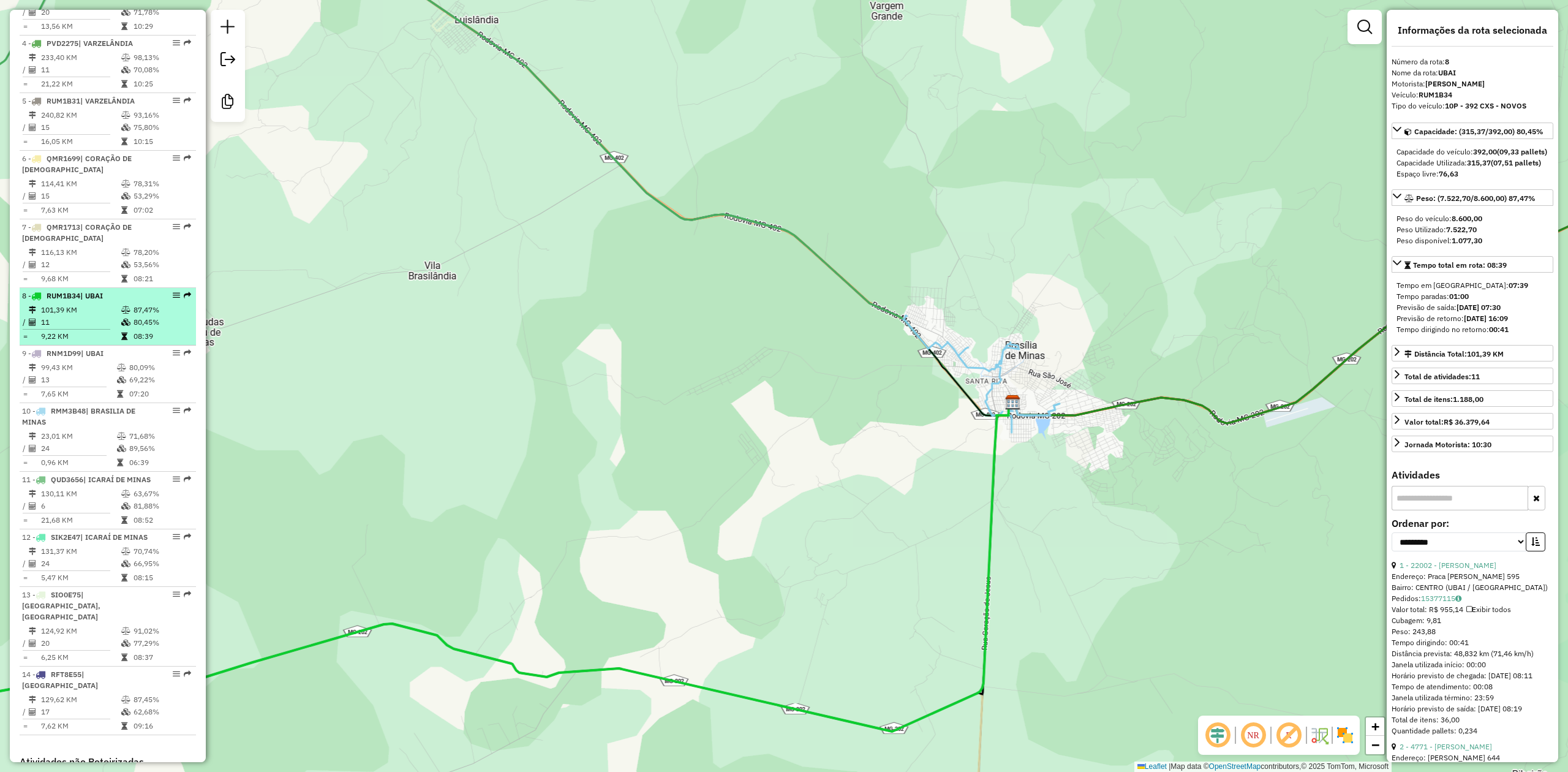
scroll to position [601, 0]
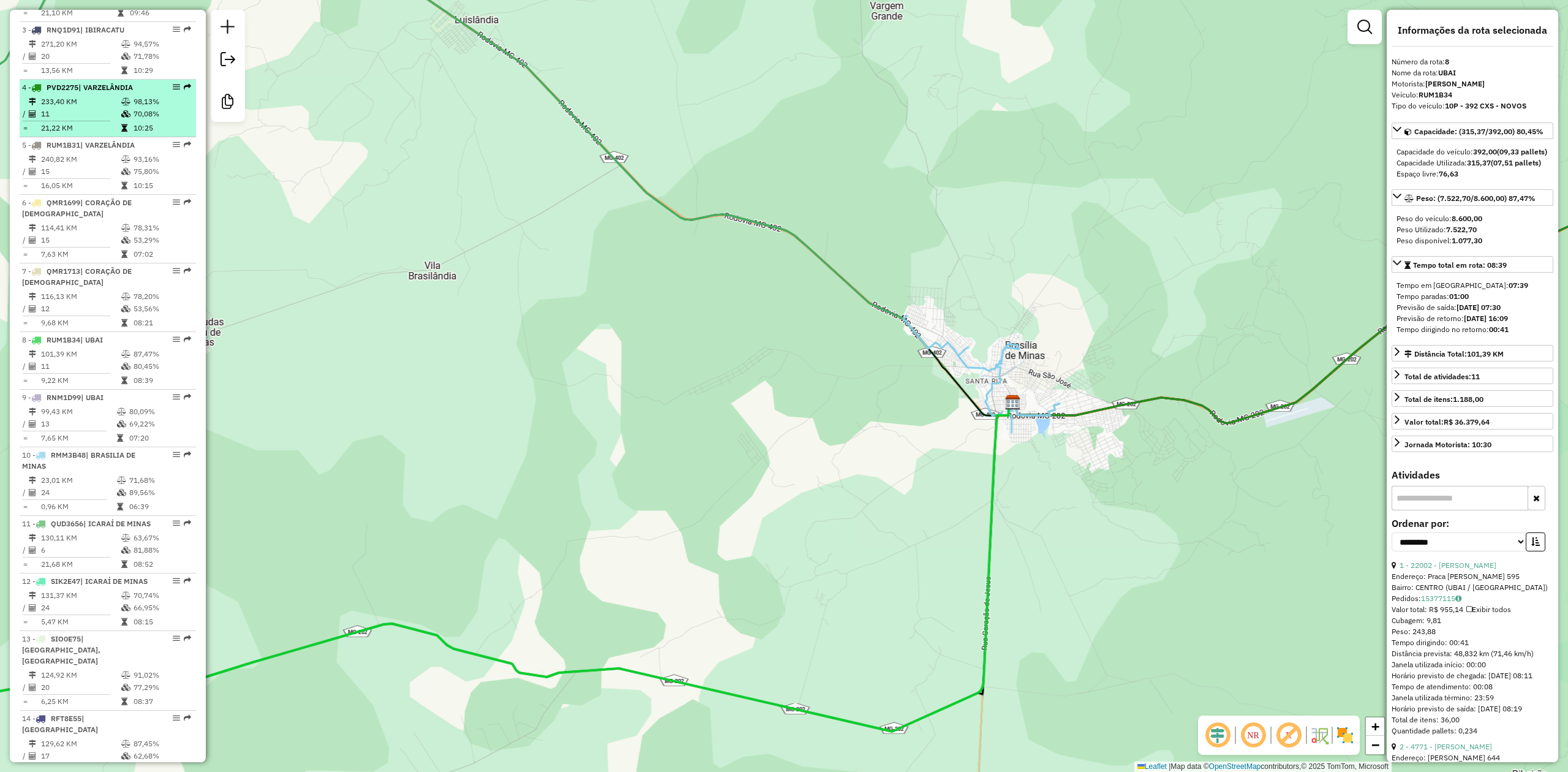
click at [116, 120] on td "11" at bounding box center [80, 114] width 80 height 12
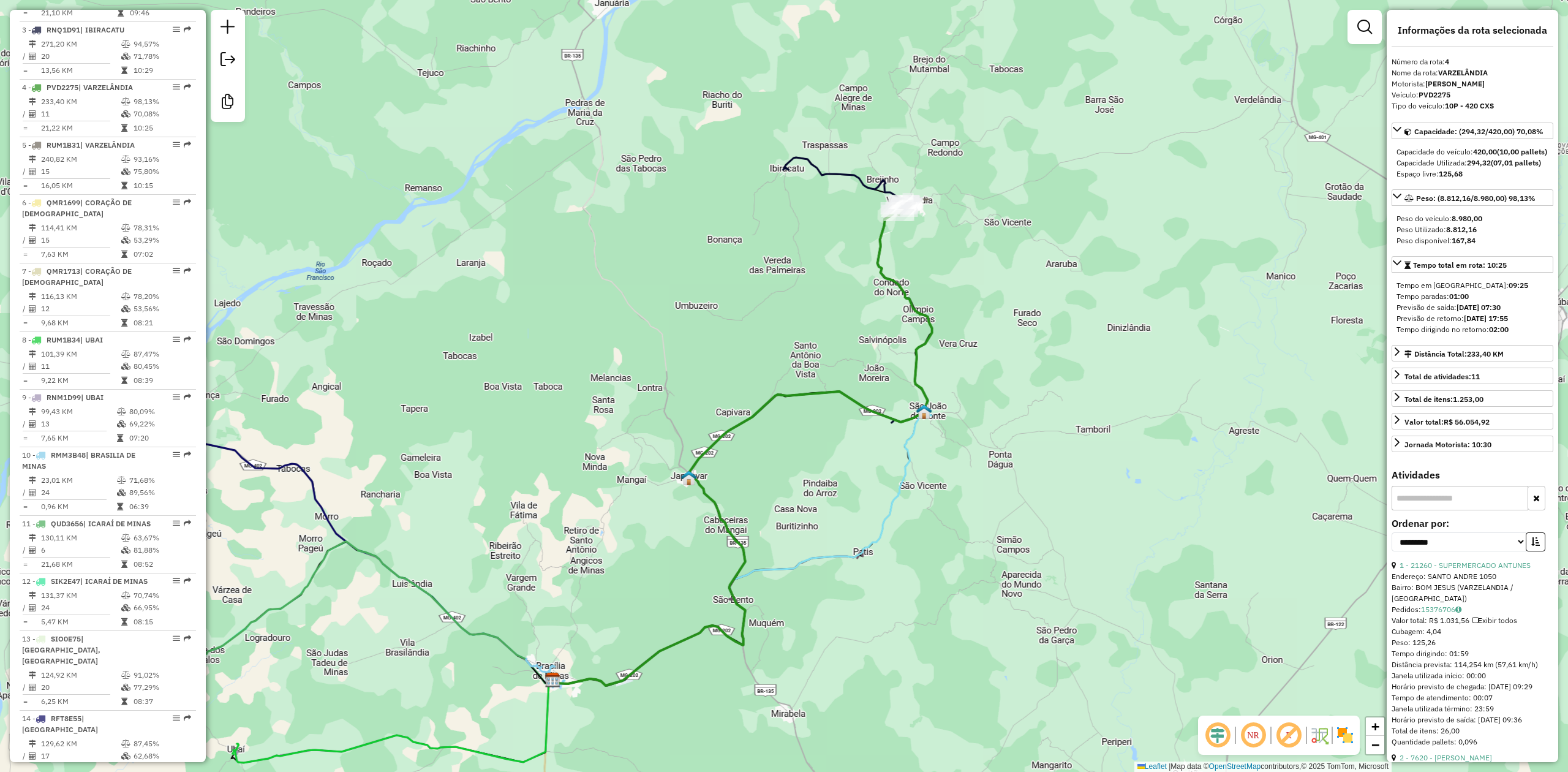
drag, startPoint x: 885, startPoint y: 240, endPoint x: 935, endPoint y: 152, distance: 101.2
click at [927, 165] on div "Janela de atendimento Grade de atendimento Capacidade Transportadoras Veículos …" at bounding box center [784, 386] width 1568 height 772
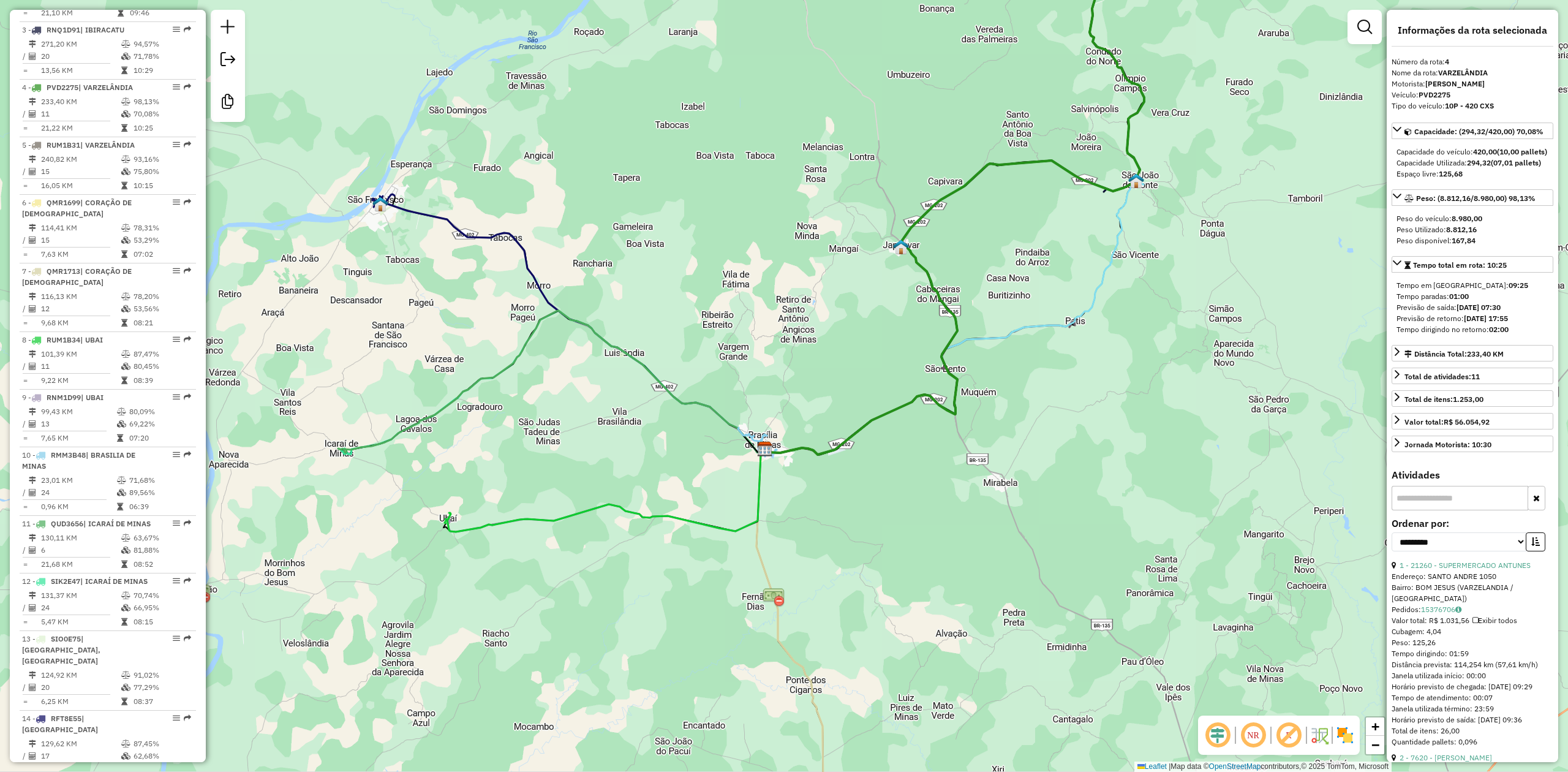
drag, startPoint x: 865, startPoint y: 615, endPoint x: 854, endPoint y: 579, distance: 37.6
click at [900, 601] on div "Janela de atendimento Grade de atendimento Capacidade Transportadoras Veículos …" at bounding box center [784, 386] width 1568 height 772
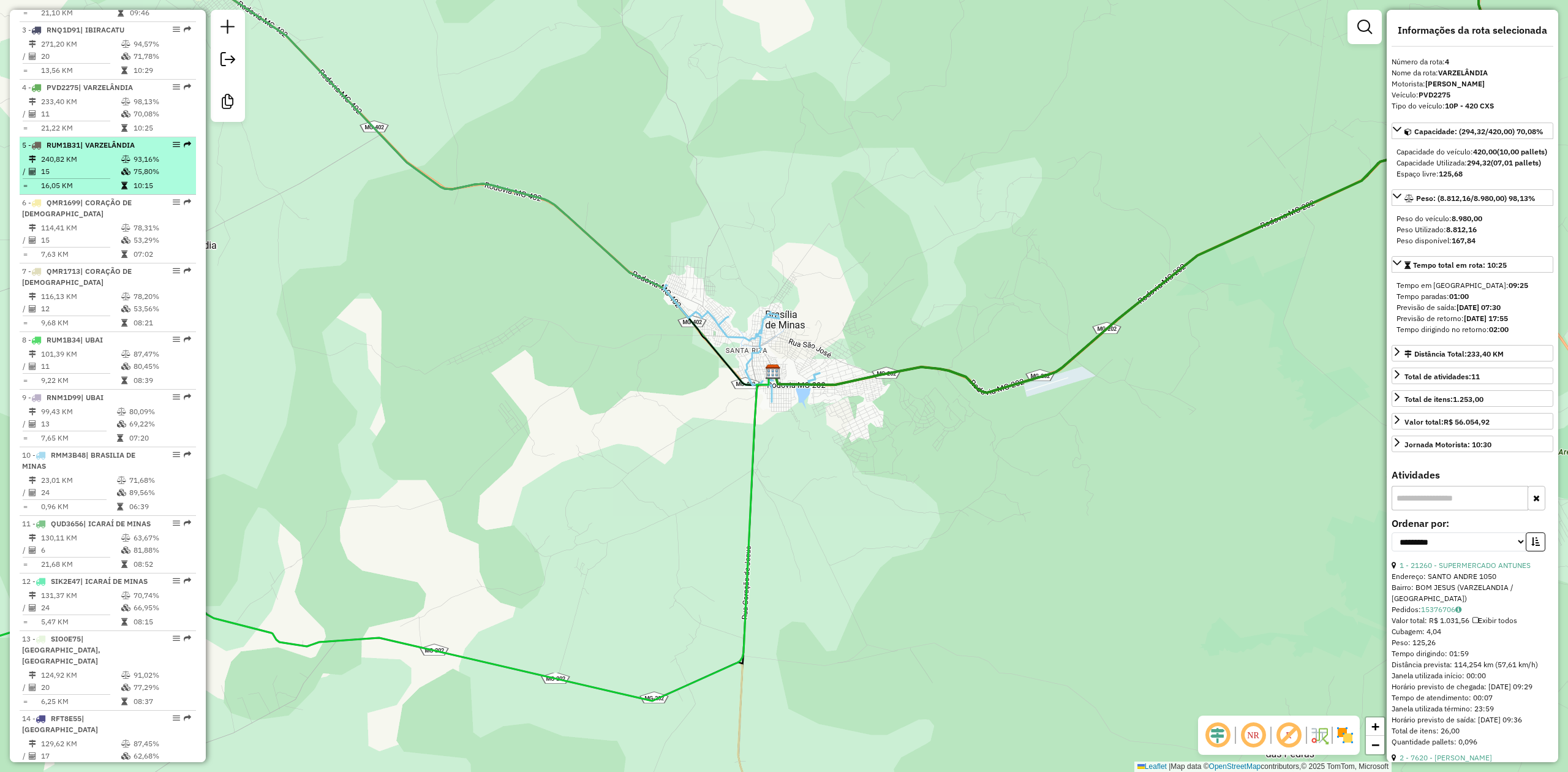
click at [70, 165] on td "240,82 KM" at bounding box center [80, 159] width 80 height 12
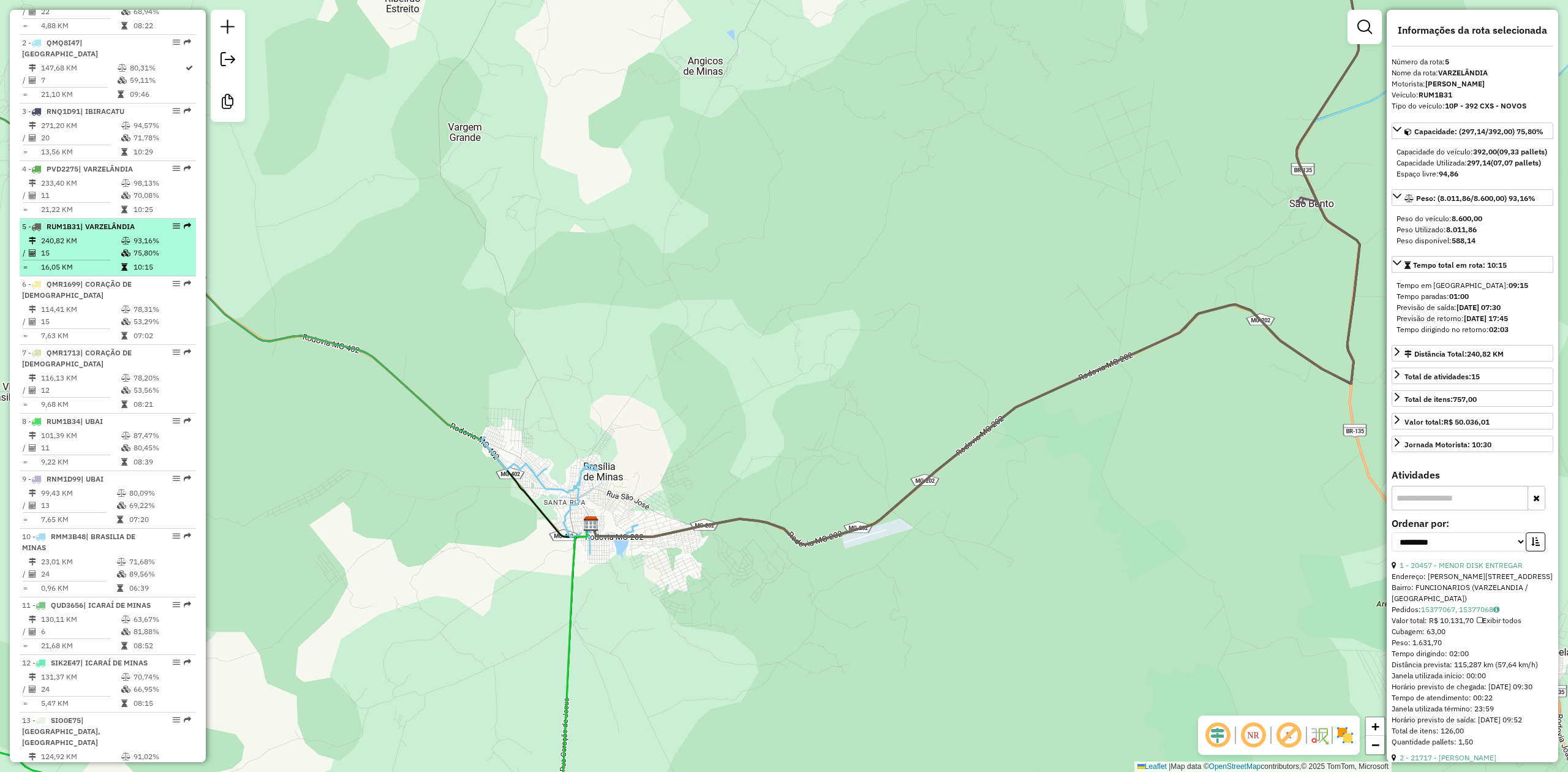
scroll to position [438, 0]
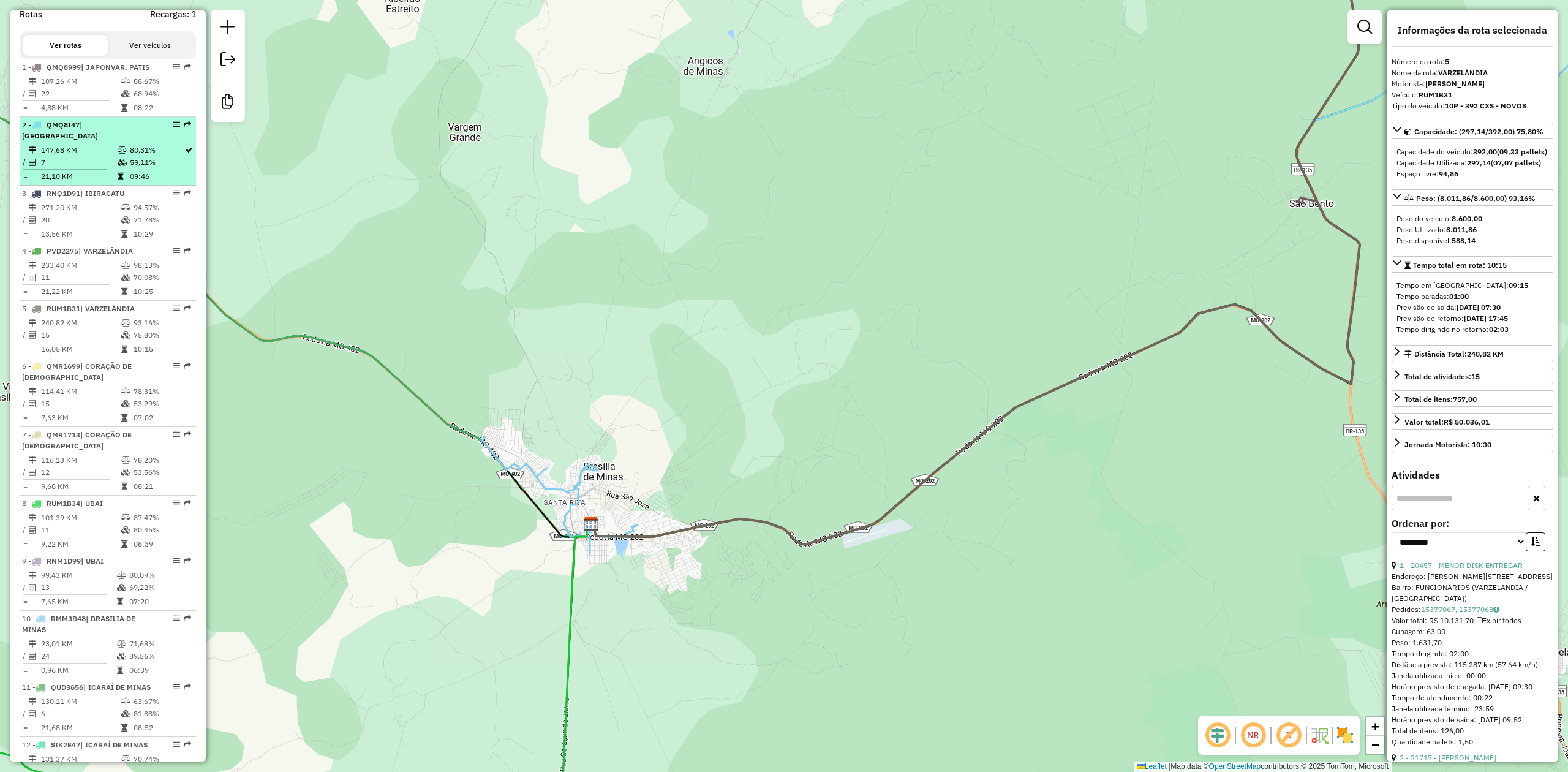
click at [80, 168] on td "7" at bounding box center [79, 162] width 77 height 12
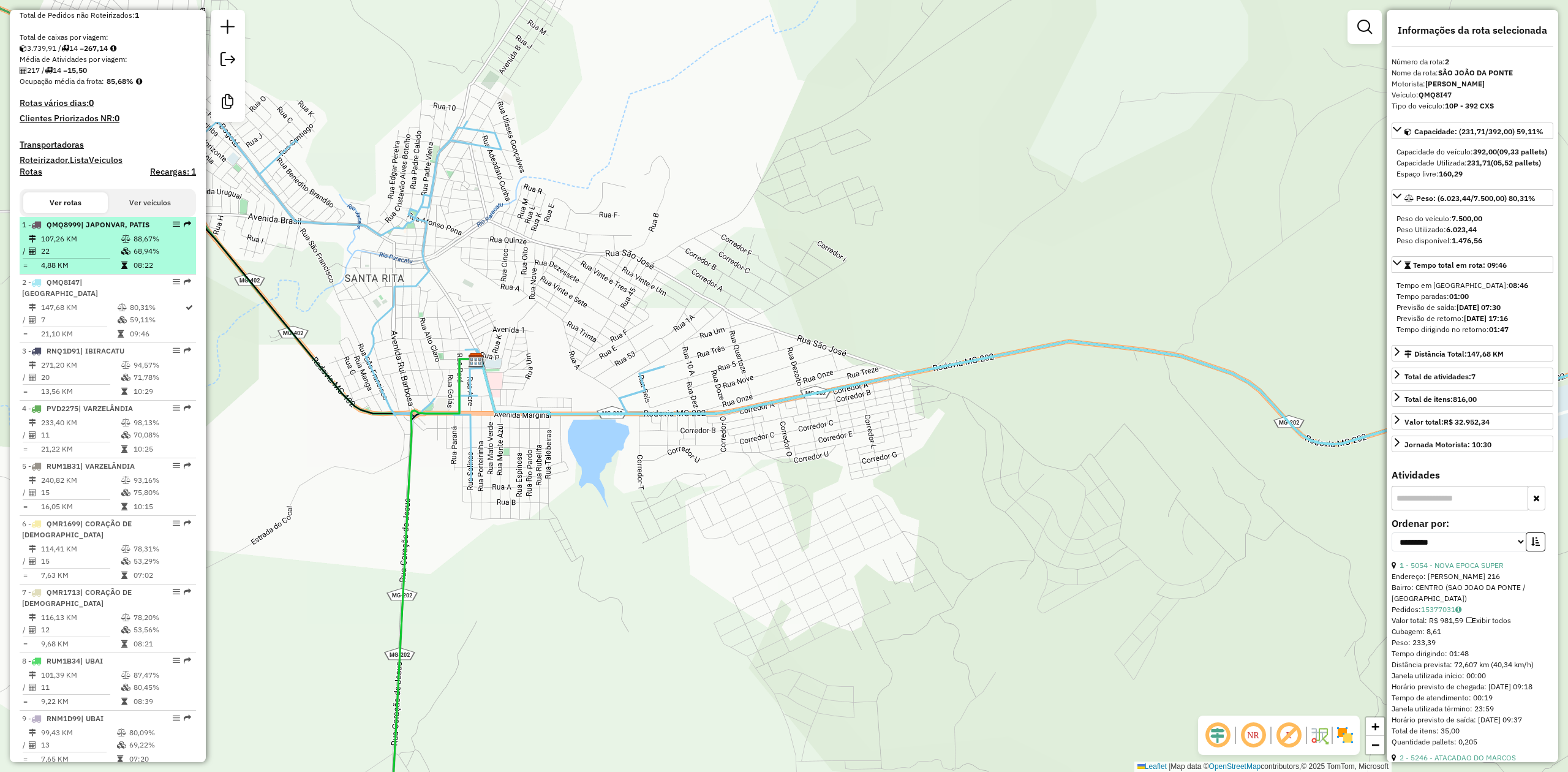
scroll to position [274, 0]
click at [72, 236] on div "1 - QMQ8999 | JAPONVAR, PATIS" at bounding box center [86, 230] width 130 height 11
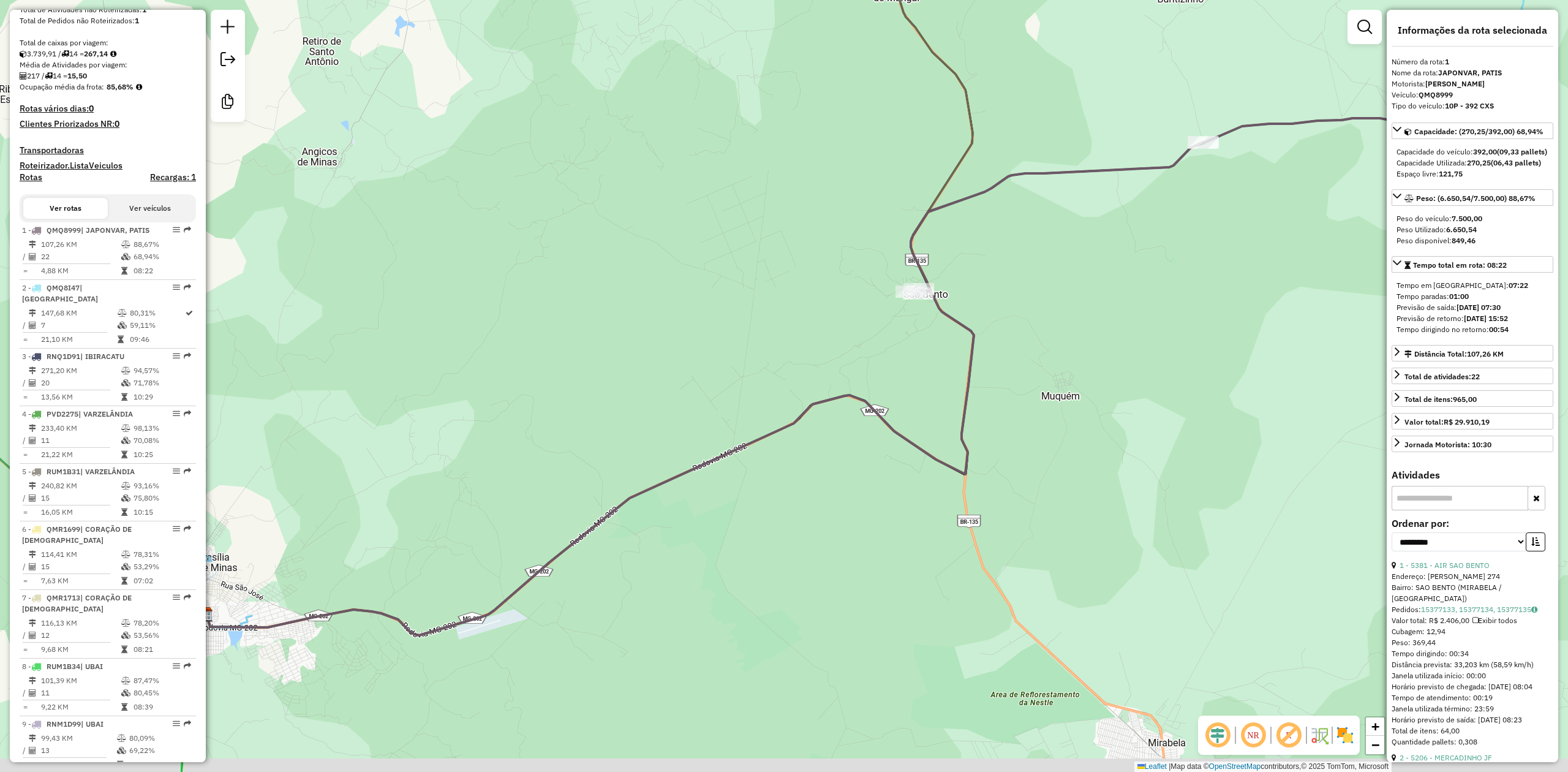
drag, startPoint x: 487, startPoint y: 402, endPoint x: 800, endPoint y: 224, distance: 360.1
click at [724, 260] on div "Janela de atendimento Grade de atendimento Capacidade Transportadoras Veículos …" at bounding box center [784, 386] width 1568 height 772
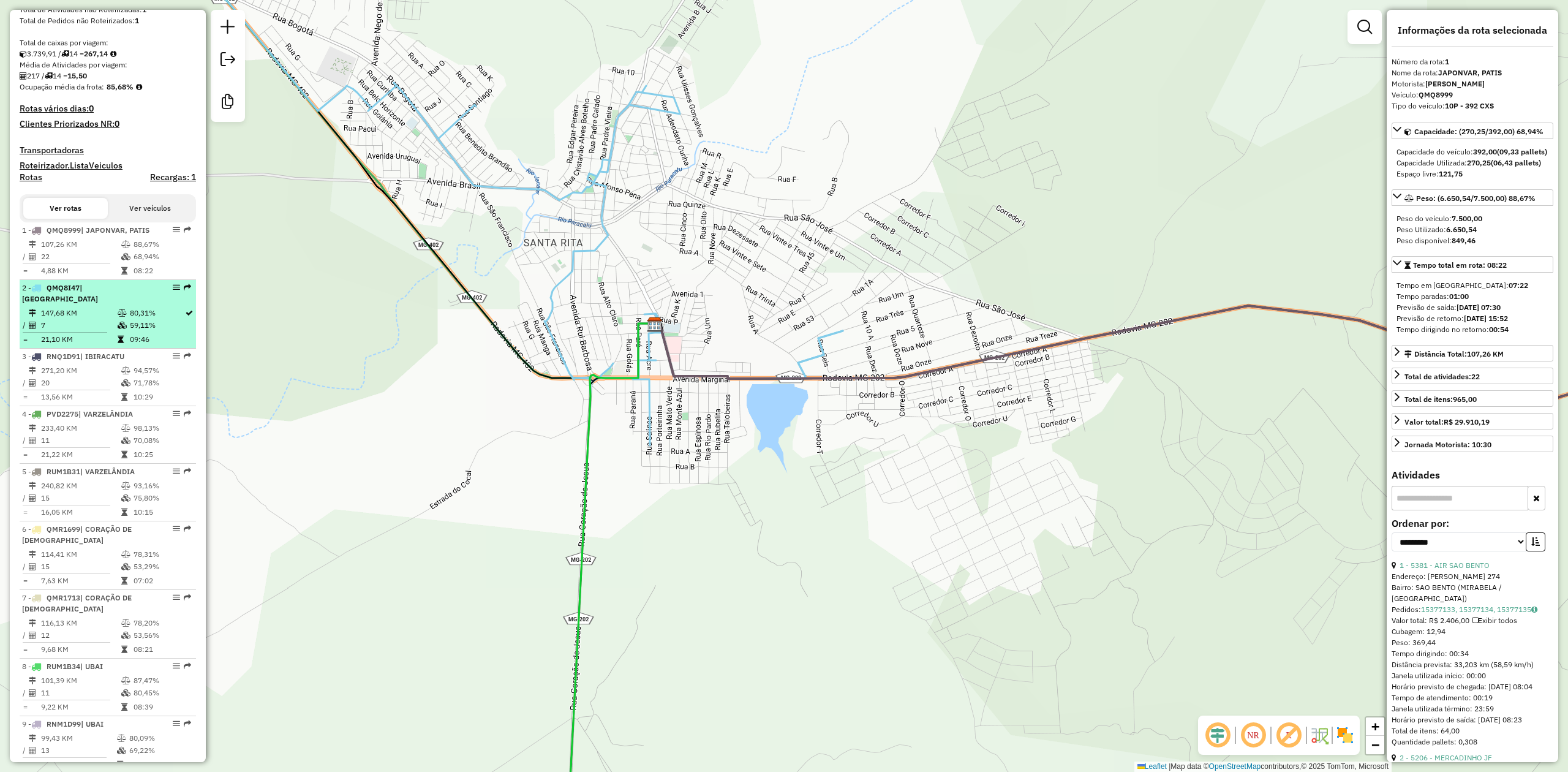
click at [59, 303] on div "2 - QMQ8I47 | SÃO JOÃO DA PONTE" at bounding box center [86, 293] width 130 height 22
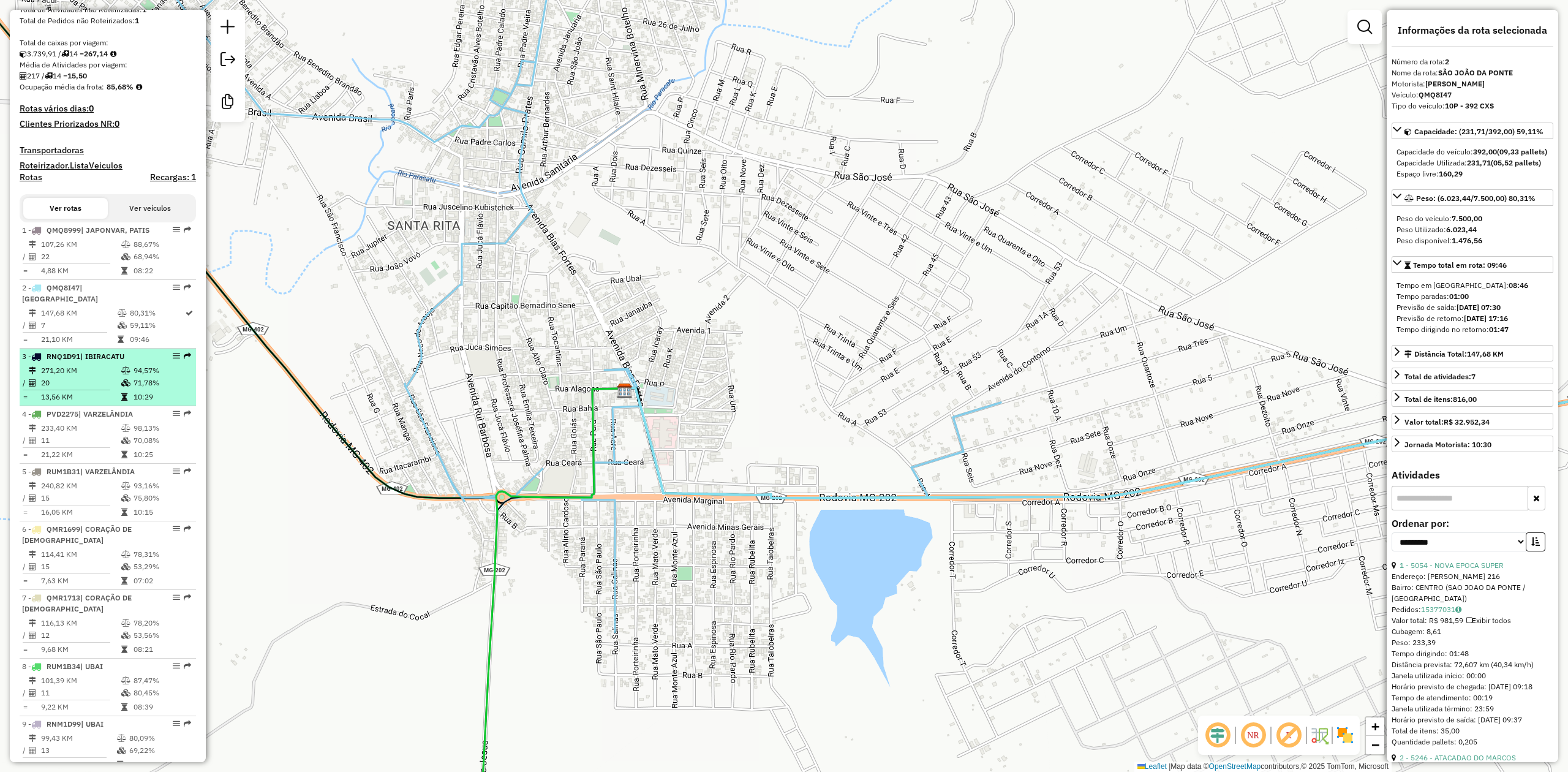
click at [94, 377] on td "271,20 KM" at bounding box center [80, 370] width 80 height 12
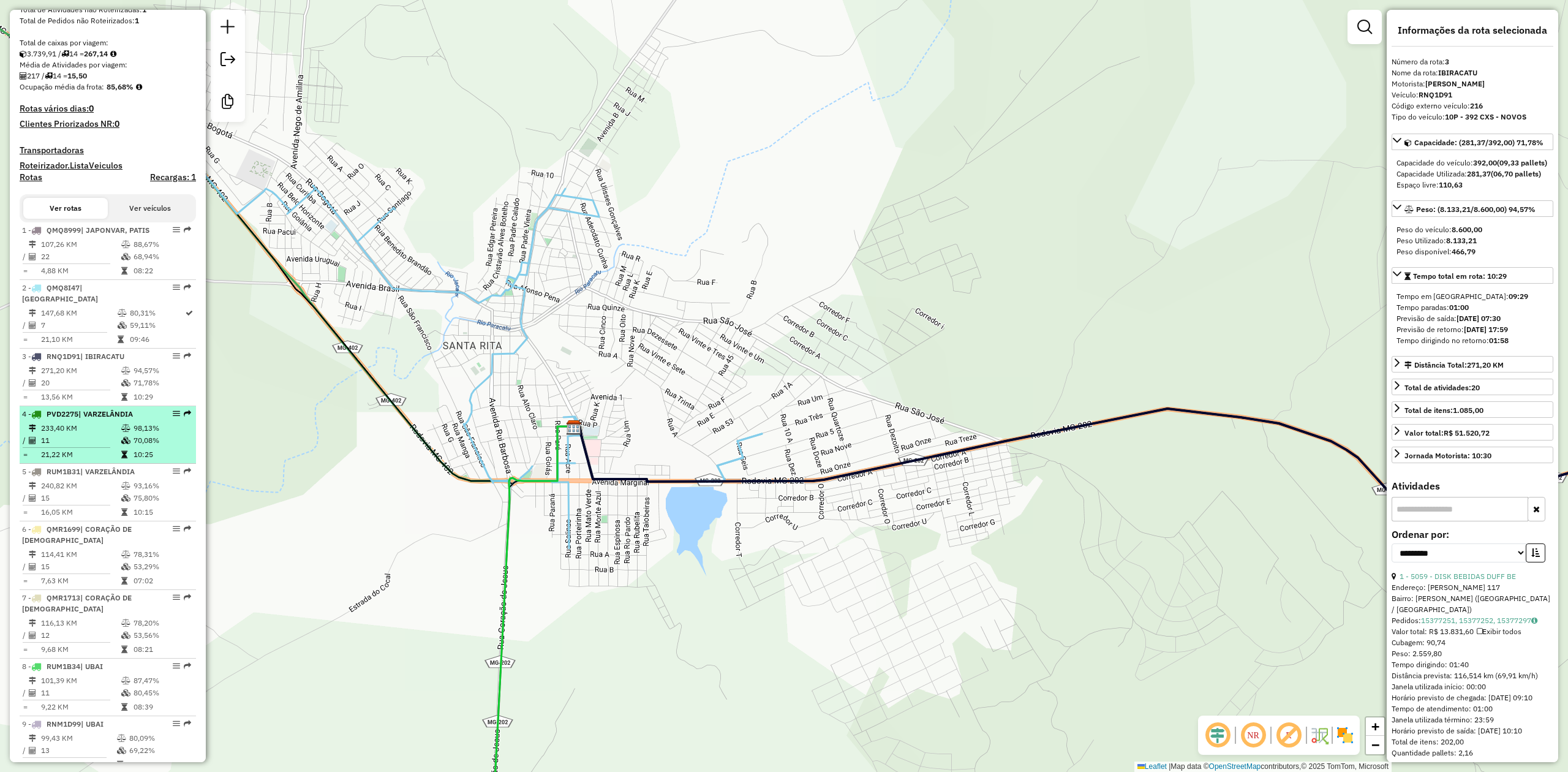
click at [77, 446] on td "11" at bounding box center [80, 440] width 80 height 12
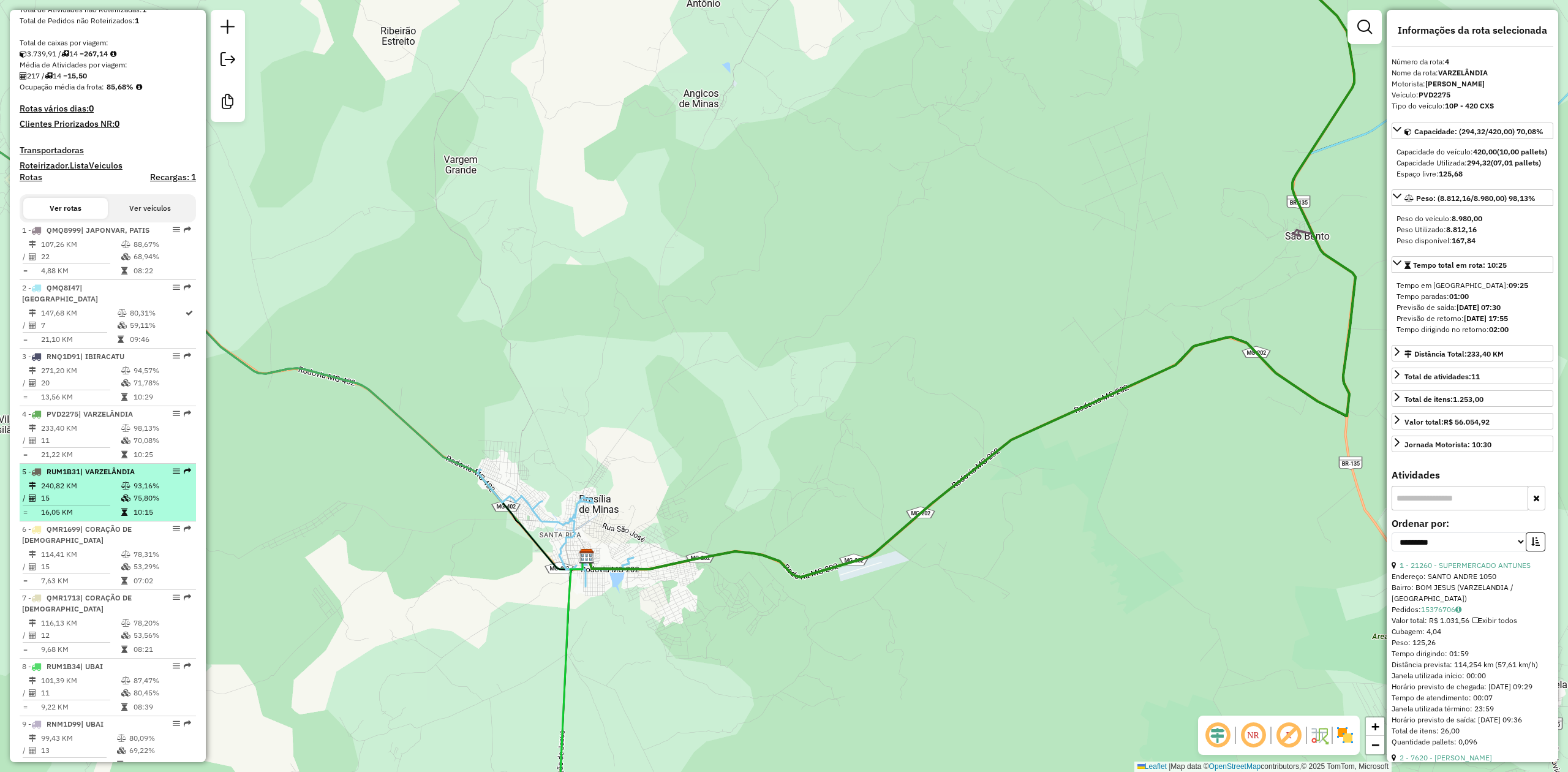
click at [73, 492] on td "240,82 KM" at bounding box center [80, 486] width 80 height 12
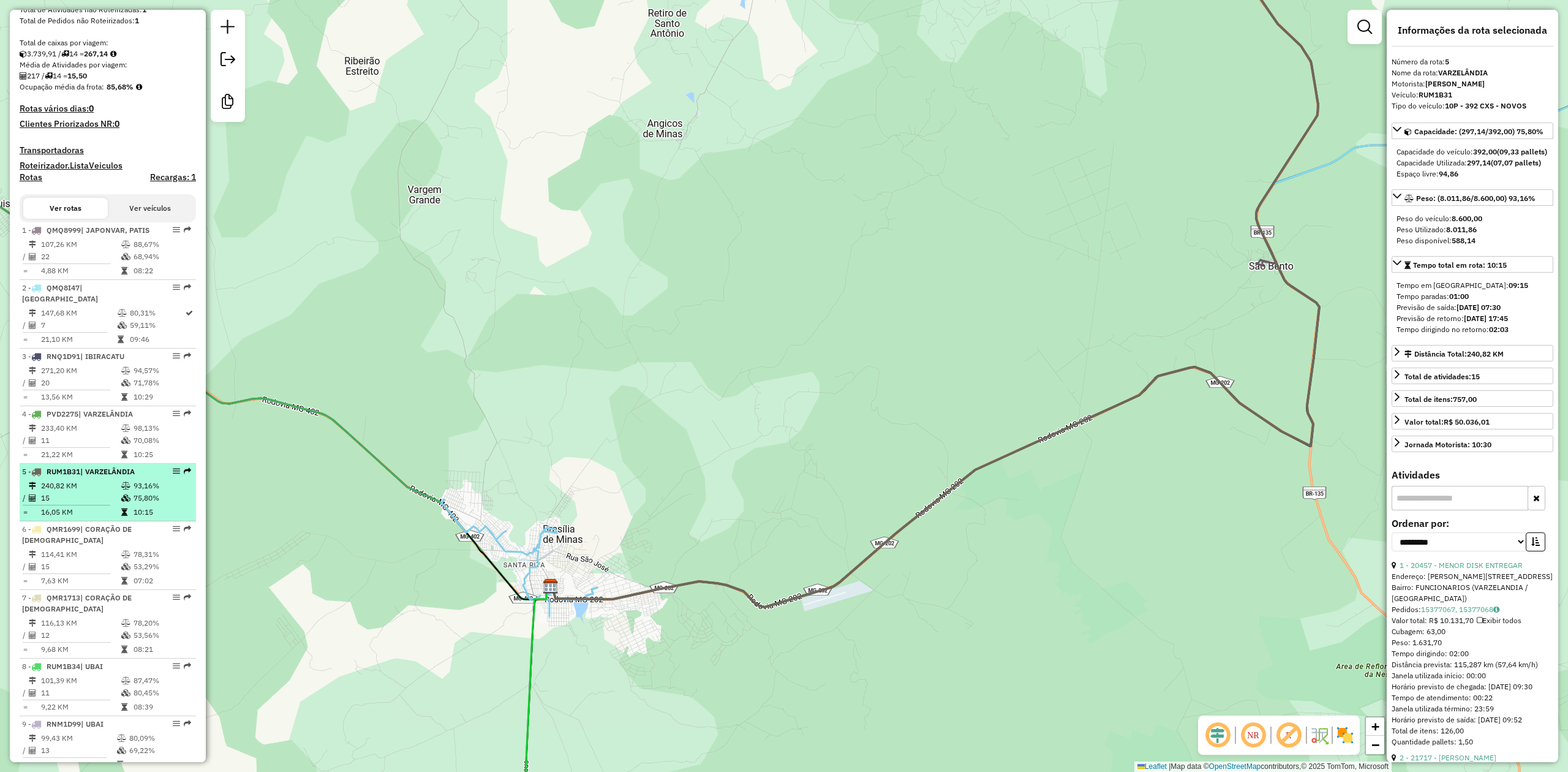
click at [96, 492] on td "240,82 KM" at bounding box center [80, 486] width 80 height 12
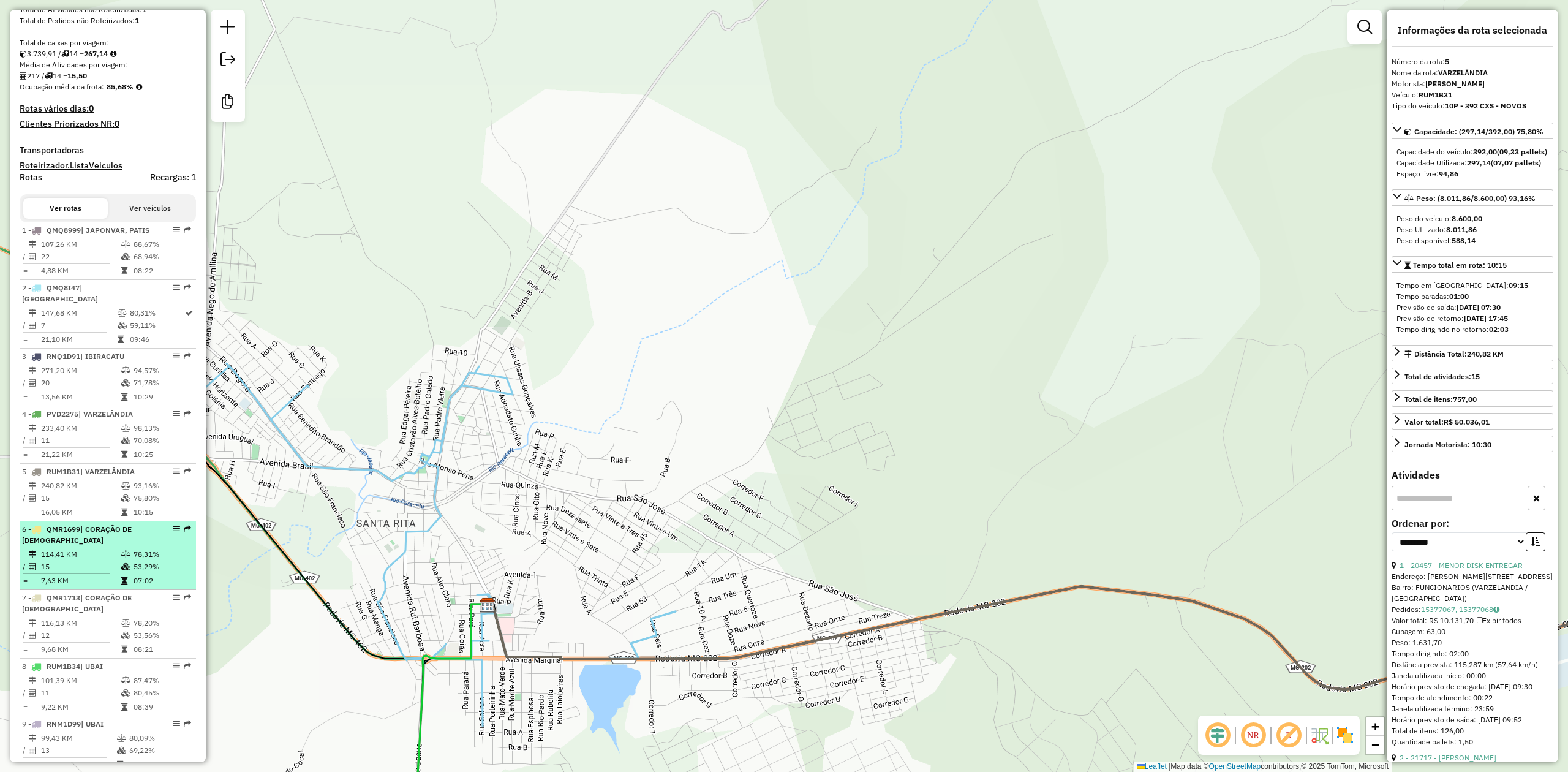
click at [64, 546] on div "6 - QMR1699 | CORAÇÃO DE JESUS" at bounding box center [86, 534] width 130 height 22
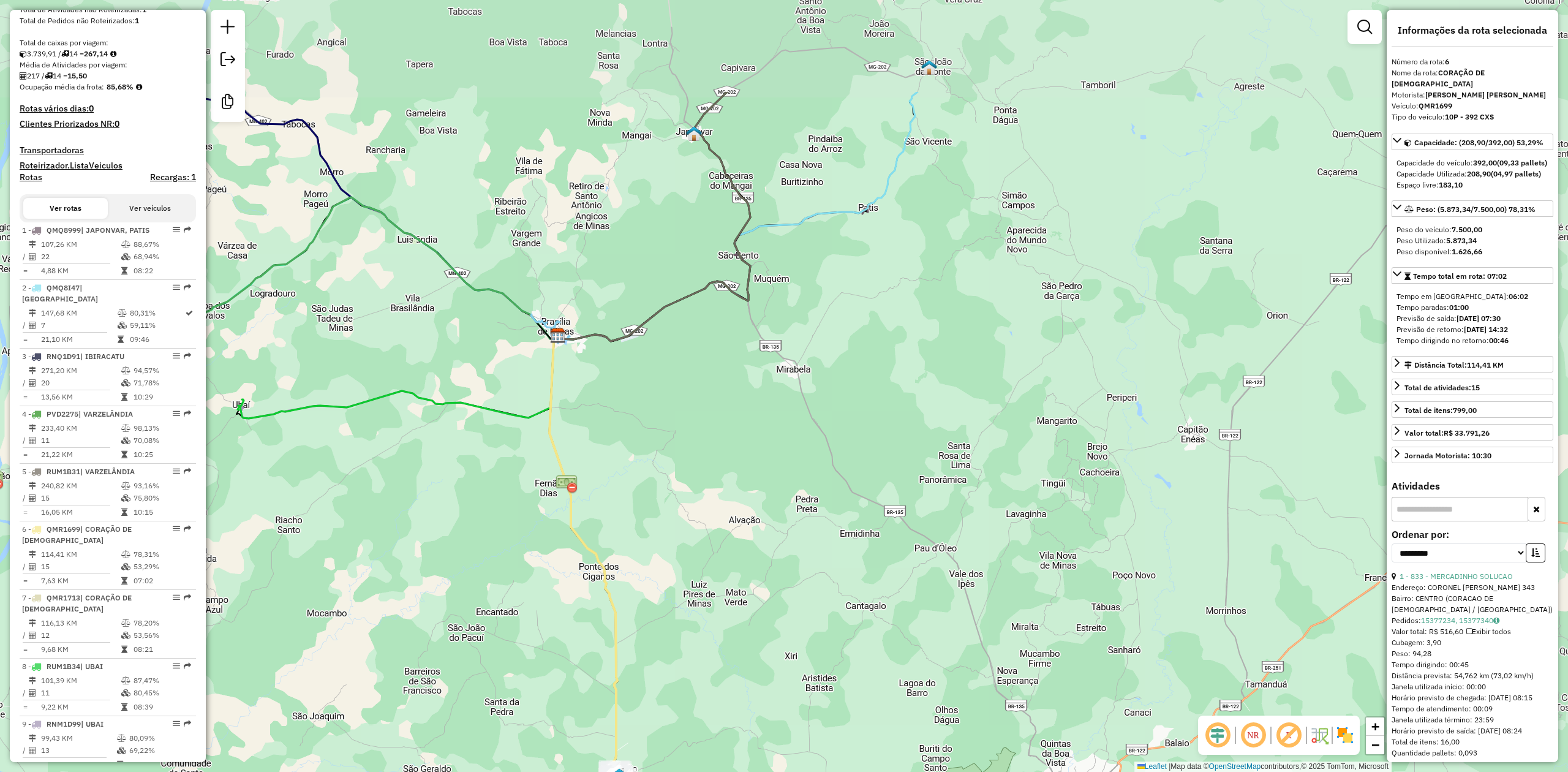
drag, startPoint x: 647, startPoint y: 387, endPoint x: 440, endPoint y: 543, distance: 259.2
click at [446, 548] on div "Janela de atendimento Grade de atendimento Capacidade Transportadoras Veículos …" at bounding box center [784, 386] width 1568 height 772
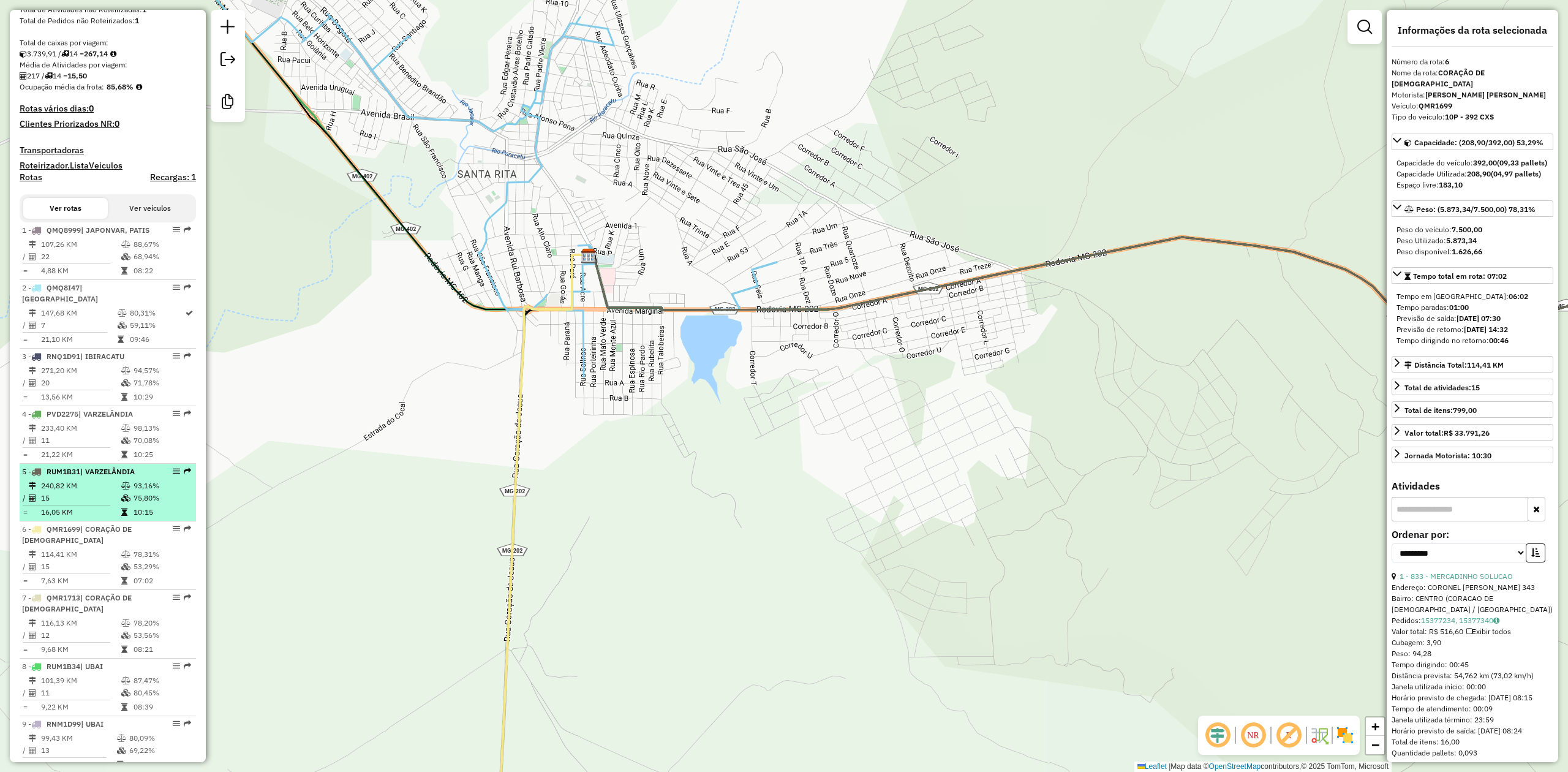
click at [114, 504] on td "15" at bounding box center [80, 498] width 80 height 12
